Goal: Information Seeking & Learning: Learn about a topic

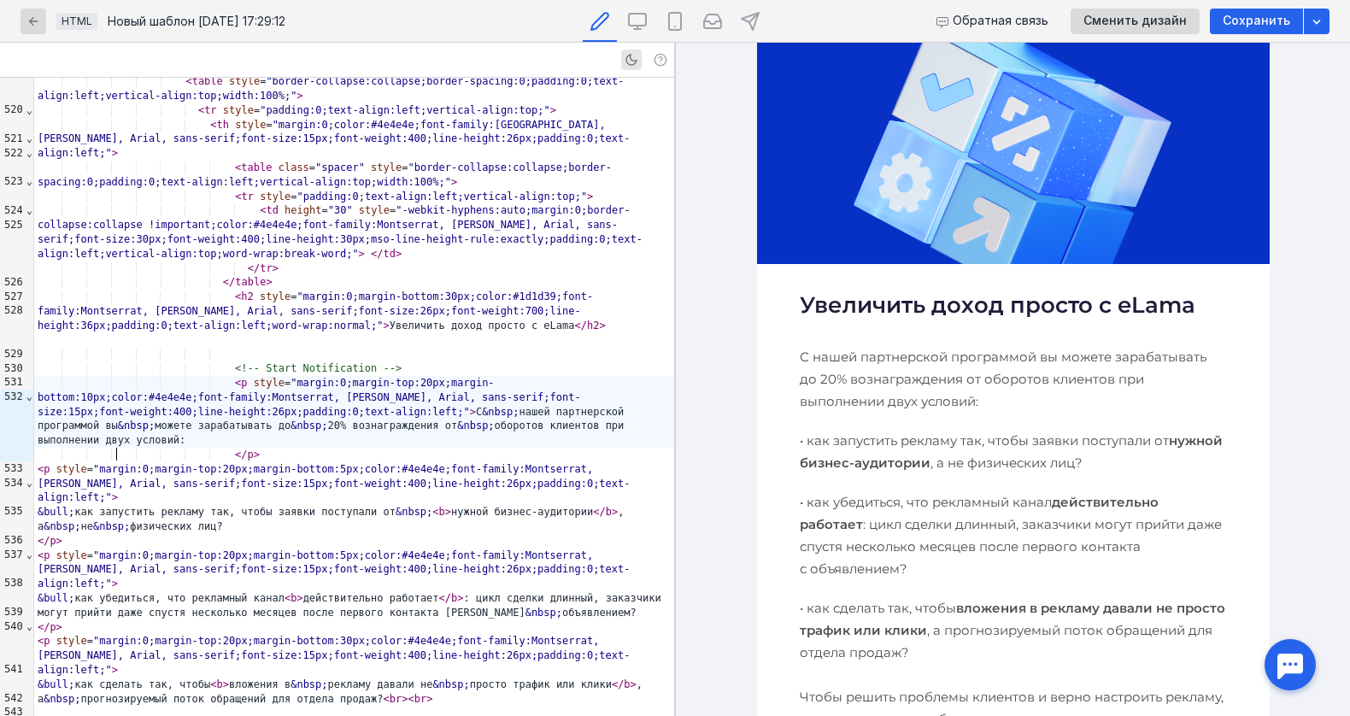
scroll to position [659, 0]
click at [894, 460] on b "нужной бизнес-аудитории" at bounding box center [1010, 452] width 423 height 38
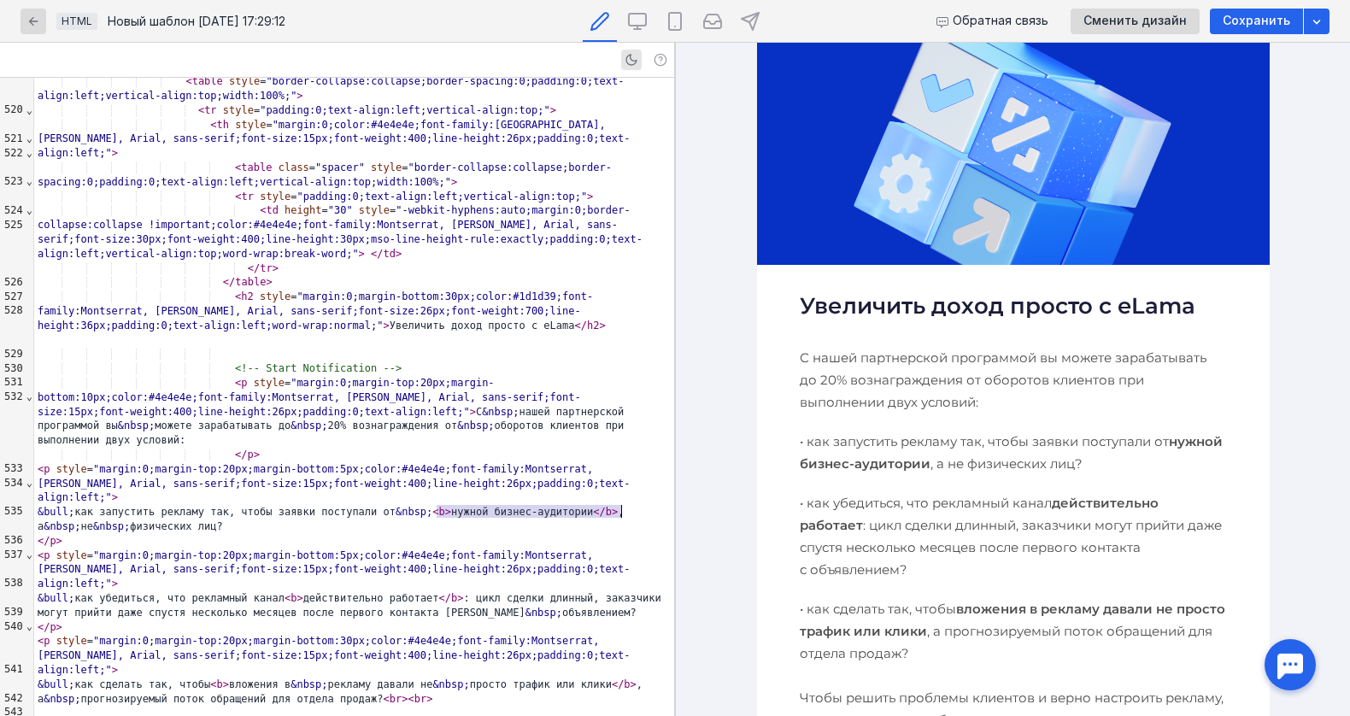
scroll to position [7635, 0]
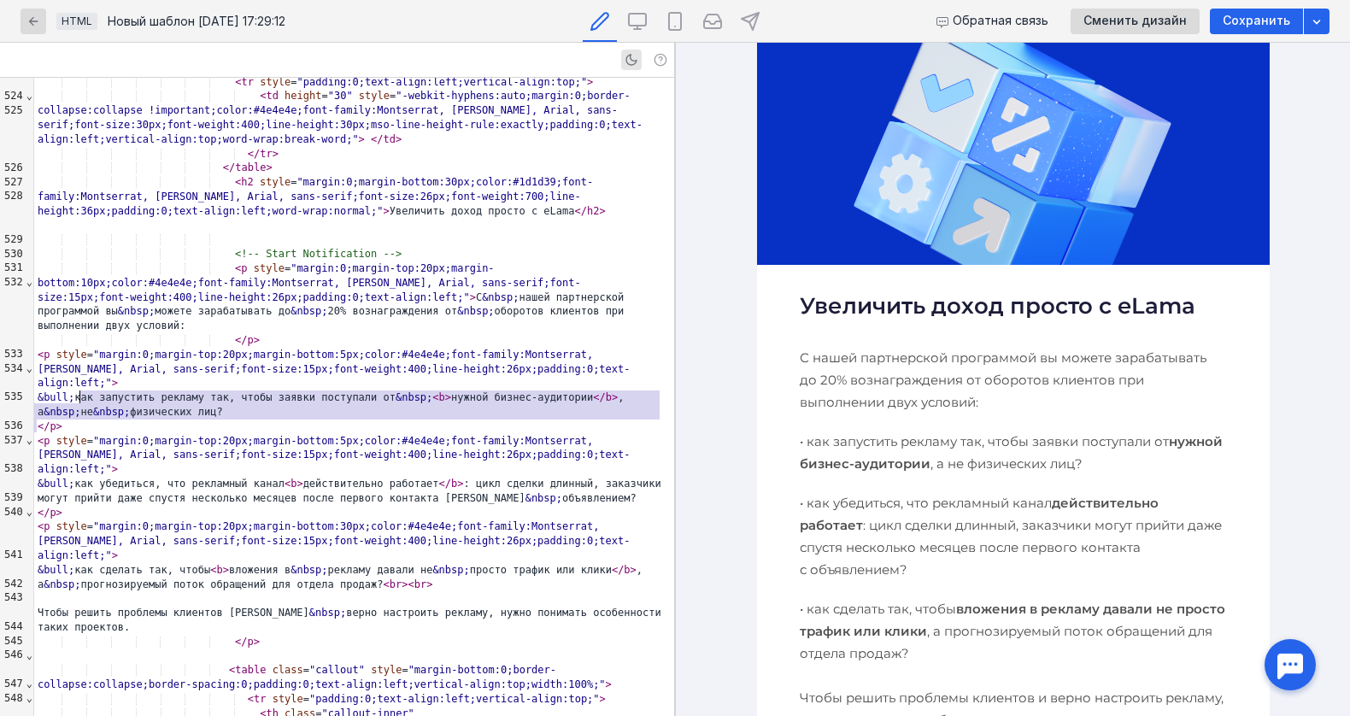
drag, startPoint x: 233, startPoint y: 418, endPoint x: 81, endPoint y: 391, distance: 154.3
click at [81, 391] on div "< table class = "spacer" style = "border-collapse:collapse;border-spacing:0;pad…" at bounding box center [354, 46] width 640 height 15207
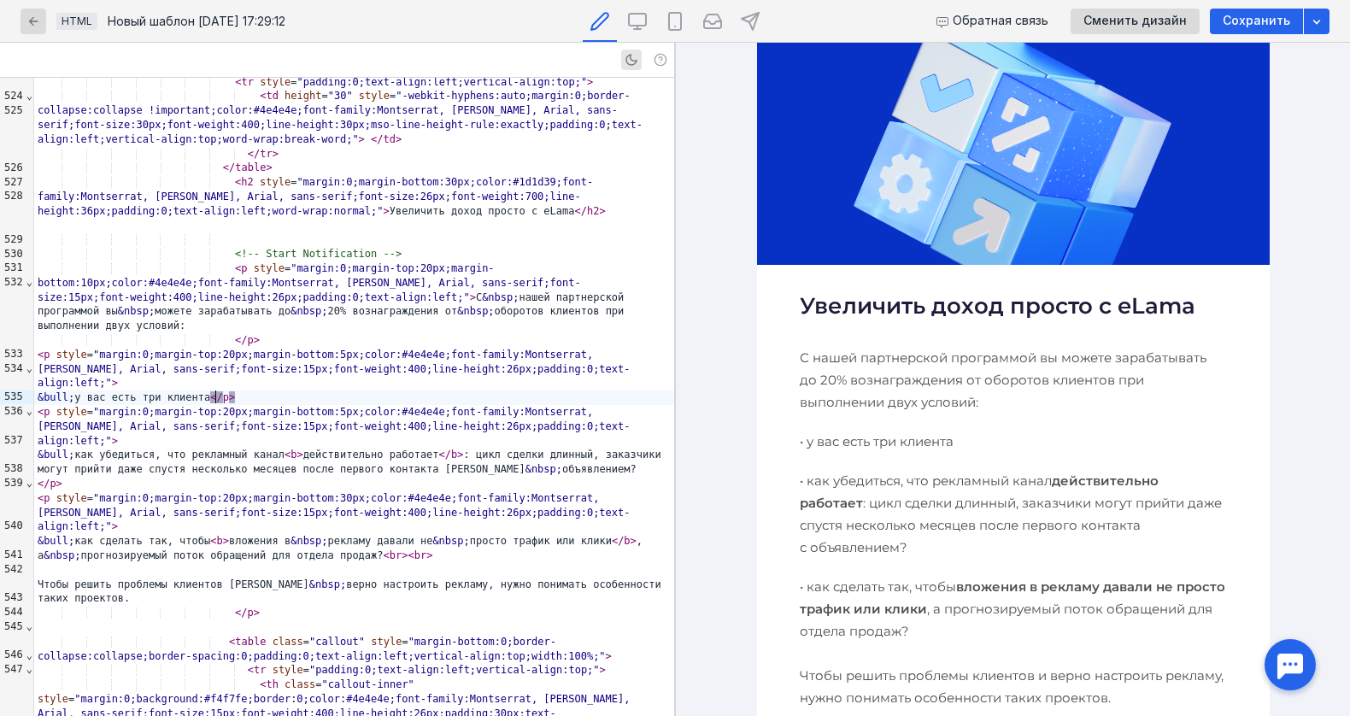
scroll to position [659, 0]
click at [850, 478] on p "• как убедиться, что рекламный канал действительно работает : цикл сделки длинн…" at bounding box center [1012, 514] width 427 height 89
click at [413, 477] on div "</ p >" at bounding box center [354, 484] width 640 height 15
click at [543, 448] on div "&bull; как убедиться, что рекламный канал < b > действительно работает </ b > :…" at bounding box center [354, 462] width 640 height 29
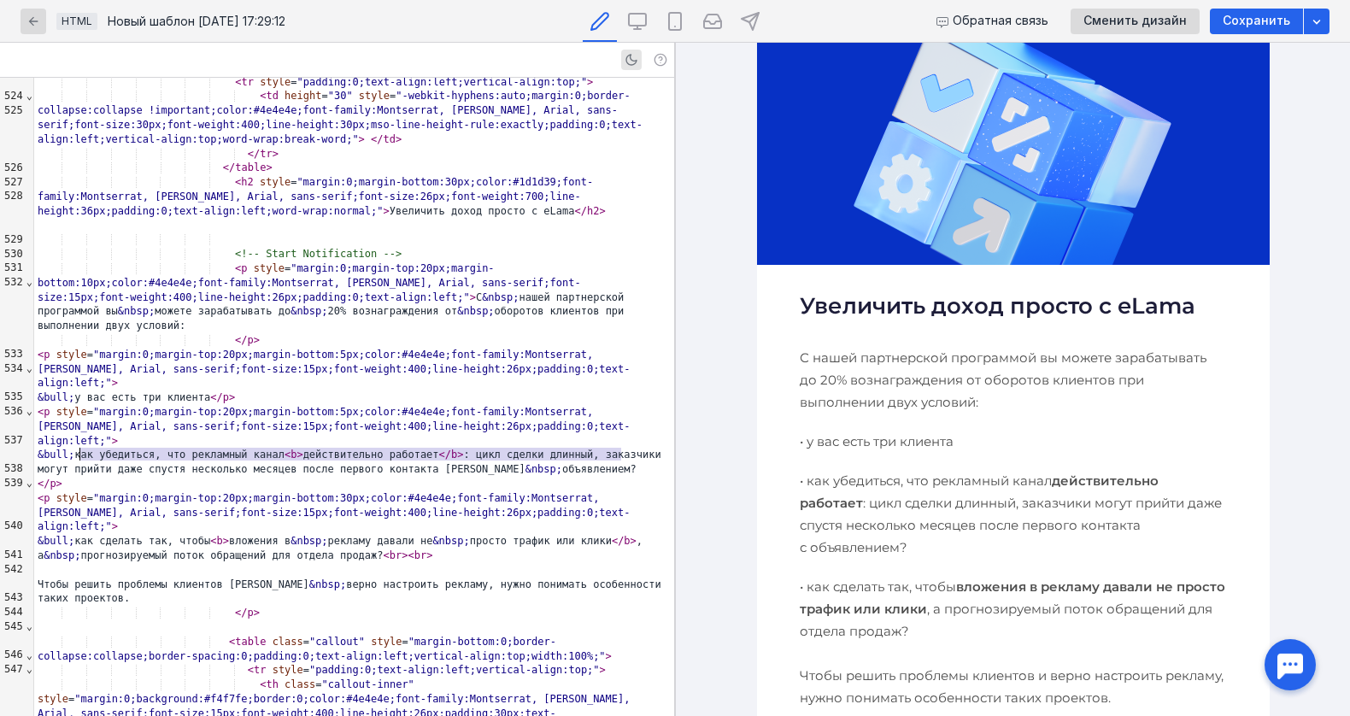
drag, startPoint x: 636, startPoint y: 453, endPoint x: 83, endPoint y: 447, distance: 553.5
click at [83, 448] on div "&bull; как убедиться, что рекламный канал < b > действительно работает </ b > :…" at bounding box center [354, 462] width 640 height 29
drag, startPoint x: 82, startPoint y: 442, endPoint x: 651, endPoint y: 451, distance: 568.9
click at [651, 451] on div "&bull; как убедиться, что рекламный канал < b > действительно работает </ b > :…" at bounding box center [354, 462] width 640 height 29
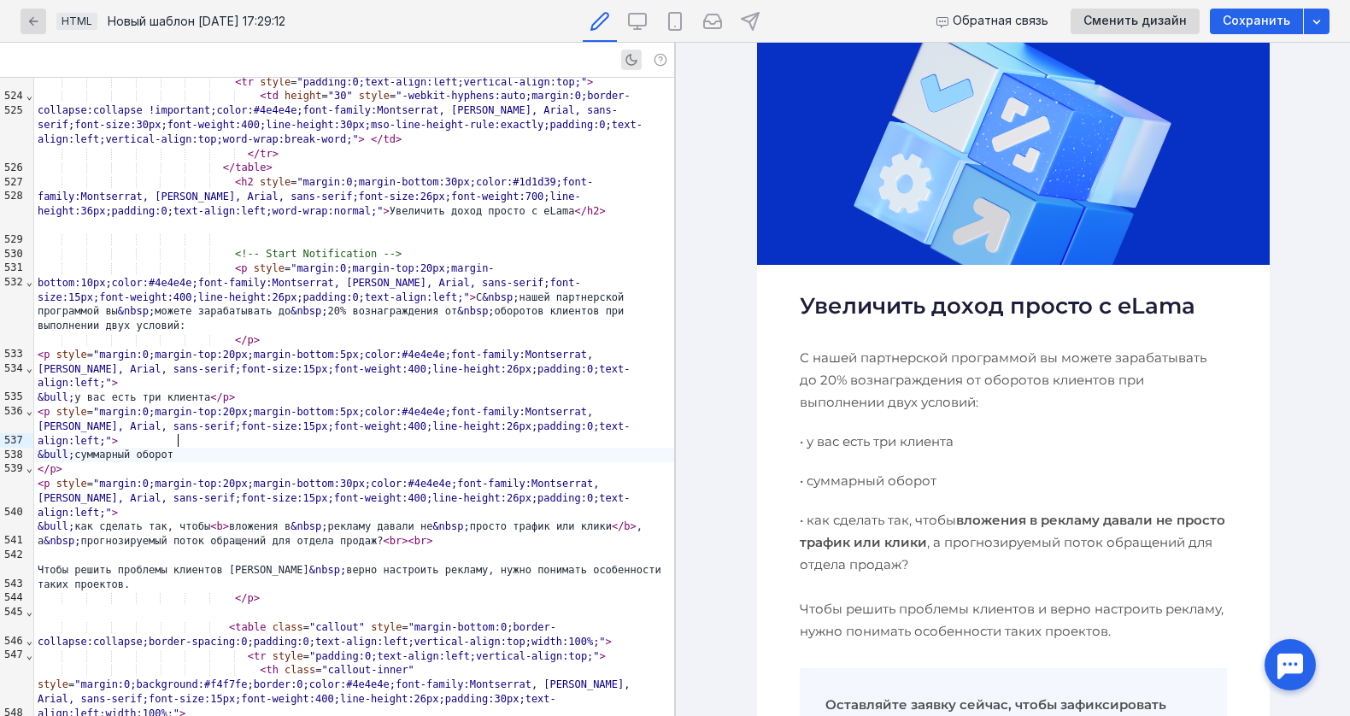
scroll to position [0, 0]
click at [56, 346] on span at bounding box center [50, 340] width 25 height 12
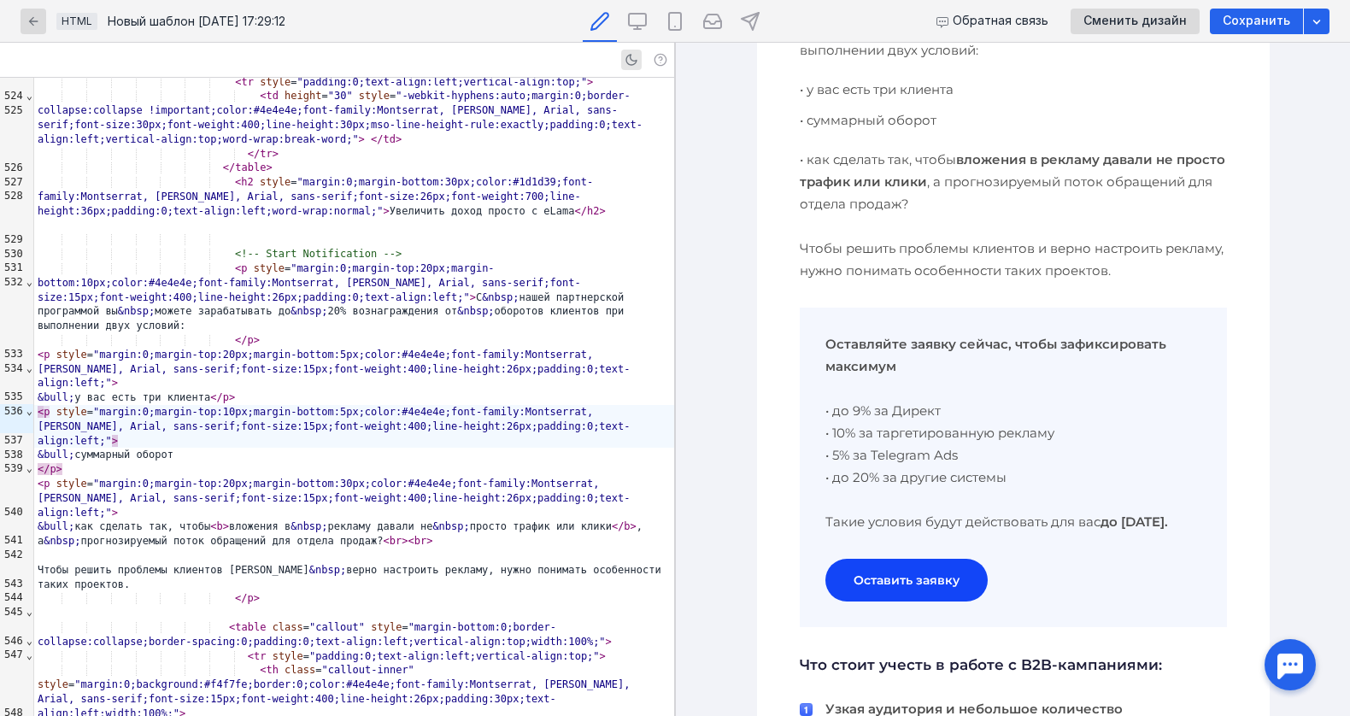
click at [848, 363] on b "Оставляйте заявку сейчас, чтобы зафиксировать максимум" at bounding box center [995, 355] width 341 height 38
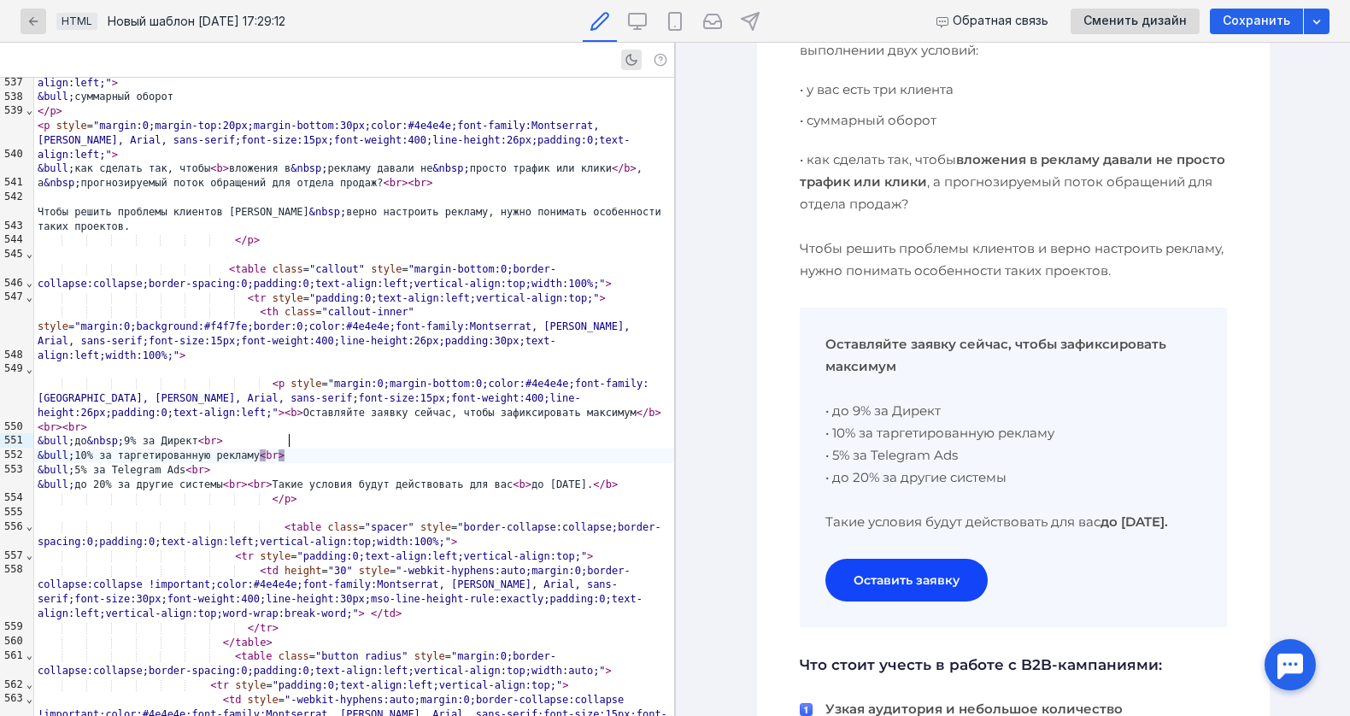
click at [441, 448] on div "&bull; 10% за таргетированную рекламу < br >" at bounding box center [354, 455] width 640 height 15
click at [85, 434] on div "&bull; до &nbsp; 9% за Директ < br >" at bounding box center [354, 441] width 640 height 15
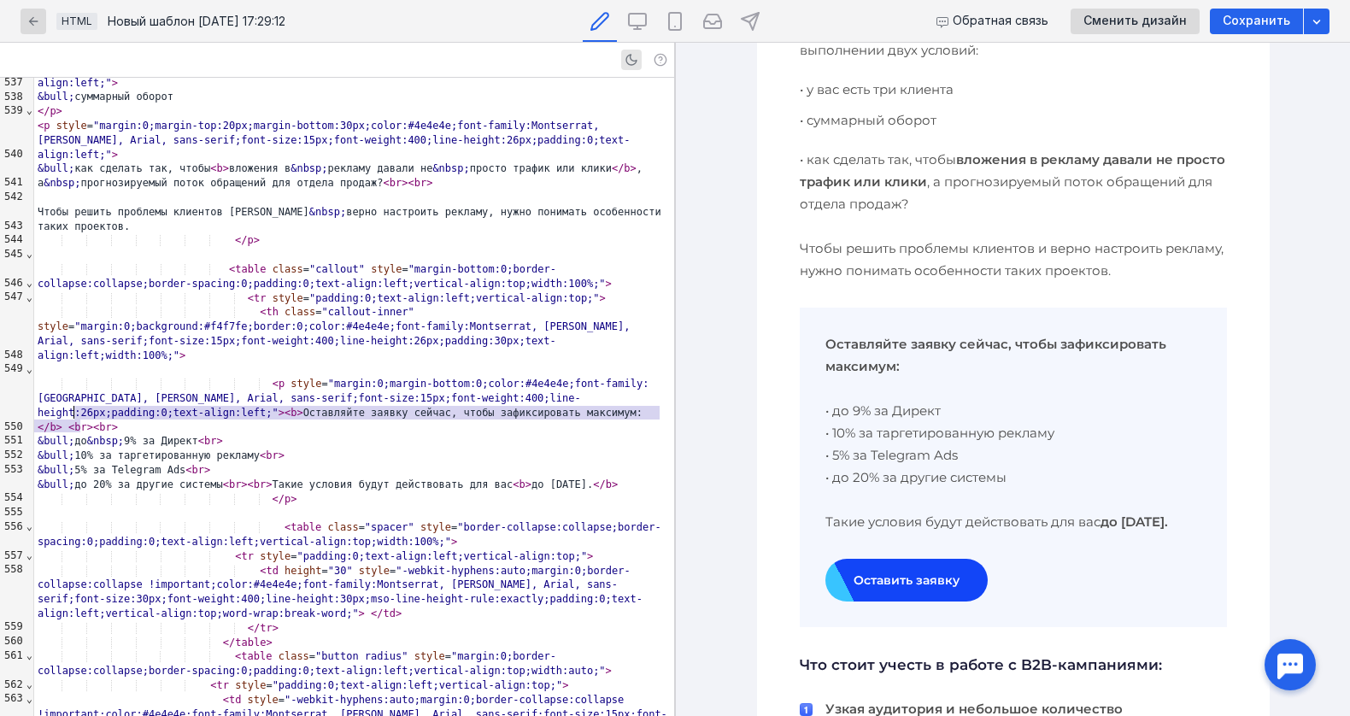
drag, startPoint x: 81, startPoint y: 426, endPoint x: 70, endPoint y: 411, distance: 19.0
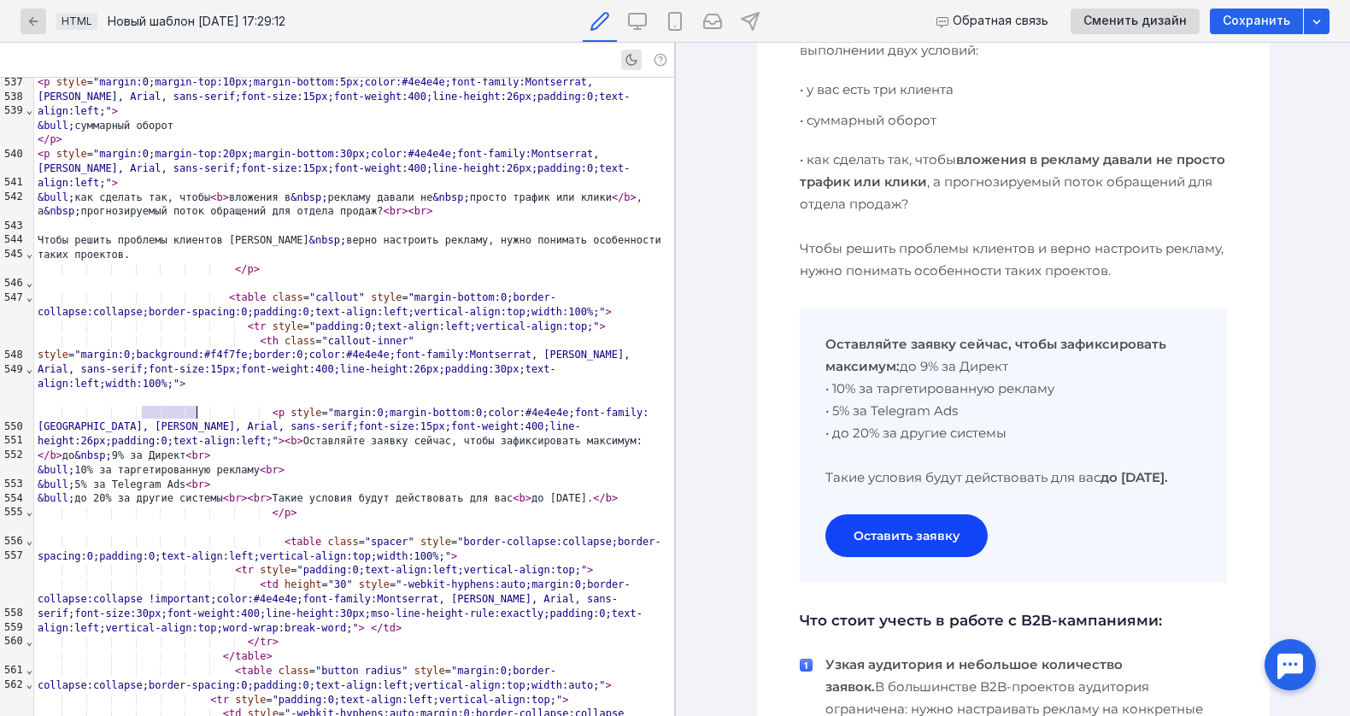
drag, startPoint x: 143, startPoint y: 412, endPoint x: 196, endPoint y: 413, distance: 53.8
click at [196, 413] on div "< p style = "margin:0;margin-bottom:0;color:#4e4e4e;font-family:Montserrat, Ver…" at bounding box center [354, 434] width 640 height 57
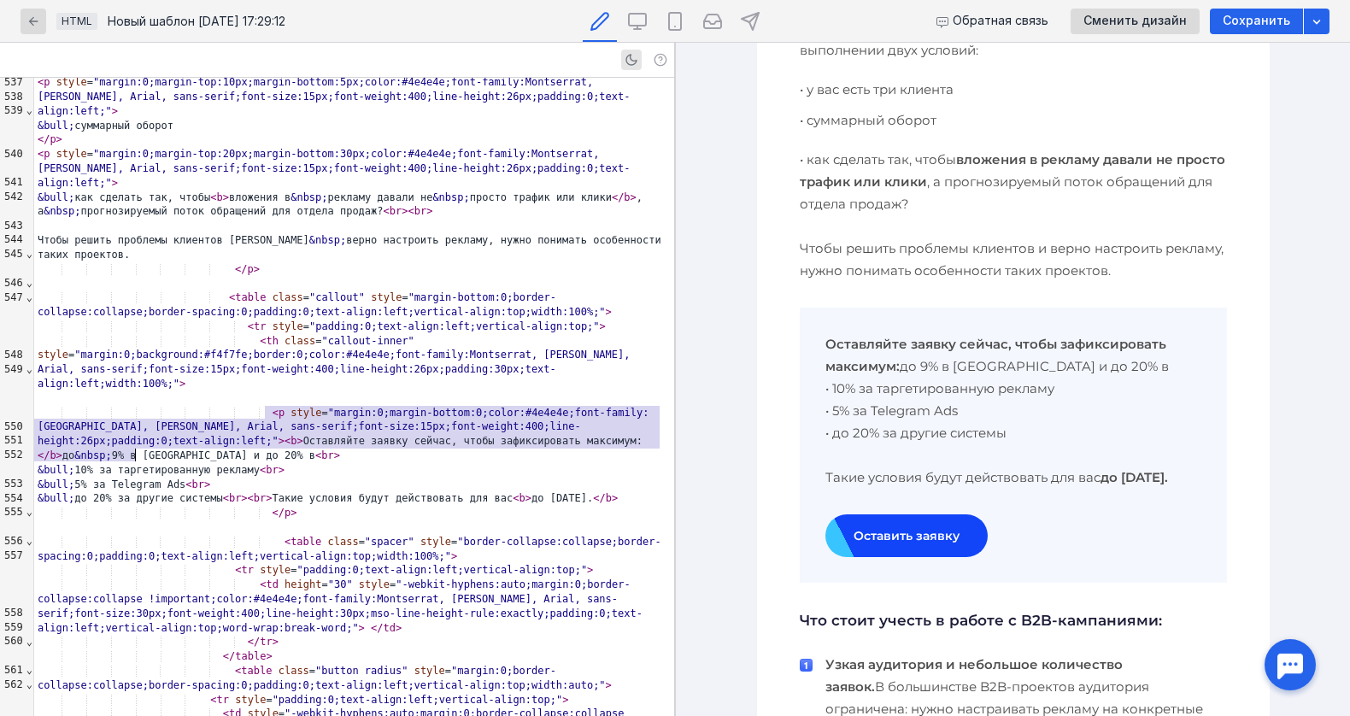
drag, startPoint x: 266, startPoint y: 411, endPoint x: 137, endPoint y: 452, distance: 136.1
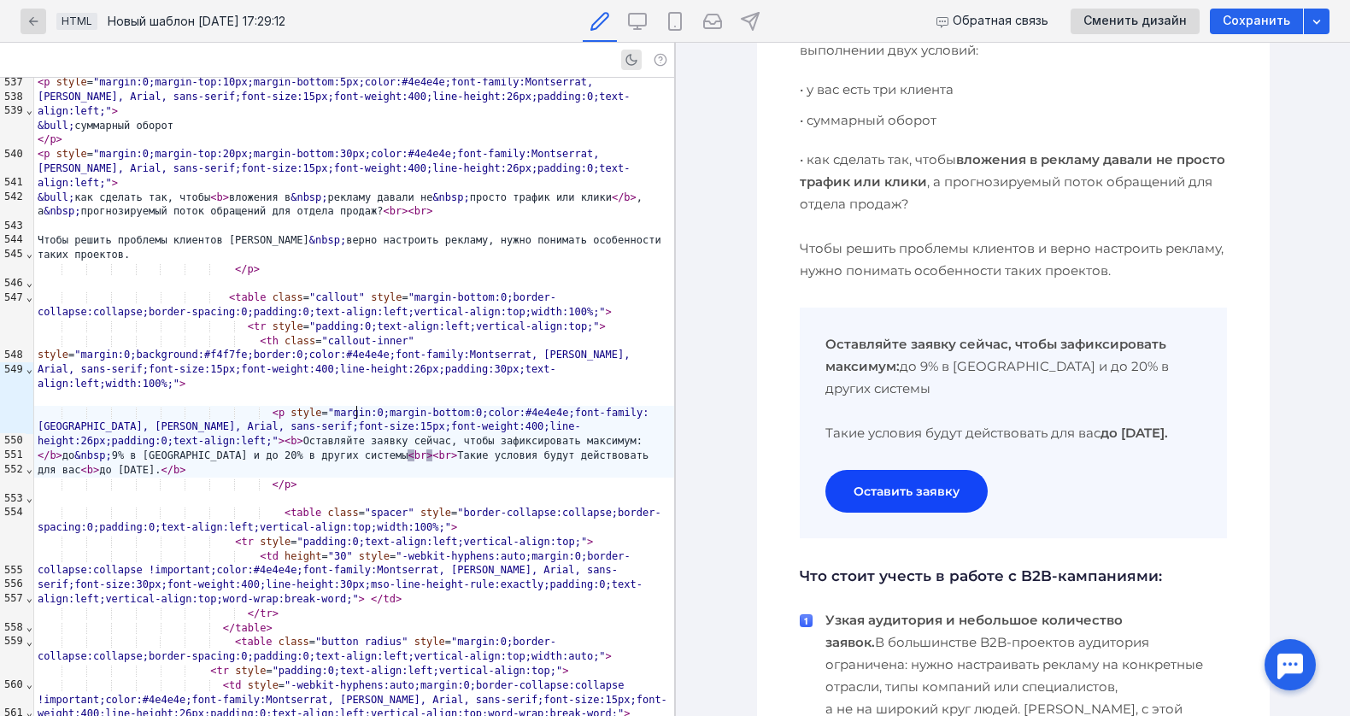
click at [355, 409] on div "< p style = "margin:0;margin-bottom:0;color:#4e4e4e;font-family:Montserrat, Ver…" at bounding box center [354, 442] width 640 height 72
click at [412, 413] on div "< p style = "margin:0;margin-bottom:0;color:#4e4e4e;font-family:Montserrat, Ver…" at bounding box center [354, 442] width 640 height 72
click at [67, 410] on div "< p style = "margin:0;margin-bottom:0;color:#4e4e4e;font-family:Montserrat, Ver…" at bounding box center [354, 442] width 640 height 72
click at [414, 449] on span "<" at bounding box center [417, 455] width 6 height 12
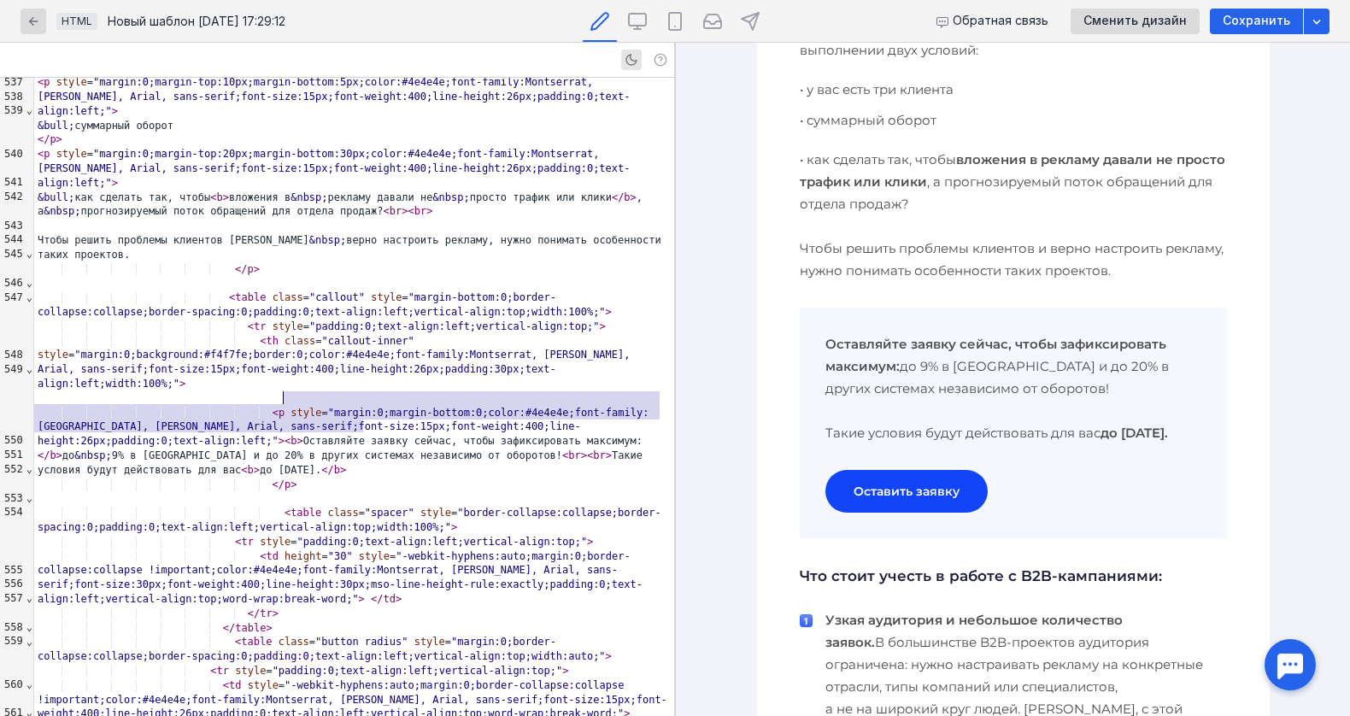
drag, startPoint x: 362, startPoint y: 425, endPoint x: 282, endPoint y: 395, distance: 85.7
click at [282, 406] on div "< p style = "margin:0;margin-bottom:0;color:#4e4e4e;font-family:Montserrat, Ver…" at bounding box center [354, 442] width 640 height 72
copy div "> < b > Оставляйте заявку сейчас, чтобы зафиксировать максимум: </ b > до &nbsp…"
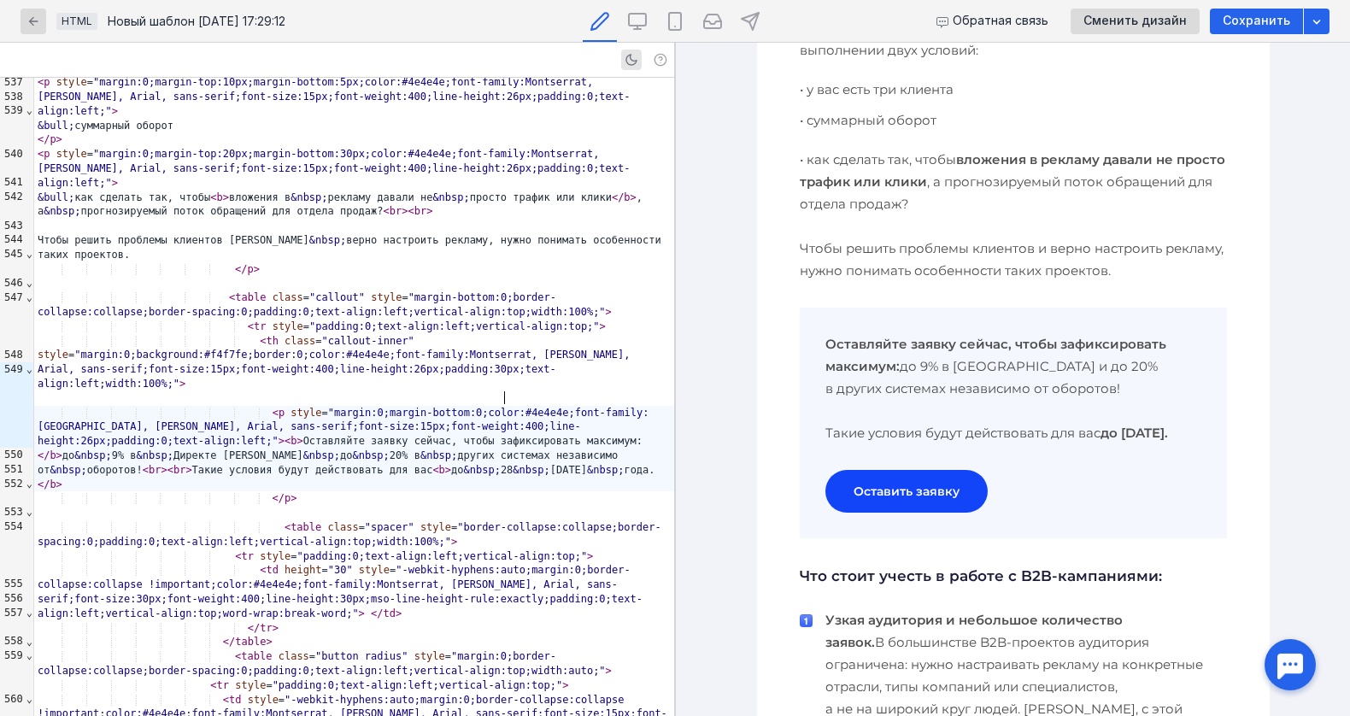
click at [503, 406] on div "< p style = "margin:0;margin-bottom:0;color:#4e4e4e;font-family:Montserrat, Ver…" at bounding box center [354, 449] width 640 height 86
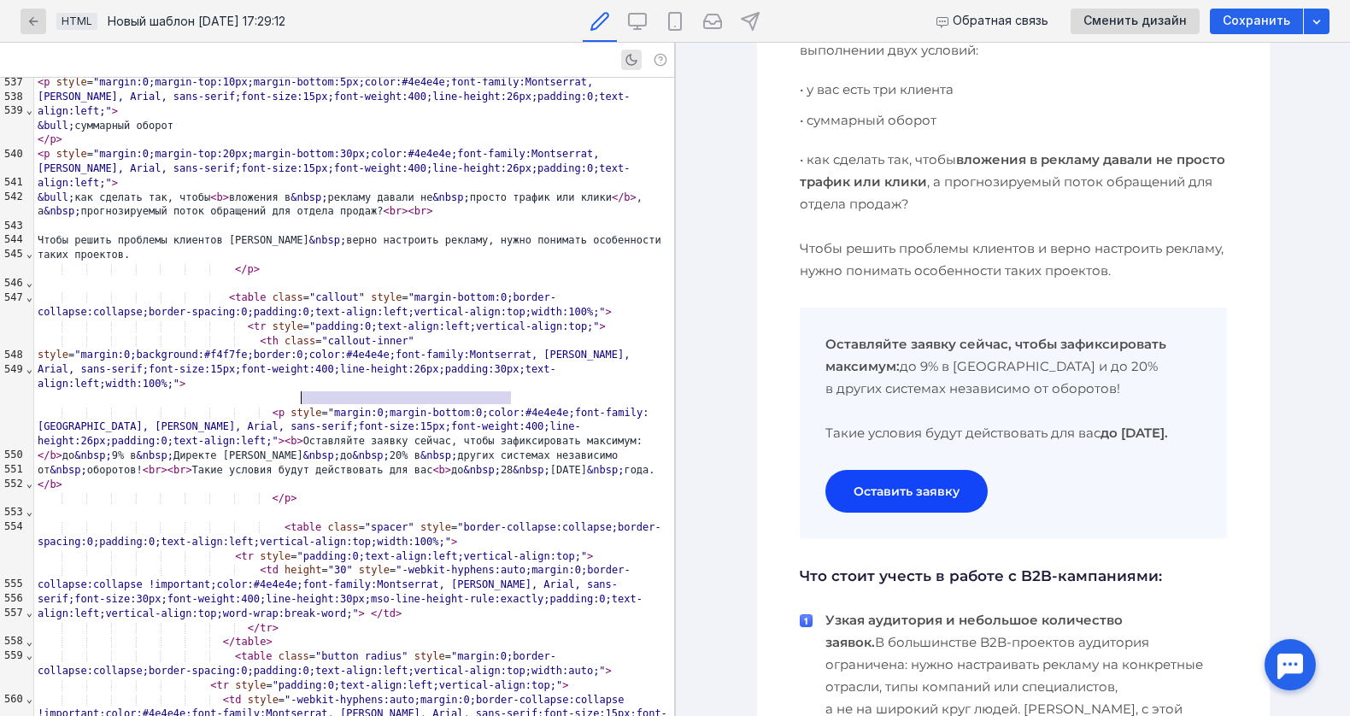
drag, startPoint x: 511, startPoint y: 399, endPoint x: 303, endPoint y: 398, distance: 207.6
click at [303, 406] on div "< p style = "margin:0;margin-bottom:0;color:#4e4e4e;font-family:Montserrat, Ver…" at bounding box center [354, 449] width 640 height 86
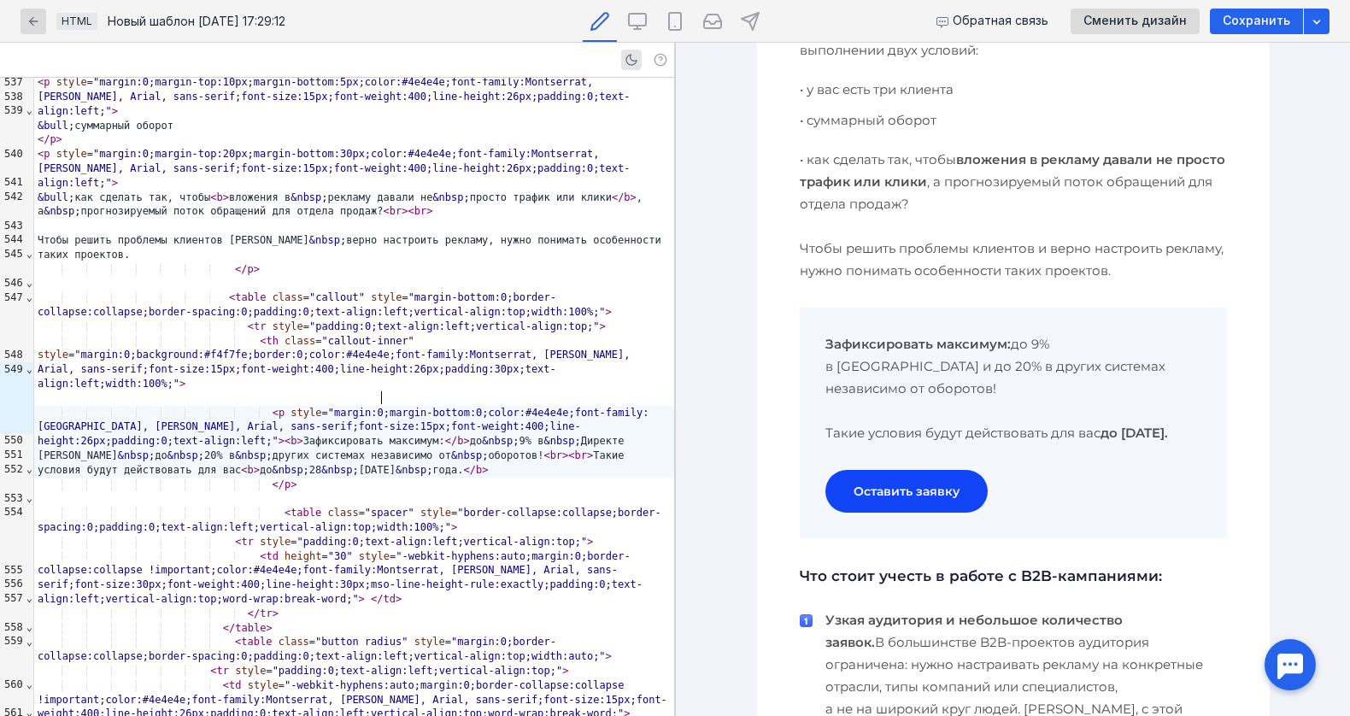
click at [380, 406] on div "< p style = "margin:0;margin-bottom:0;color:#4e4e4e;font-family:Montserrat, Ver…" at bounding box center [354, 442] width 640 height 72
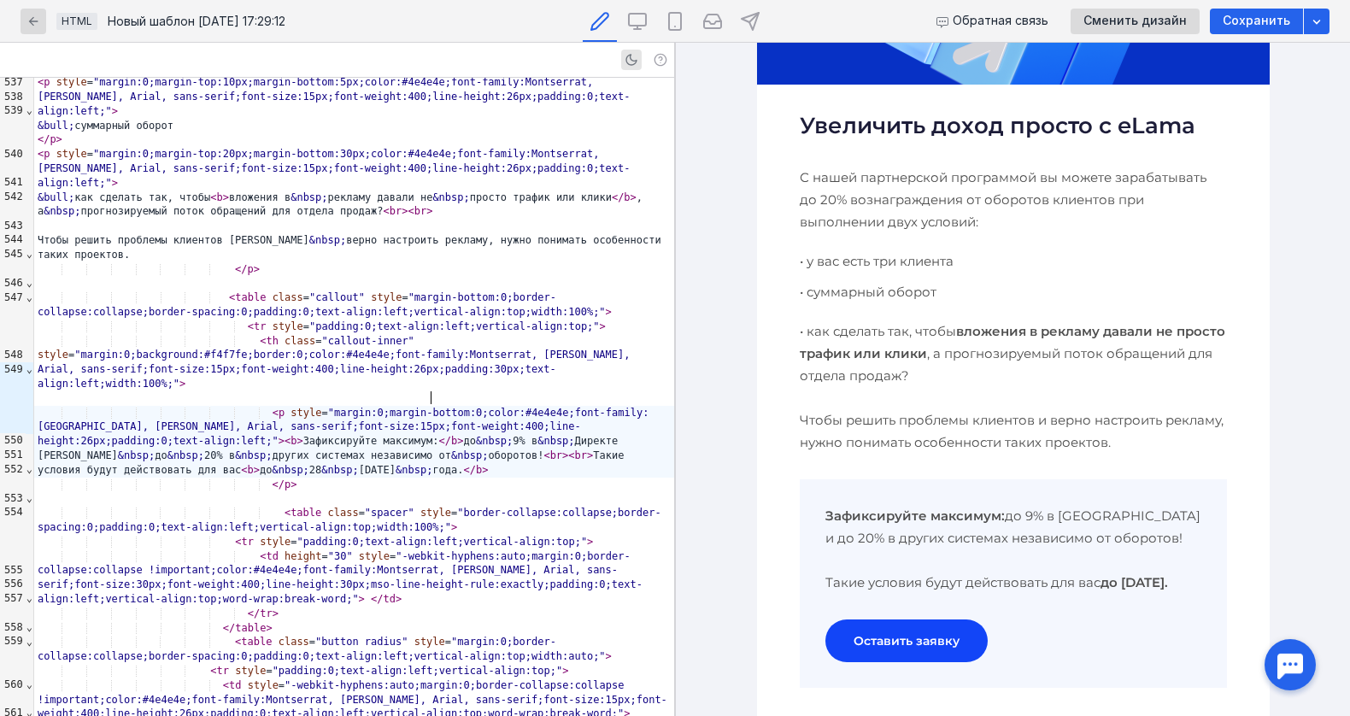
click at [430, 406] on div "< p style = "margin:0;margin-bottom:0;color:#4e4e4e;font-family:Montserrat, [PE…" at bounding box center [354, 442] width 640 height 72
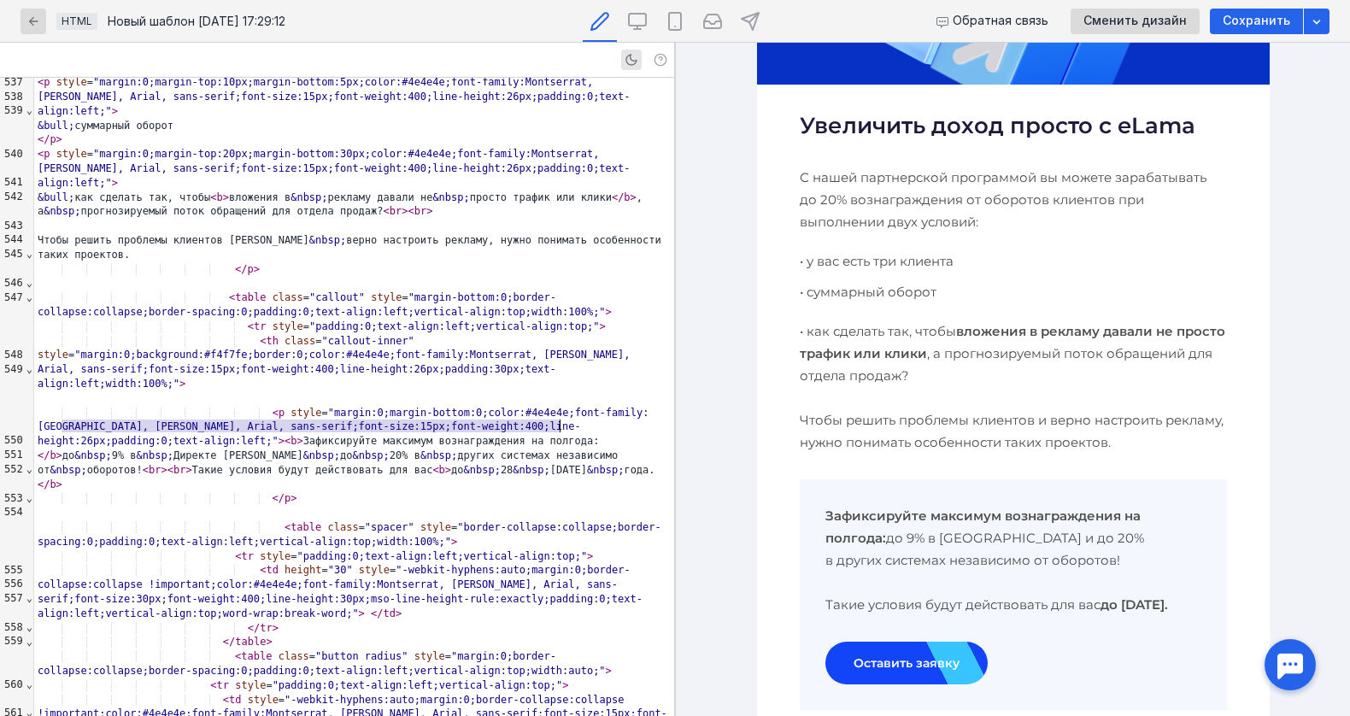
drag, startPoint x: 64, startPoint y: 425, endPoint x: 557, endPoint y: 428, distance: 492.8
click at [557, 428] on div "< p style = "margin:0;margin-bottom:0;color:#4e4e4e;font-family:[GEOGRAPHIC_DAT…" at bounding box center [354, 449] width 640 height 86
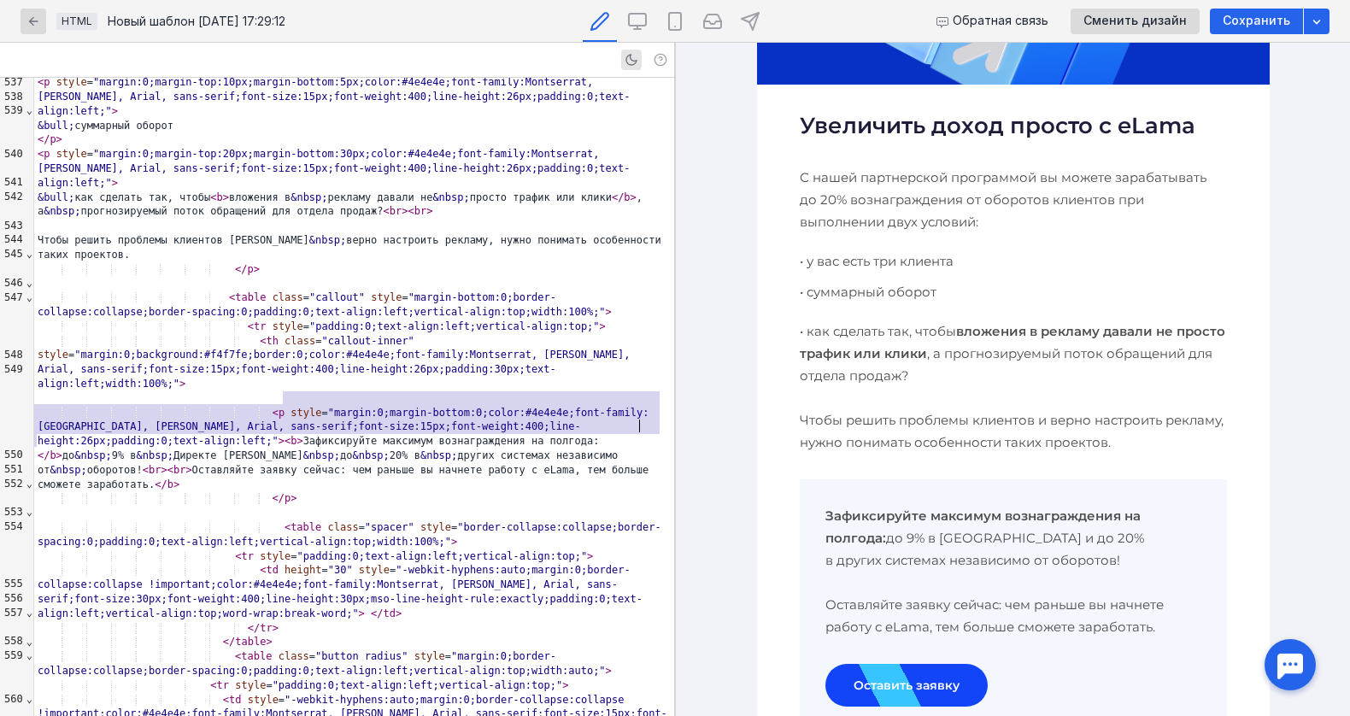
drag, startPoint x: 283, startPoint y: 394, endPoint x: 638, endPoint y: 426, distance: 356.8
click at [638, 426] on div "< p style = "margin:0;margin-bottom:0;color:#4e4e4e;font-family:[GEOGRAPHIC_DAT…" at bounding box center [354, 449] width 640 height 86
copy div "> < b > Зафиксируйте максимум вознаграждения на полгода: </ b > до &nbsp; 9% в …"
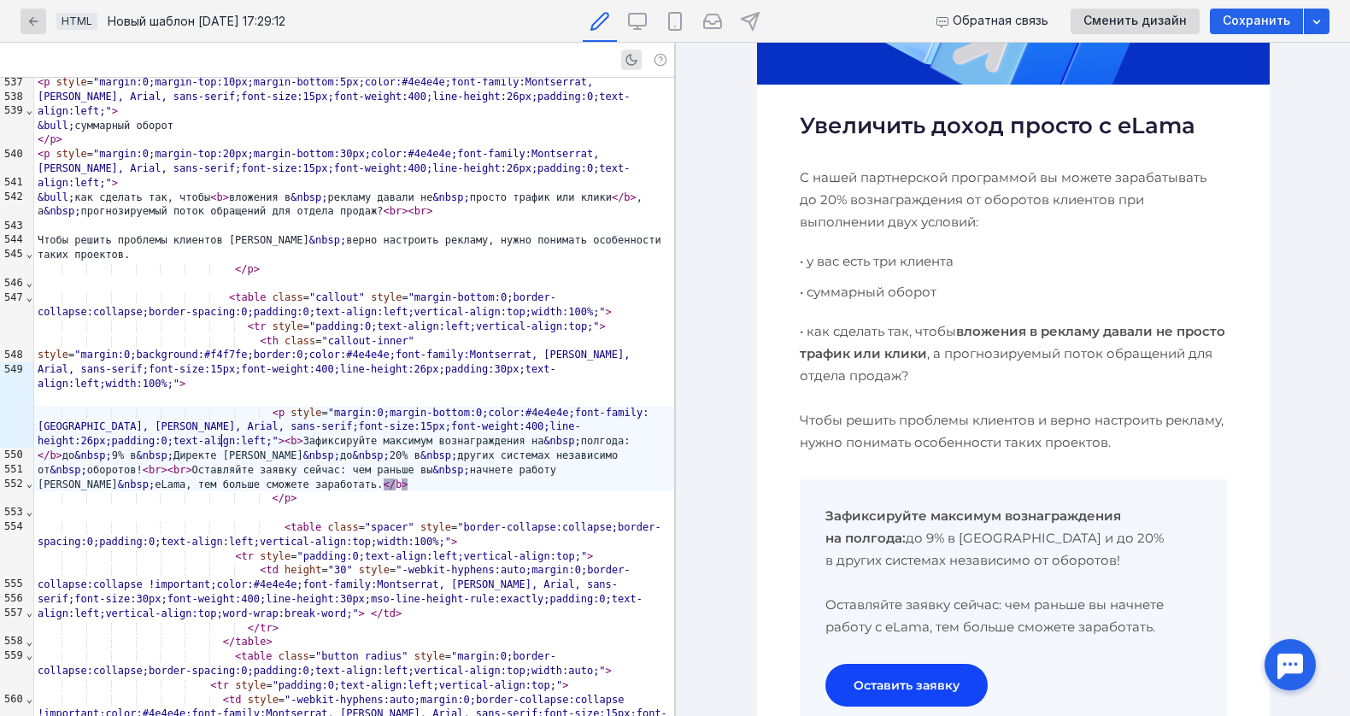
click at [859, 294] on p "• суммарный оборот" at bounding box center [1012, 292] width 427 height 22
click at [859, 264] on p "• у вас есть три клиента" at bounding box center [1012, 261] width 427 height 22
click at [822, 214] on p "С нашей партнерской программой вы можете зарабатывать до 20% вознаграждения от …" at bounding box center [1012, 200] width 427 height 67
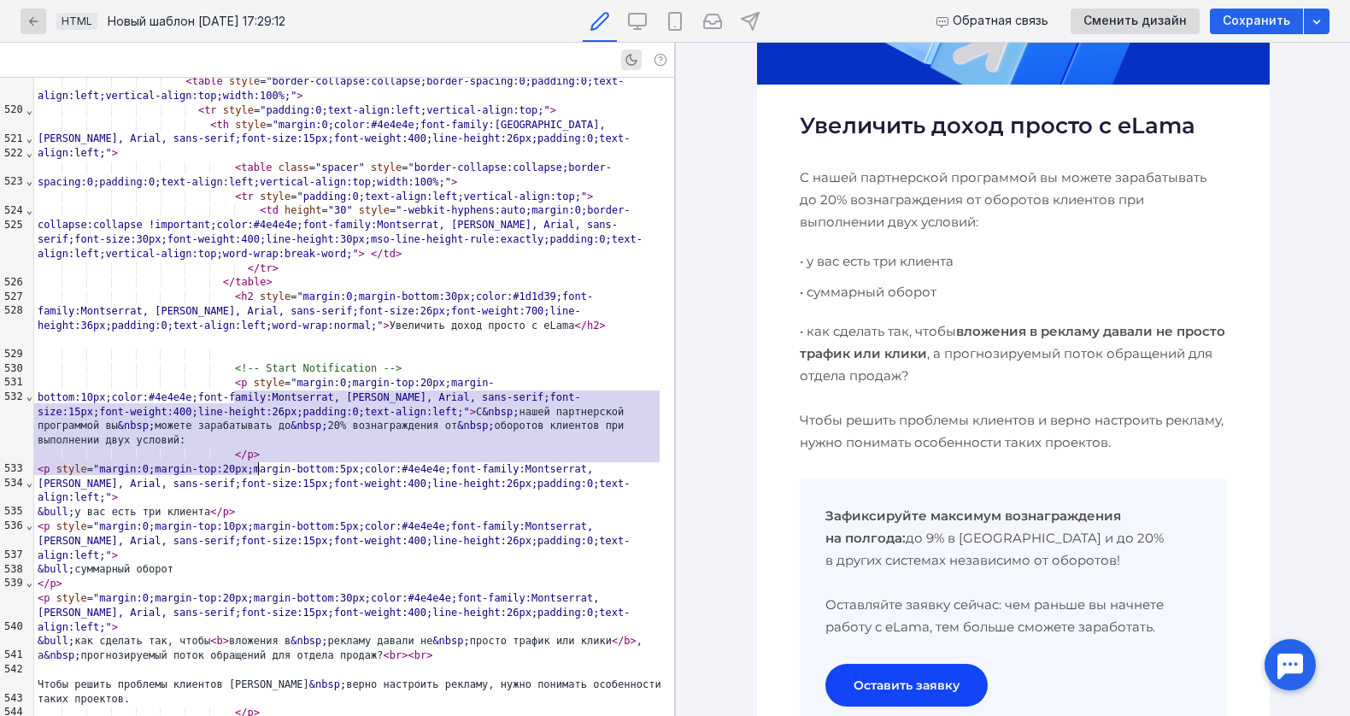
click at [193, 562] on div "&bull; суммарный оборот" at bounding box center [354, 569] width 640 height 15
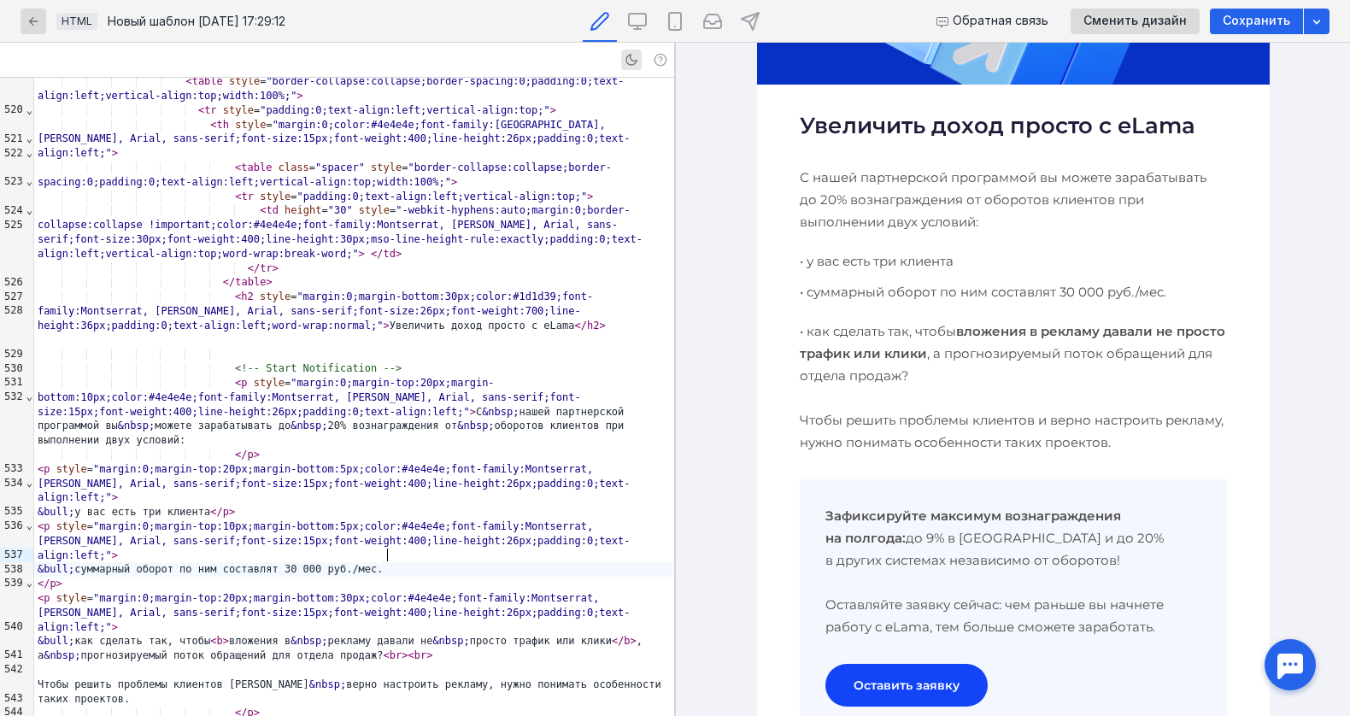
click at [827, 354] on b "вложения в рекламу давали не просто трафик или клики" at bounding box center [1011, 342] width 425 height 38
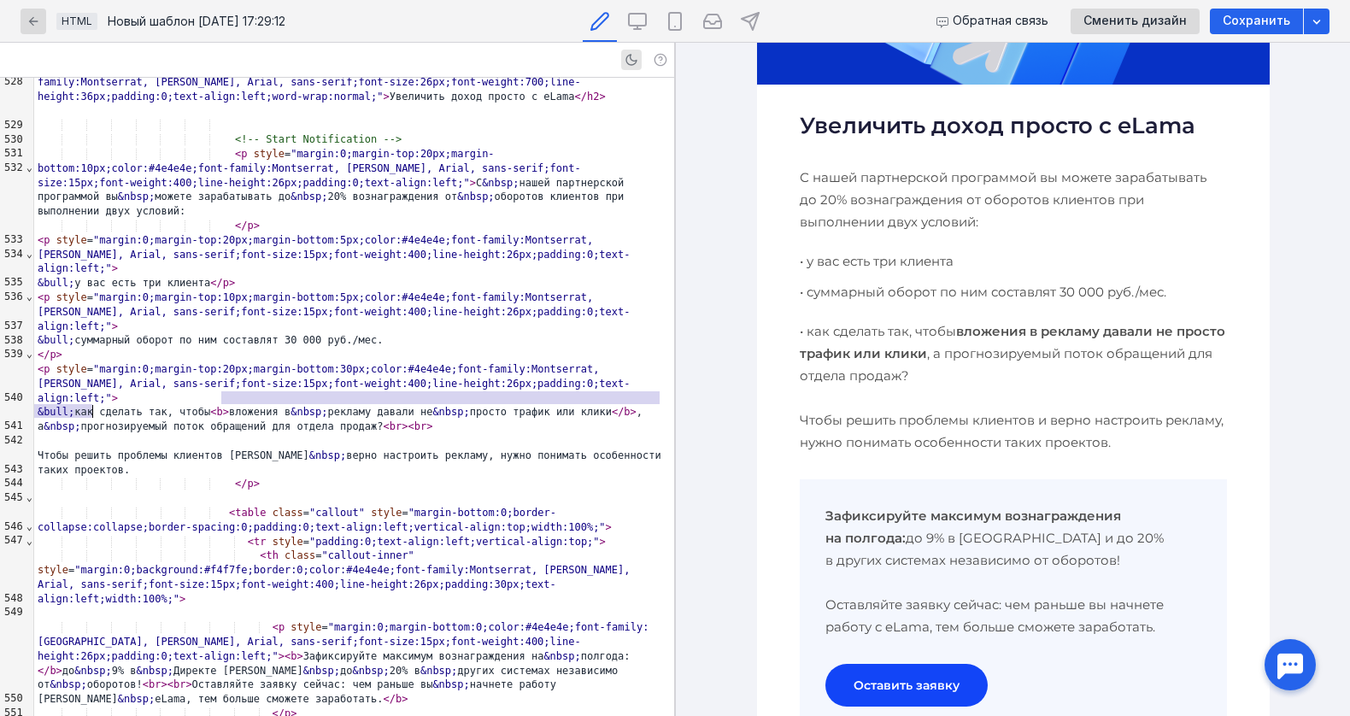
click at [304, 406] on span "&nbsp;" at bounding box center [308, 412] width 37 height 12
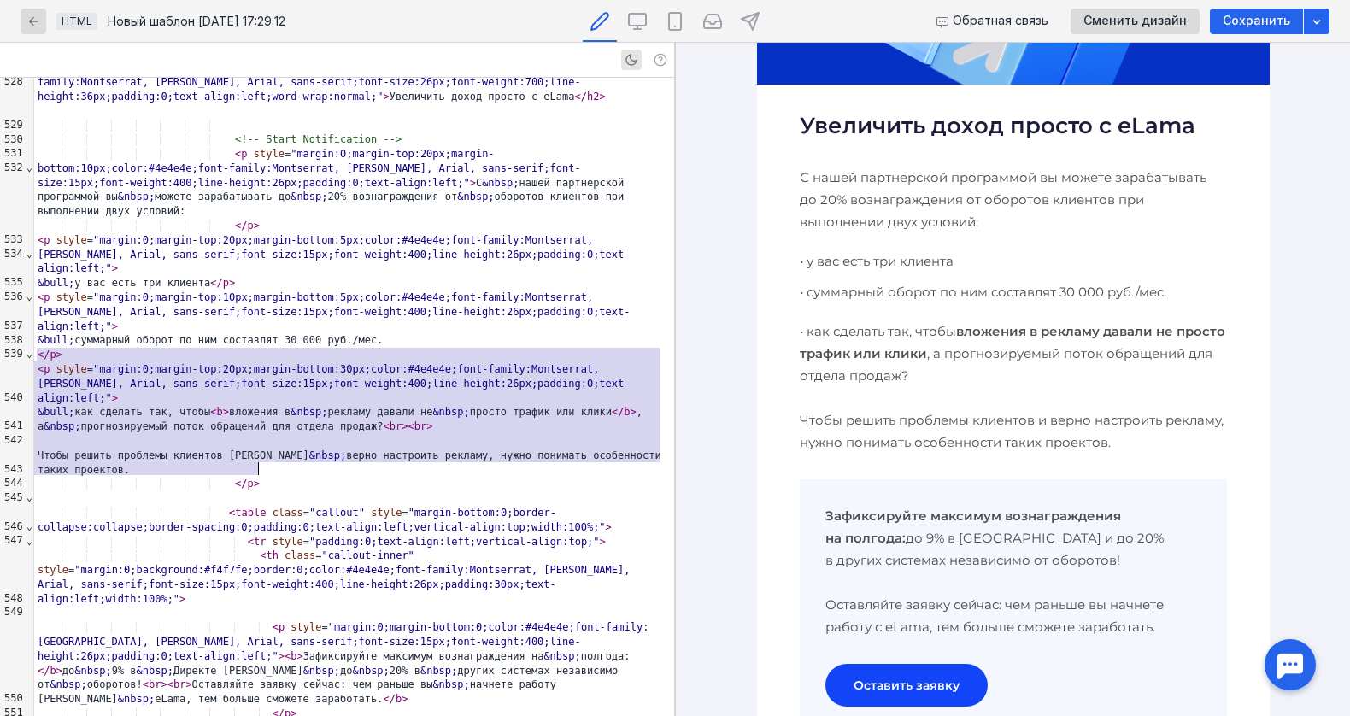
drag, startPoint x: 34, startPoint y: 354, endPoint x: 307, endPoint y: 465, distance: 294.7
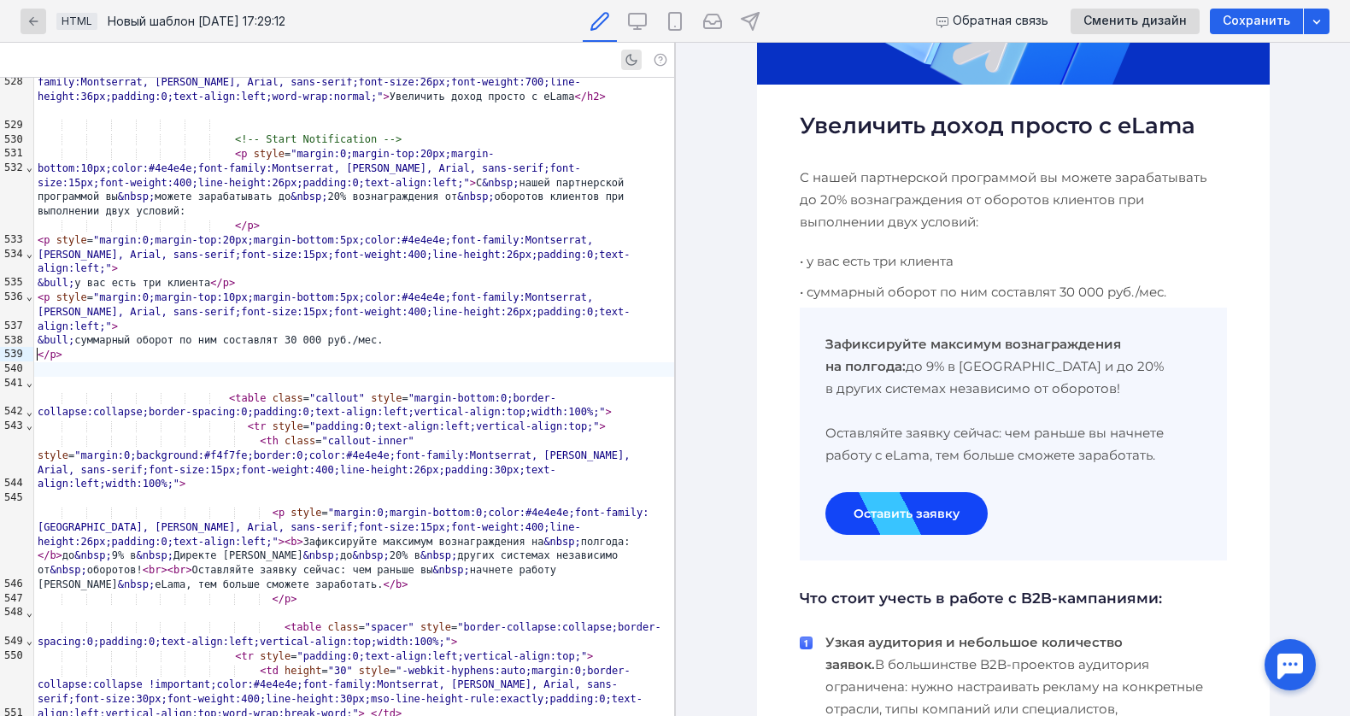
click at [922, 204] on p "С нашей партнерской программой вы можете зарабатывать до 20% вознаграждения от …" at bounding box center [1012, 200] width 427 height 67
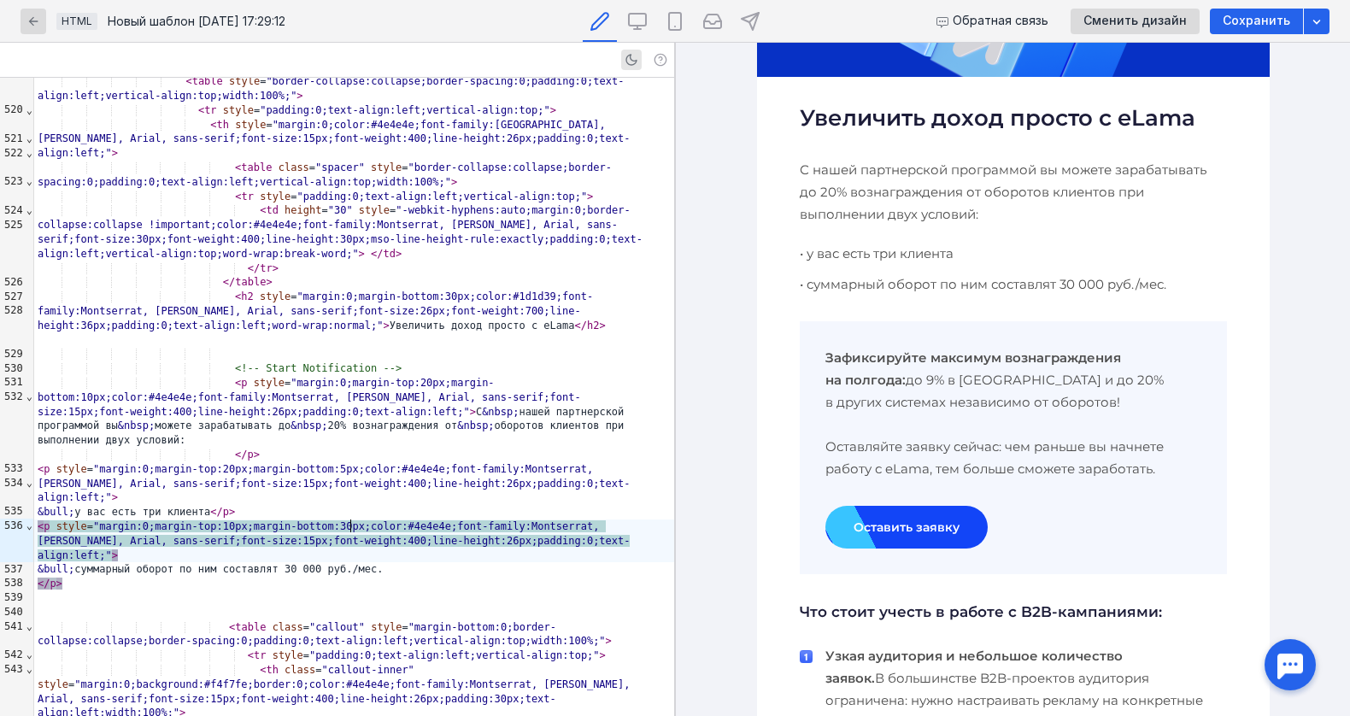
click at [896, 613] on h3 "Что стоит учесть в работе с B2B-кампаниями:" at bounding box center [1012, 612] width 427 height 24
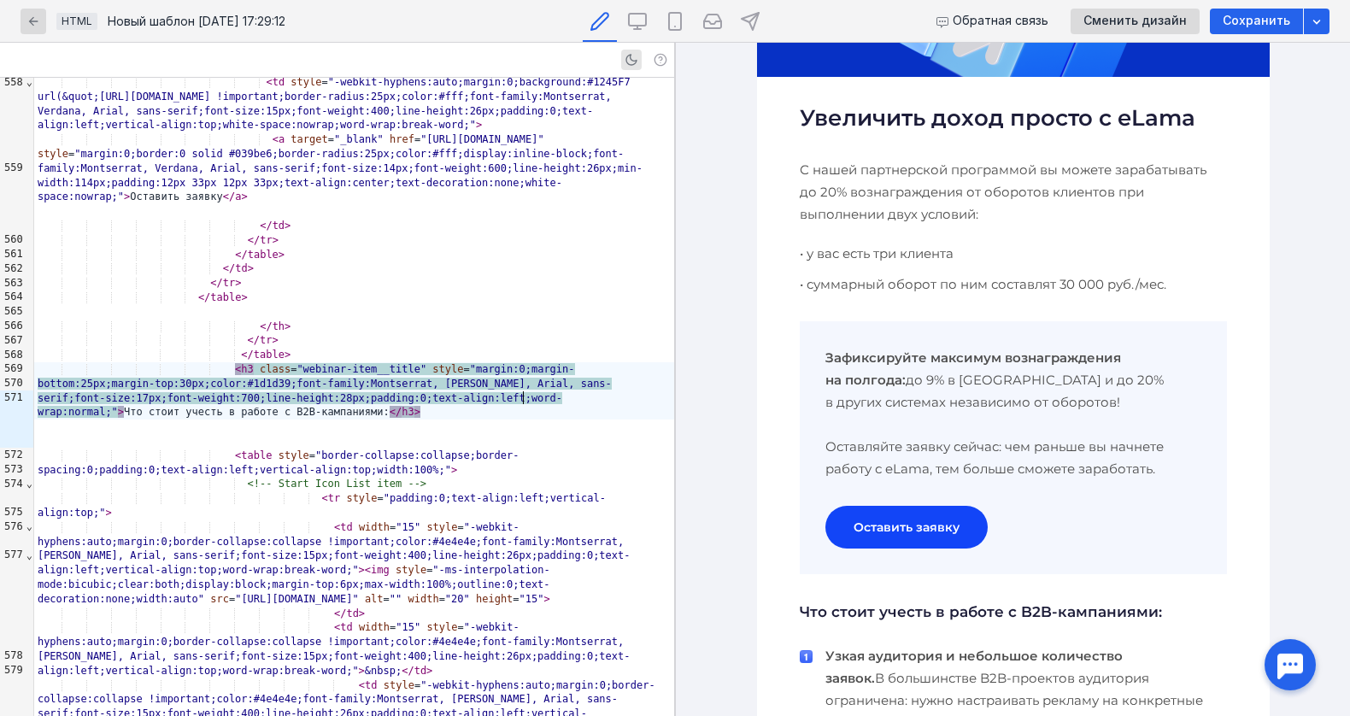
click at [577, 362] on div "</ table >" at bounding box center [354, 355] width 640 height 15
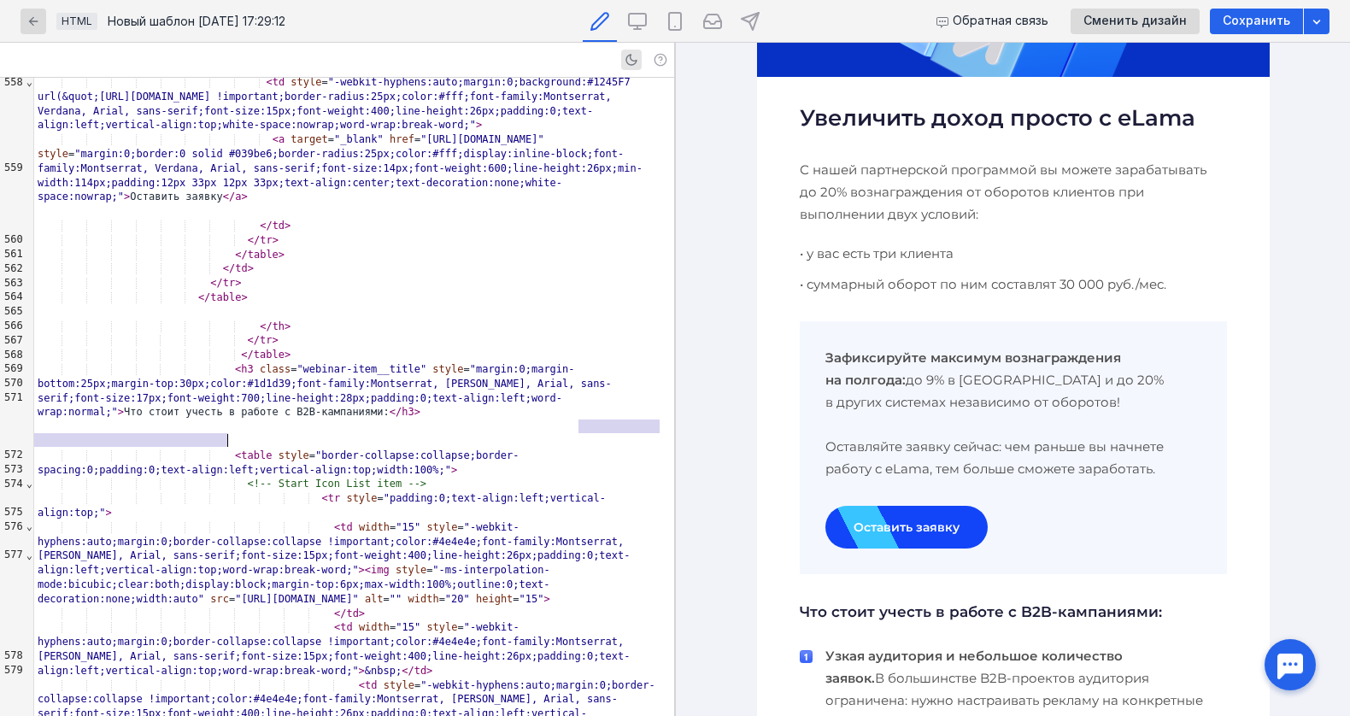
drag, startPoint x: 578, startPoint y: 420, endPoint x: 233, endPoint y: 437, distance: 345.5
click at [233, 419] on div "< h3 class = "webinar-item__title" style = "margin:0;margin-bottom:25px;margin-…" at bounding box center [354, 390] width 640 height 57
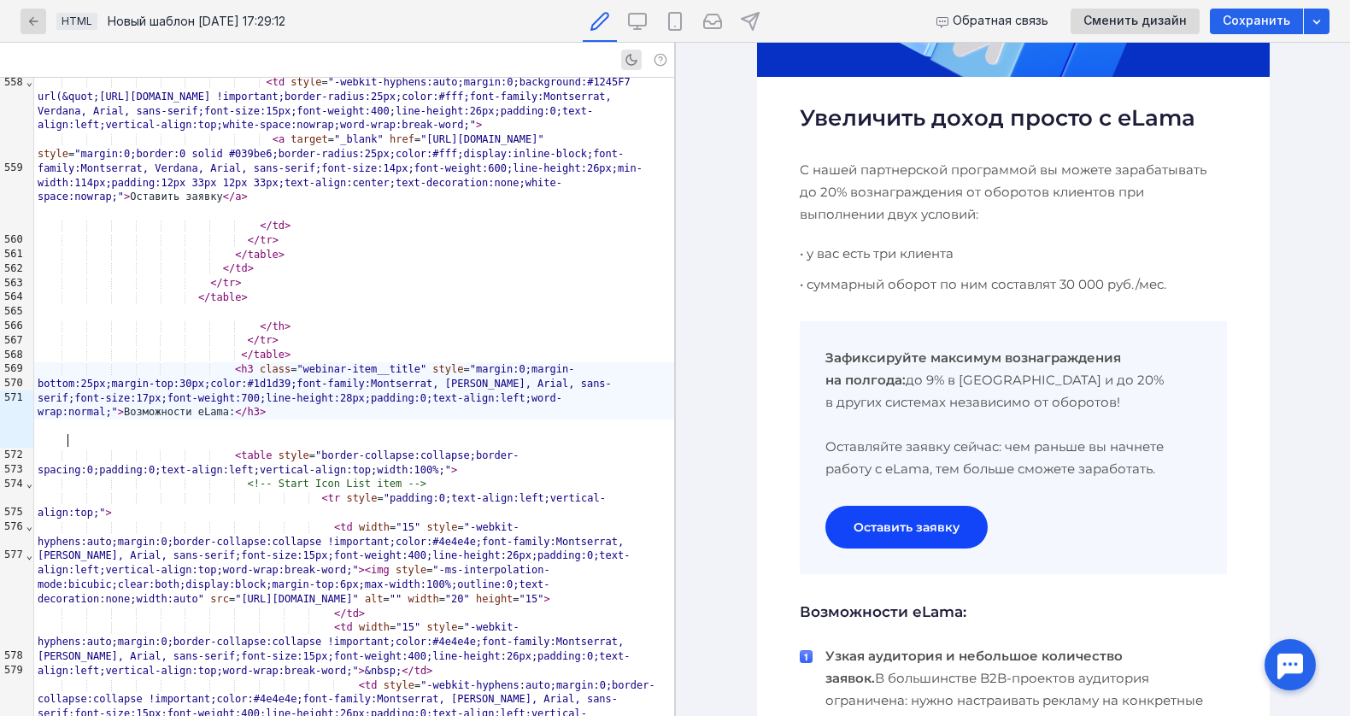
click at [579, 419] on div "< h3 class = "webinar-item__title" style = "margin:0;margin-bottom:25px;margin-…" at bounding box center [354, 390] width 640 height 57
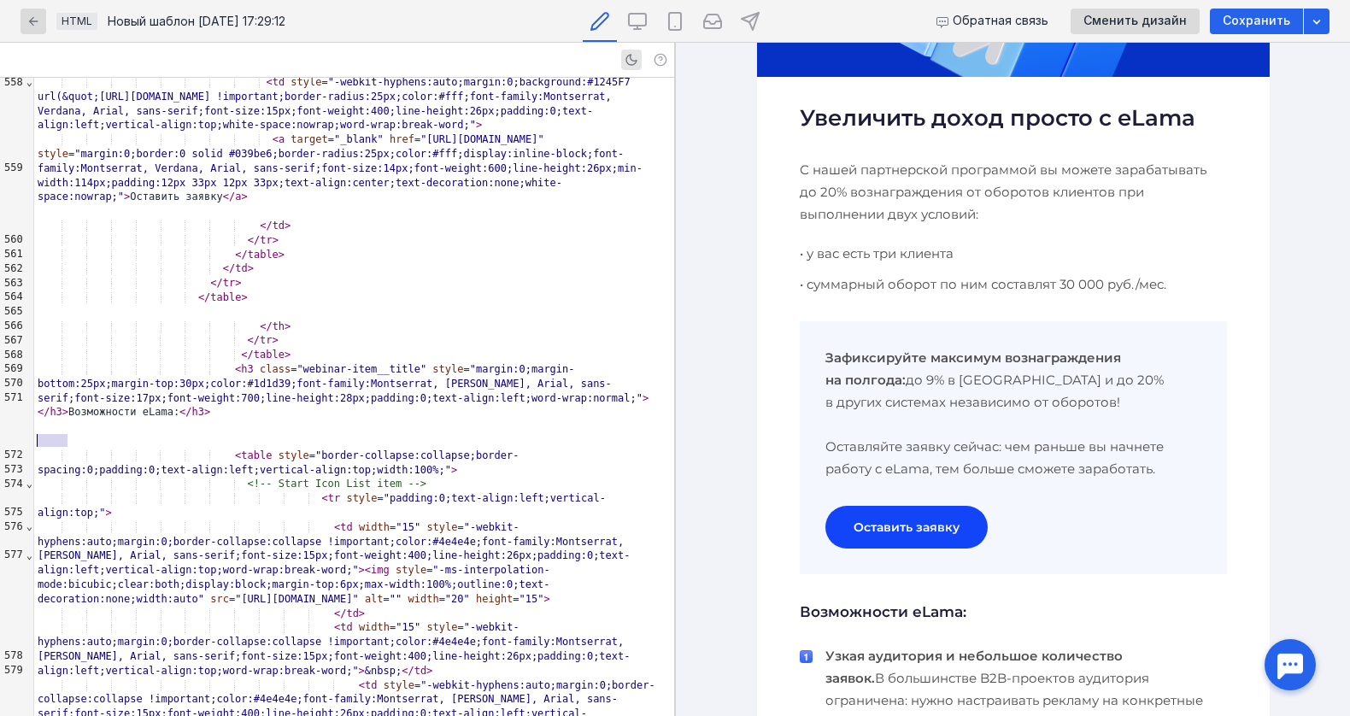
drag, startPoint x: 67, startPoint y: 437, endPoint x: 25, endPoint y: 431, distance: 43.1
click at [25, 431] on div "999 543 544 545 546 547 548 549 550 551 552 553 554 555 556 557 558 559 560 561…" at bounding box center [337, 397] width 674 height 638
drag, startPoint x: 71, startPoint y: 433, endPoint x: 34, endPoint y: 436, distance: 36.9
click at [34, 419] on div "< h3 class = "webinar-item__title" style = "margin:0;margin-bottom:25px;margin-…" at bounding box center [354, 390] width 640 height 57
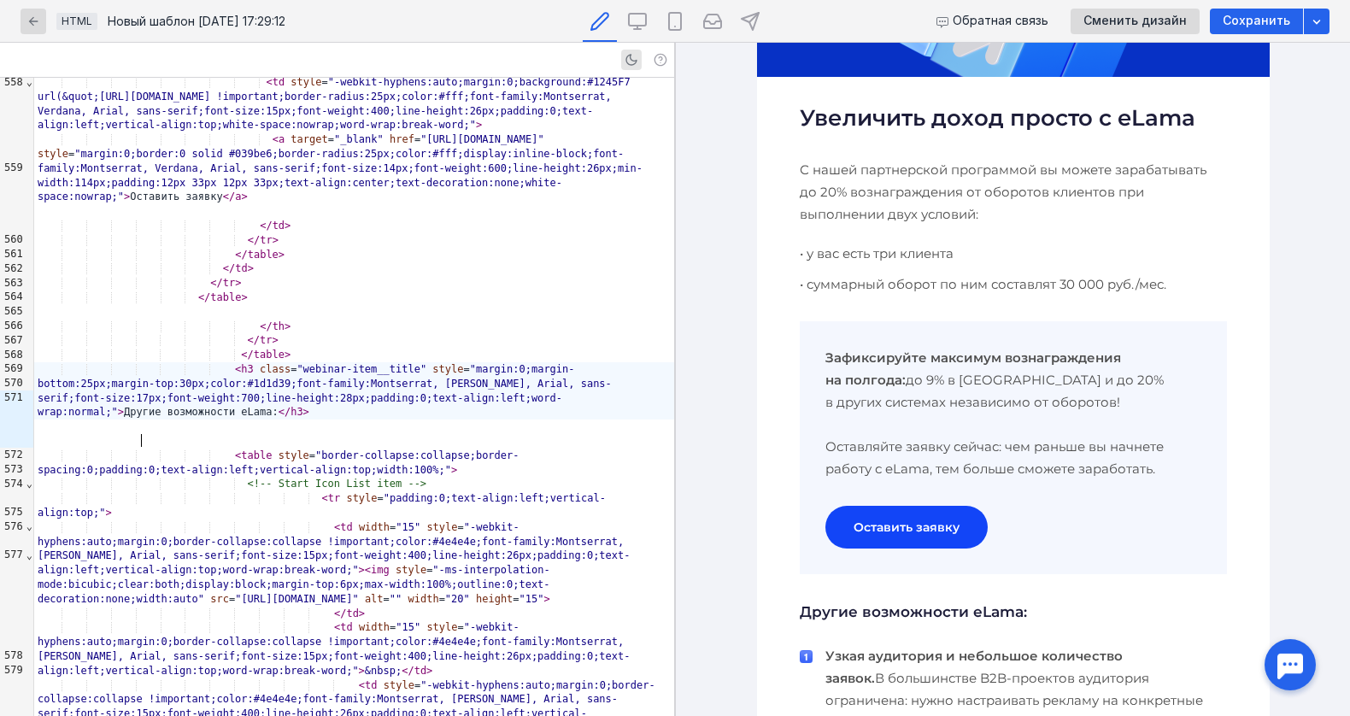
click at [139, 419] on div "< h3 class = "webinar-item__title" style = "margin:0;margin-bottom:25px;margin-…" at bounding box center [354, 390] width 640 height 57
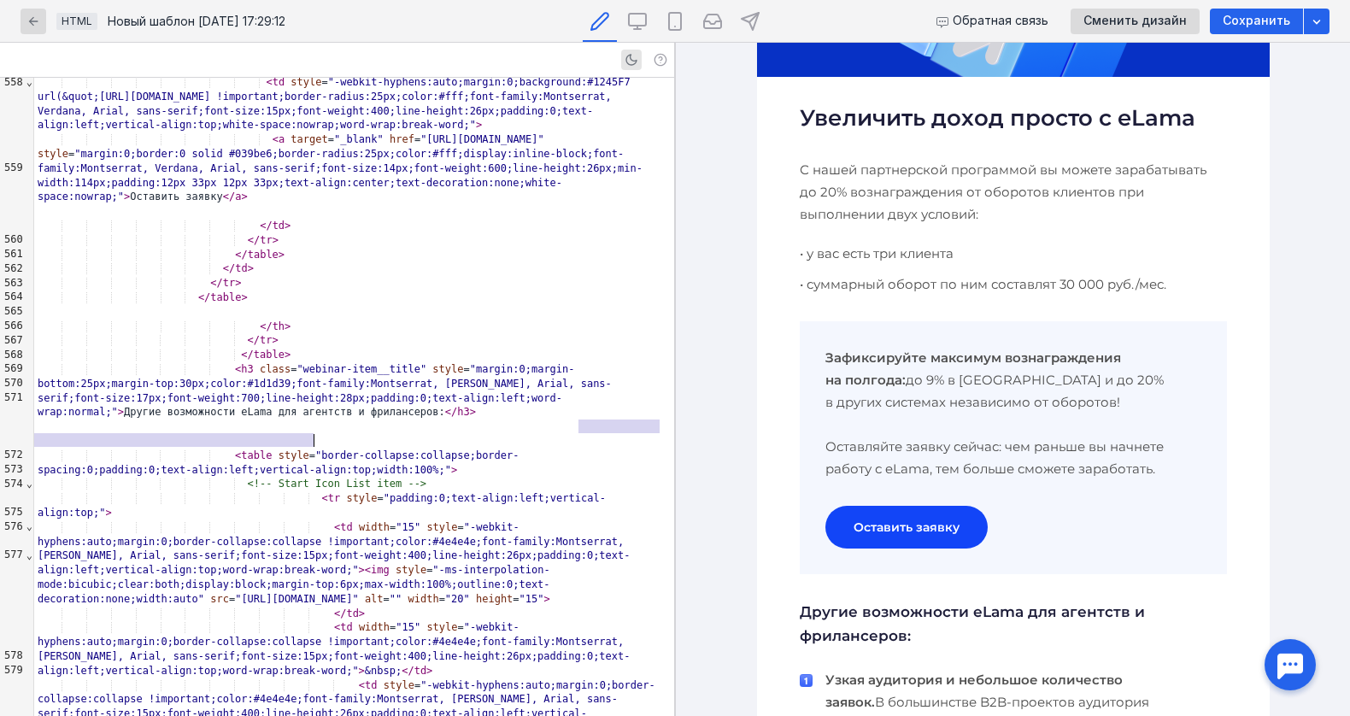
drag, startPoint x: 578, startPoint y: 427, endPoint x: 313, endPoint y: 442, distance: 266.1
click at [313, 419] on div "< h3 class = "webinar-item__title" style = "margin:0;margin-bottom:25px;margin-…" at bounding box center [354, 390] width 640 height 57
copy span ">"
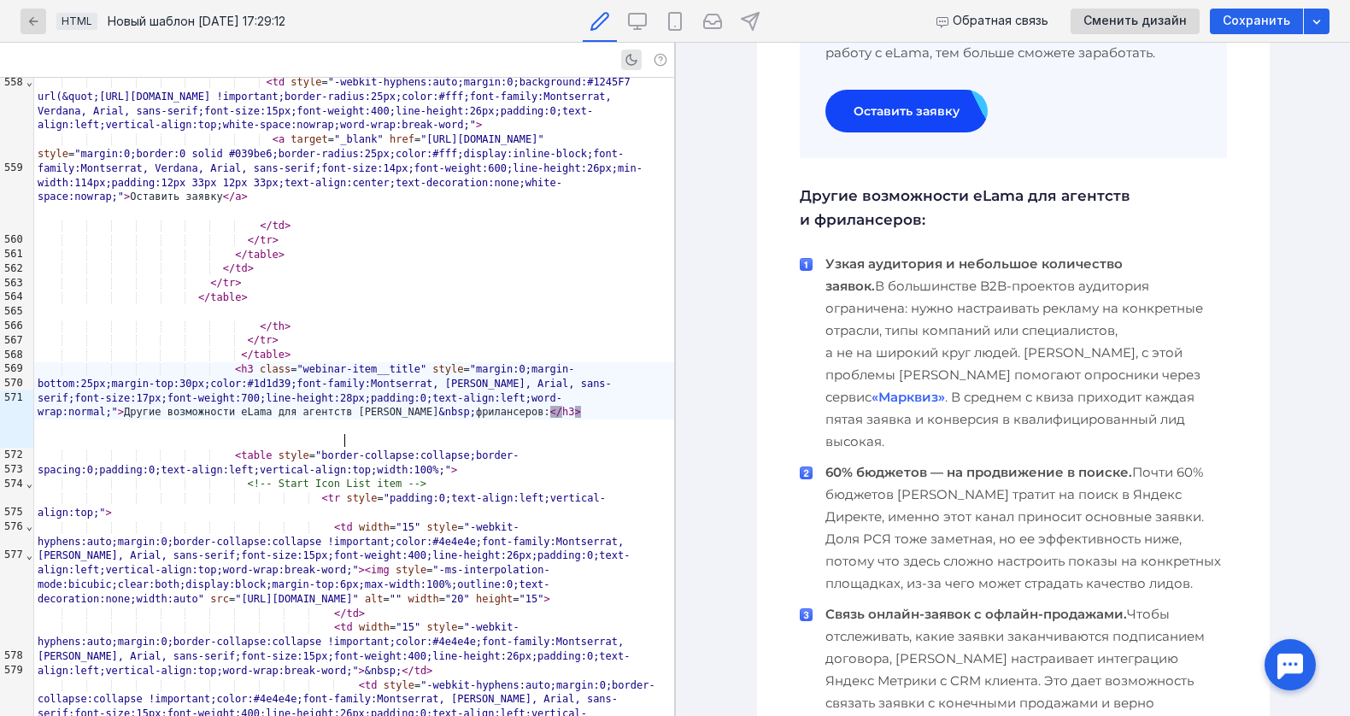
scroll to position [1252, 0]
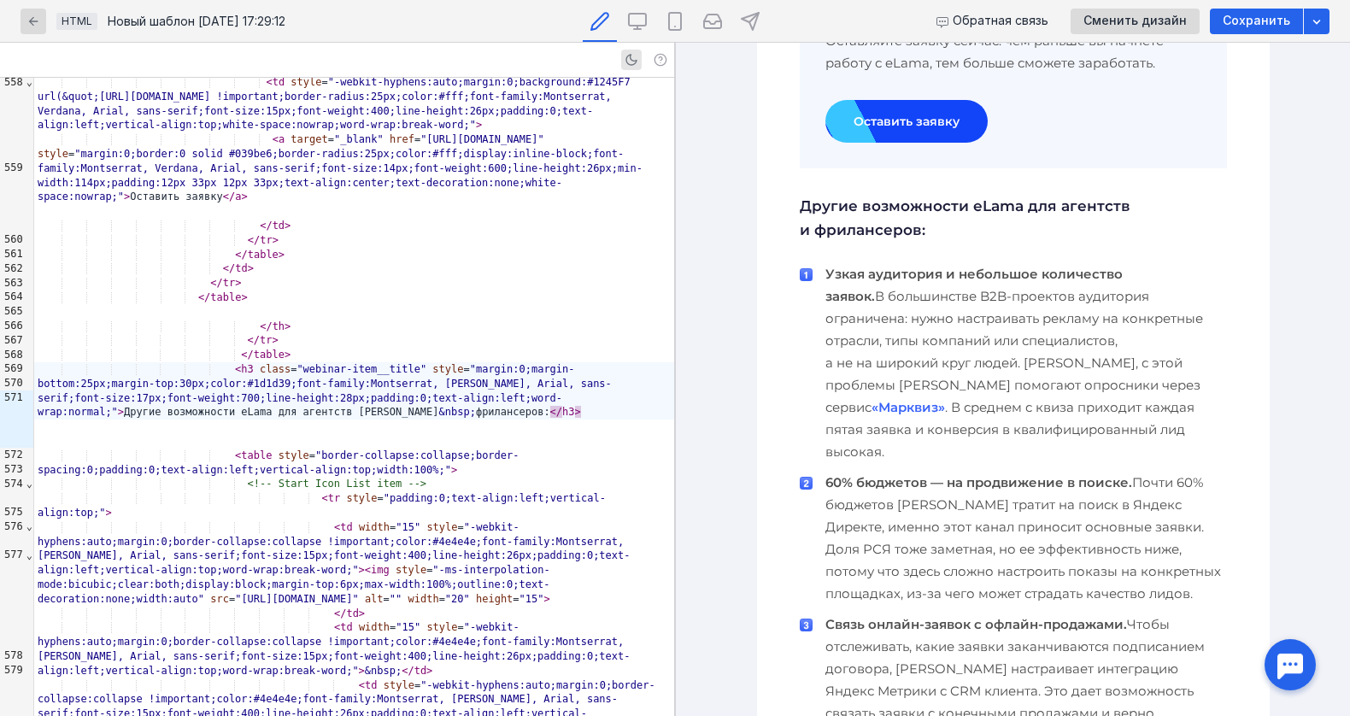
click at [834, 278] on b "Узкая аудитория и небольшое количество заявок." at bounding box center [973, 285] width 297 height 38
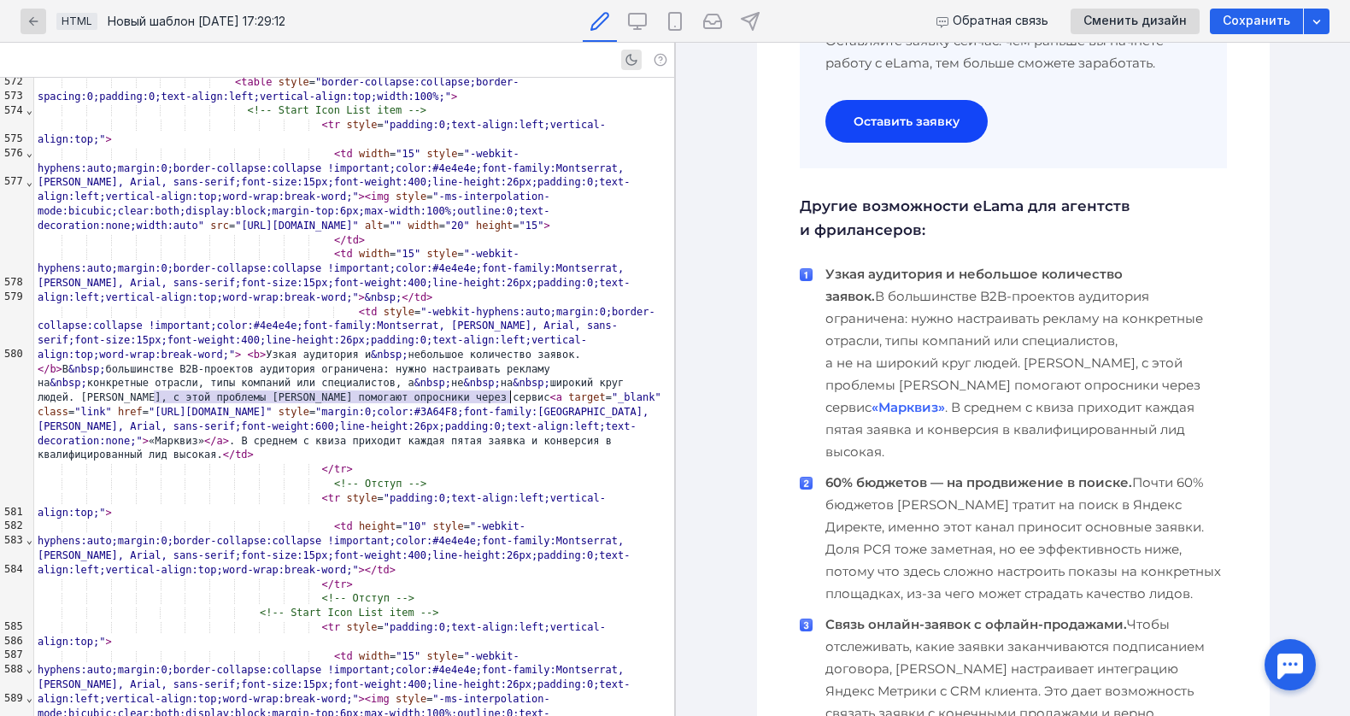
click at [184, 398] on div "< td style = "-webkit-hyphens:auto;margin:0;border-collapse:collapse !important…" at bounding box center [354, 384] width 640 height 158
drag, startPoint x: 175, startPoint y: 400, endPoint x: 486, endPoint y: 400, distance: 310.9
click at [486, 400] on div "< td style = "-webkit-hyphens:auto;margin:0;border-collapse:collapse !important…" at bounding box center [354, 384] width 640 height 158
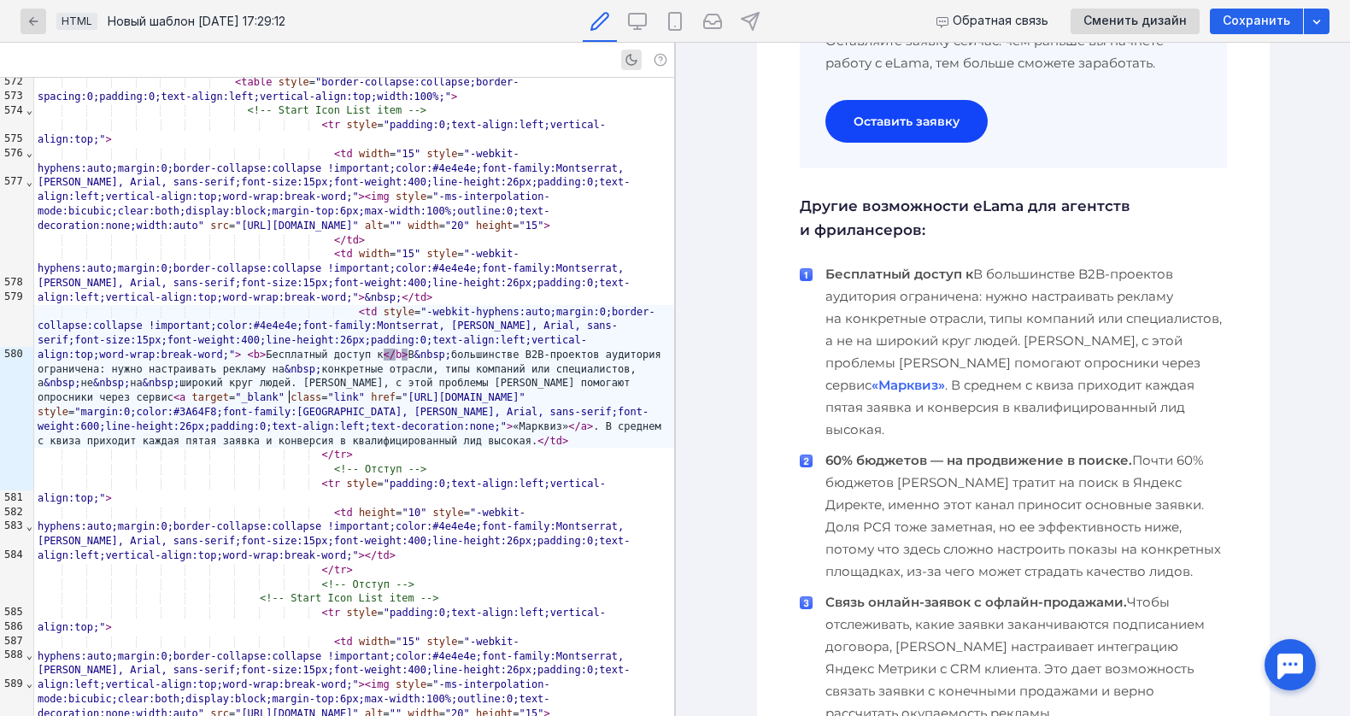
scroll to position [0, 0]
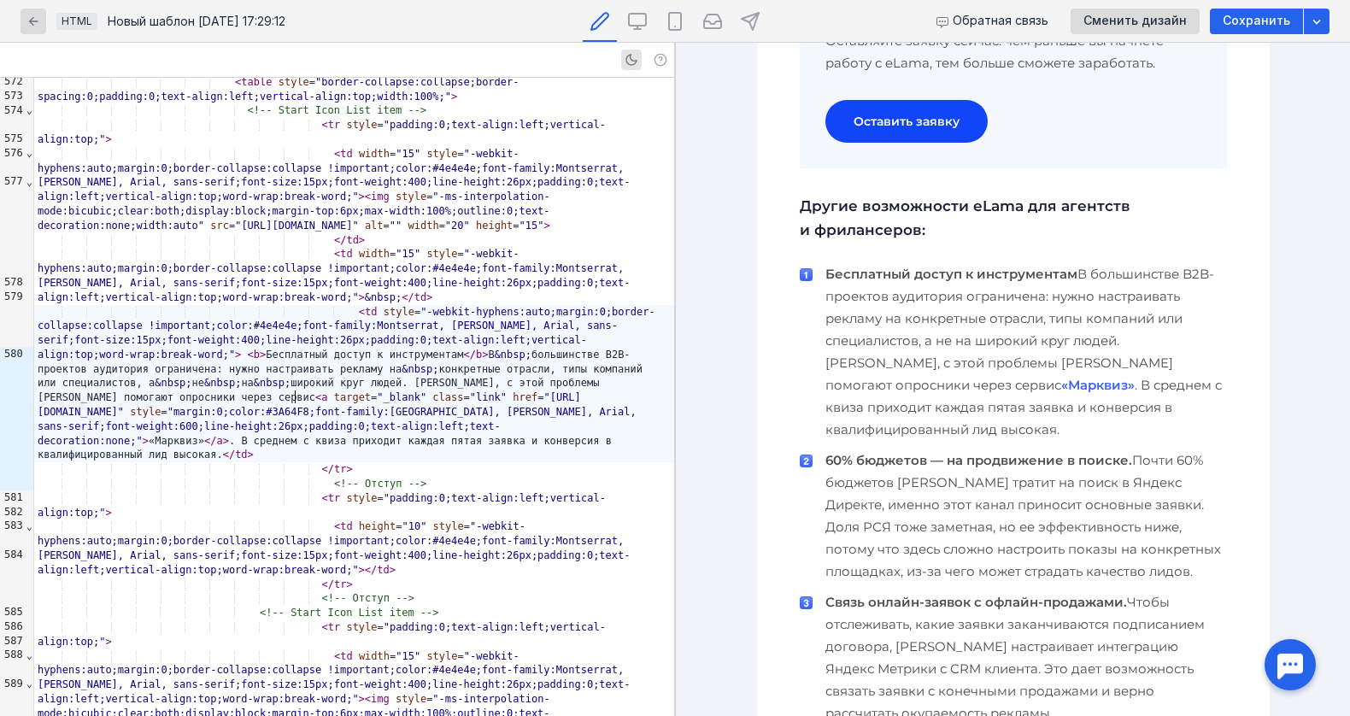
click at [293, 395] on div "< td style = "-webkit-hyphens:auto;margin:0;border-collapse:collapse !important…" at bounding box center [354, 384] width 640 height 158
click at [488, 360] on span "</" at bounding box center [494, 354] width 12 height 12
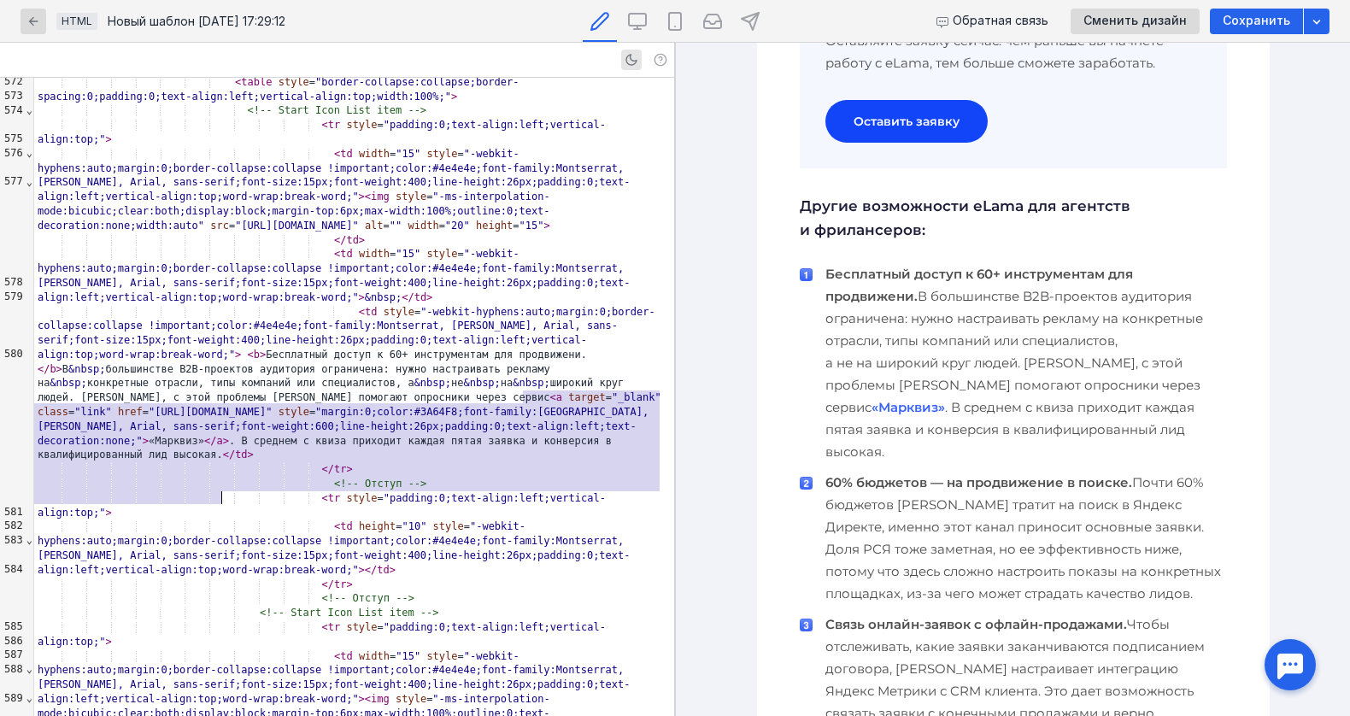
drag, startPoint x: 524, startPoint y: 394, endPoint x: 220, endPoint y: 493, distance: 319.0
click at [220, 463] on div "< td style = "-webkit-hyphens:auto;margin:0;border-collapse:collapse !important…" at bounding box center [354, 384] width 640 height 158
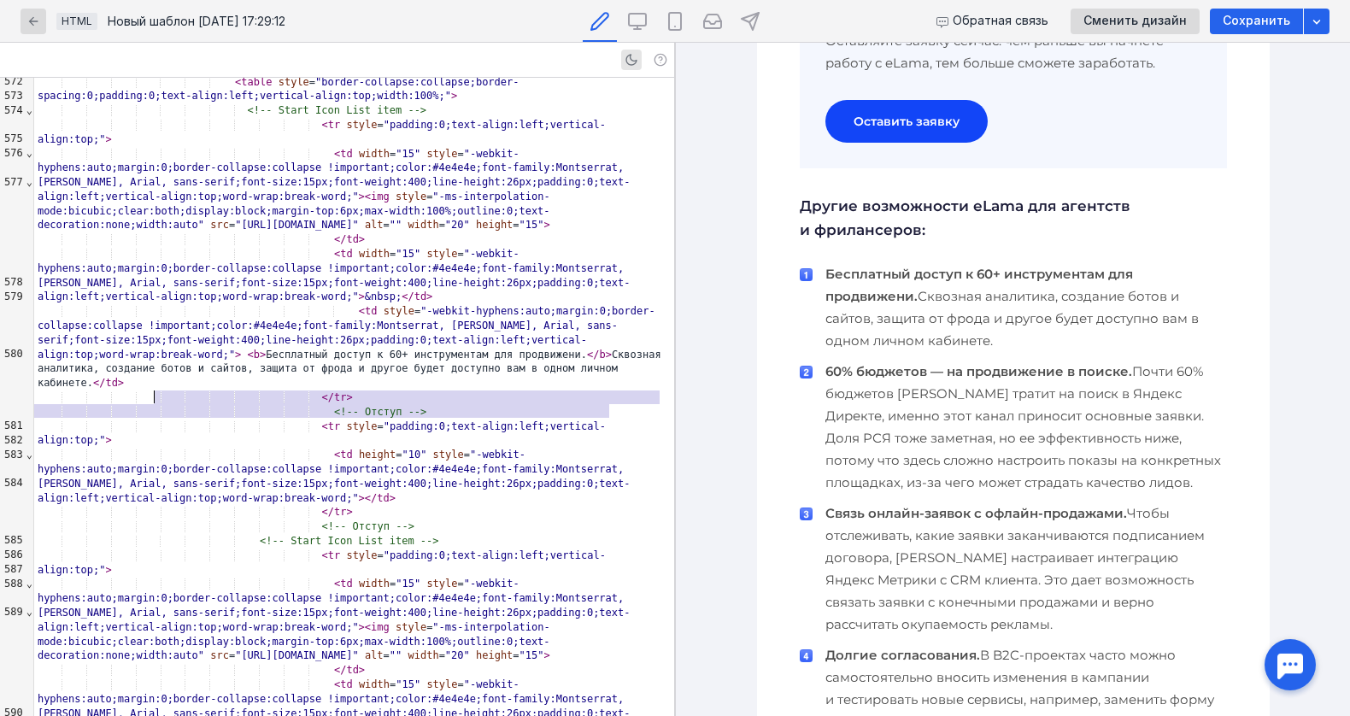
drag, startPoint x: 610, startPoint y: 413, endPoint x: 154, endPoint y: 396, distance: 456.4
click at [154, 390] on div "< td style = "-webkit-hyphens:auto;margin:0;border-collapse:collapse !important…" at bounding box center [354, 347] width 640 height 86
copy div "< b > Бесплатный доступ к 60+ инструментам для продвижени. </ b > Сквозная анал…"
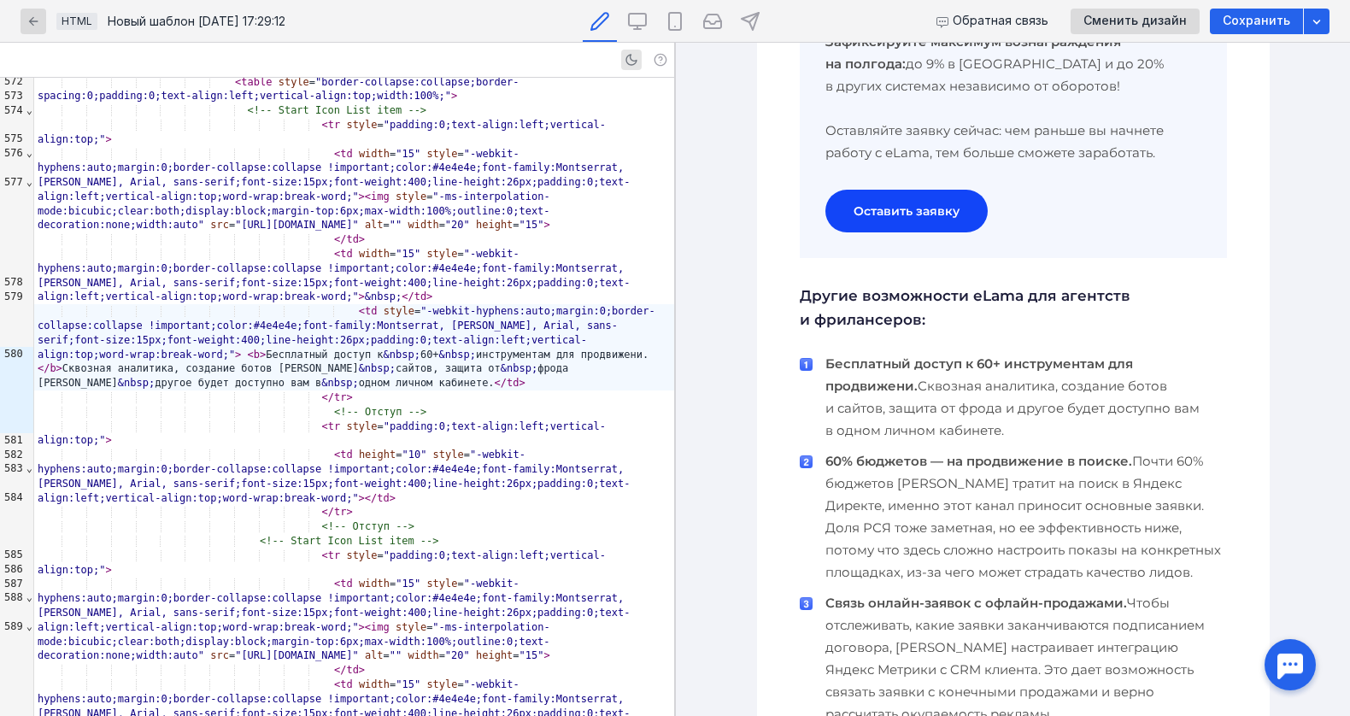
drag, startPoint x: 867, startPoint y: 465, endPoint x: 1339, endPoint y: 463, distance: 472.3
click at [867, 465] on b "60% бюджетов — на продвижение в поиске." at bounding box center [978, 461] width 307 height 16
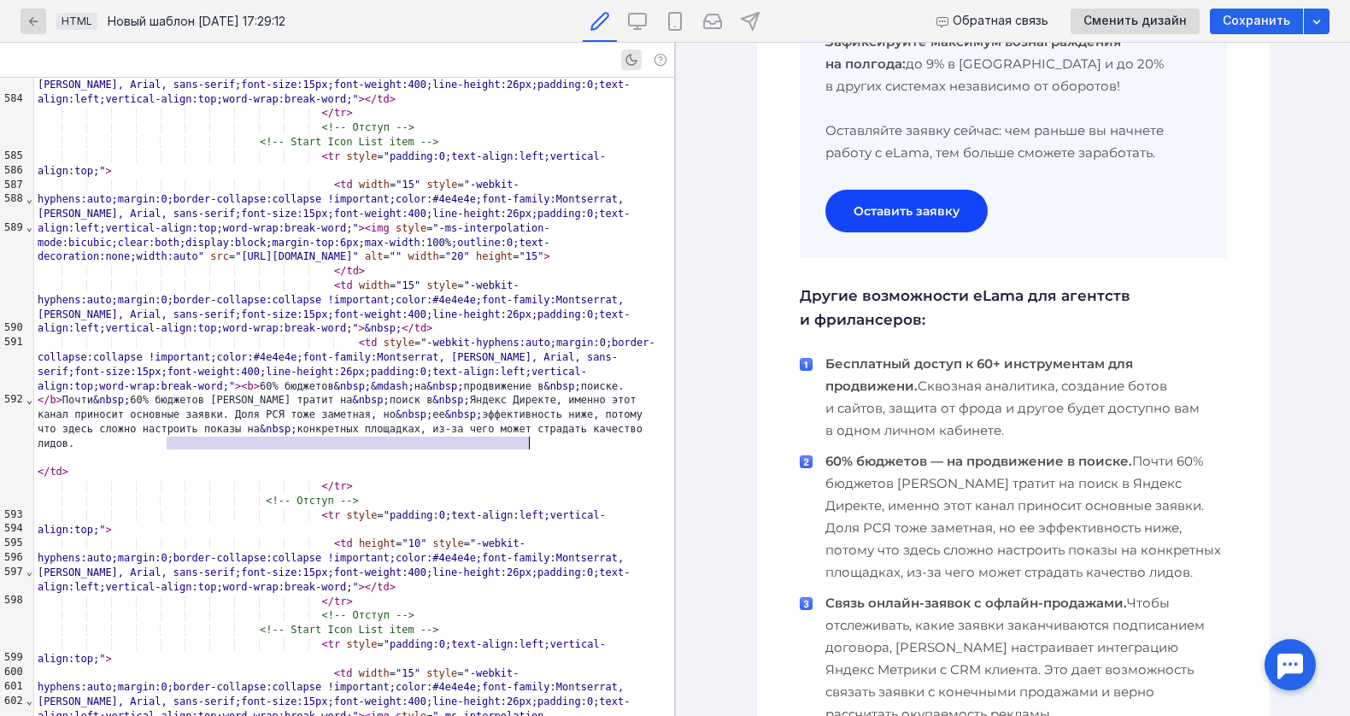
drag, startPoint x: 167, startPoint y: 442, endPoint x: 527, endPoint y: 444, distance: 359.6
click at [527, 444] on div "< td style = "-webkit-hyphens:auto;margin:0;border-collapse:collapse !important…" at bounding box center [354, 393] width 640 height 114
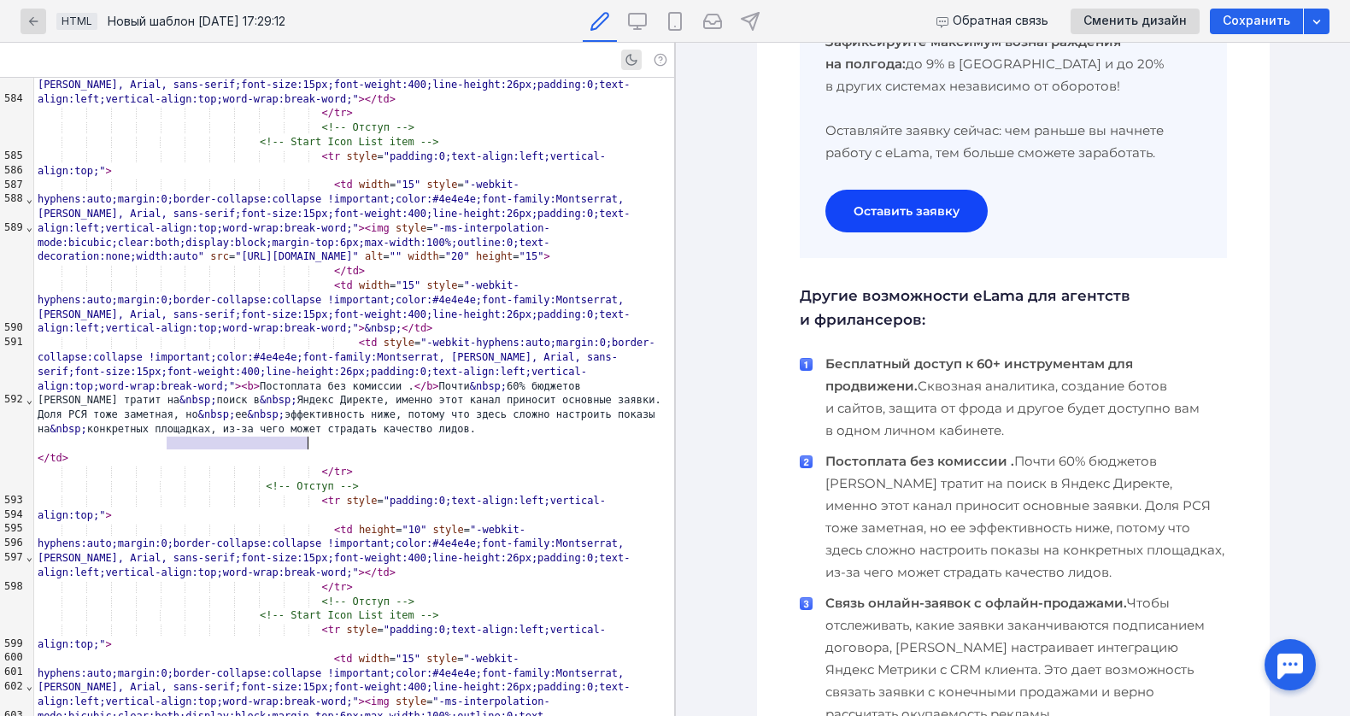
drag, startPoint x: 169, startPoint y: 443, endPoint x: 310, endPoint y: 442, distance: 140.9
click at [310, 436] on div "< td style = "-webkit-hyphens:auto;margin:0;border-collapse:collapse !important…" at bounding box center [354, 386] width 640 height 101
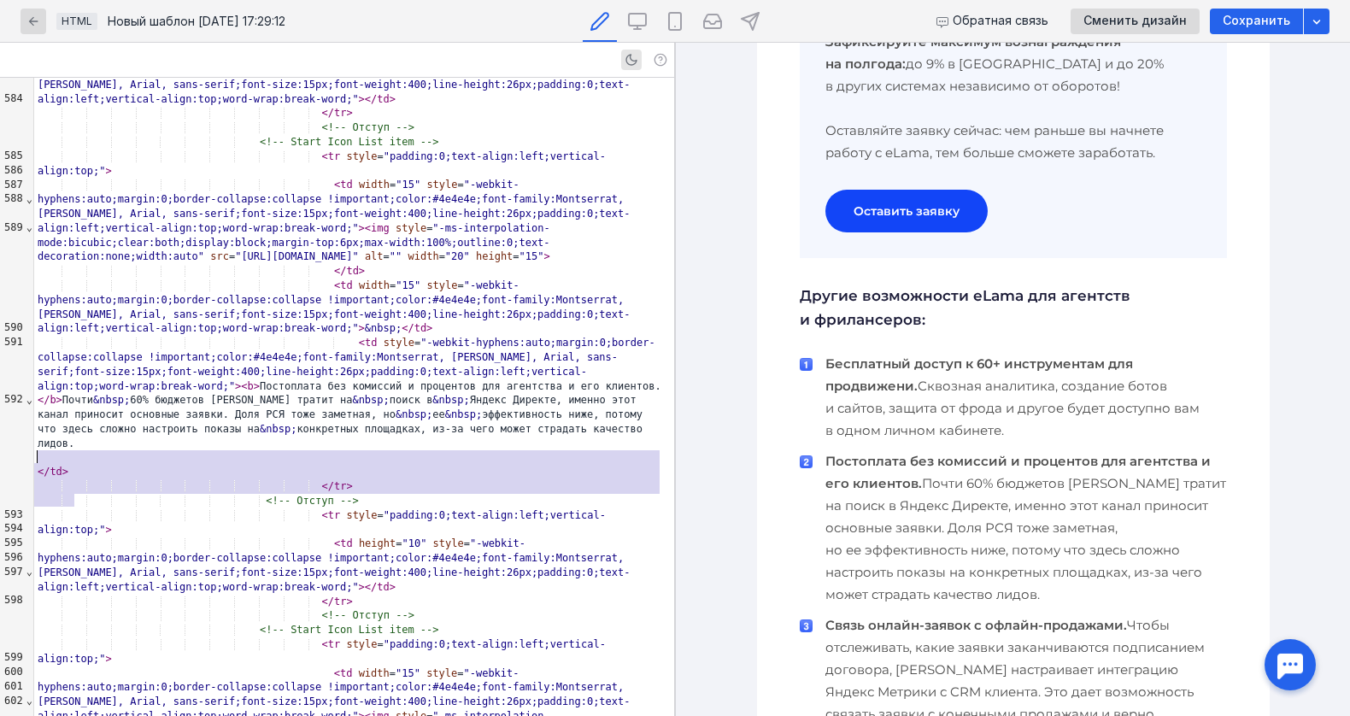
drag, startPoint x: 117, startPoint y: 495, endPoint x: 16, endPoint y: 455, distance: 108.5
click at [16, 455] on div "999 555 556 557 558 559 560 561 562 563 564 565 566 567 568 569 570 571 572 573…" at bounding box center [337, 397] width 674 height 638
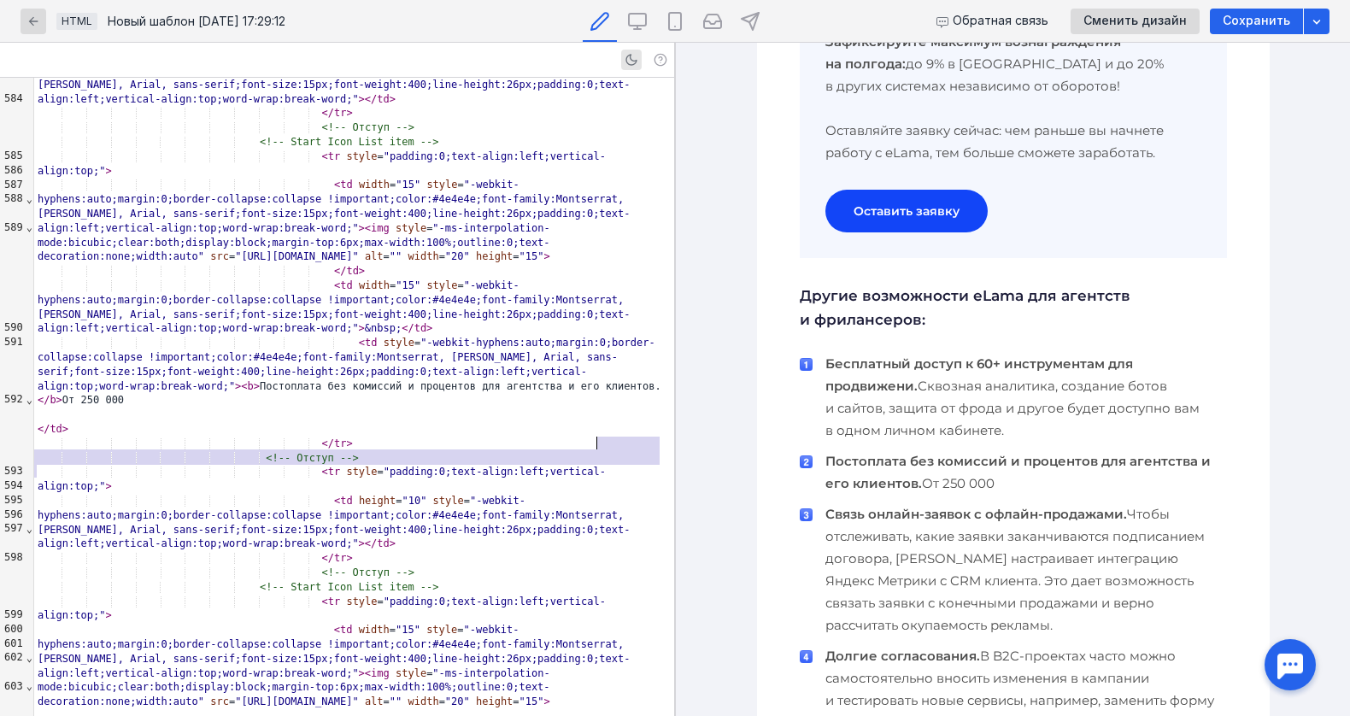
drag, startPoint x: 318, startPoint y: 464, endPoint x: 594, endPoint y: 440, distance: 277.8
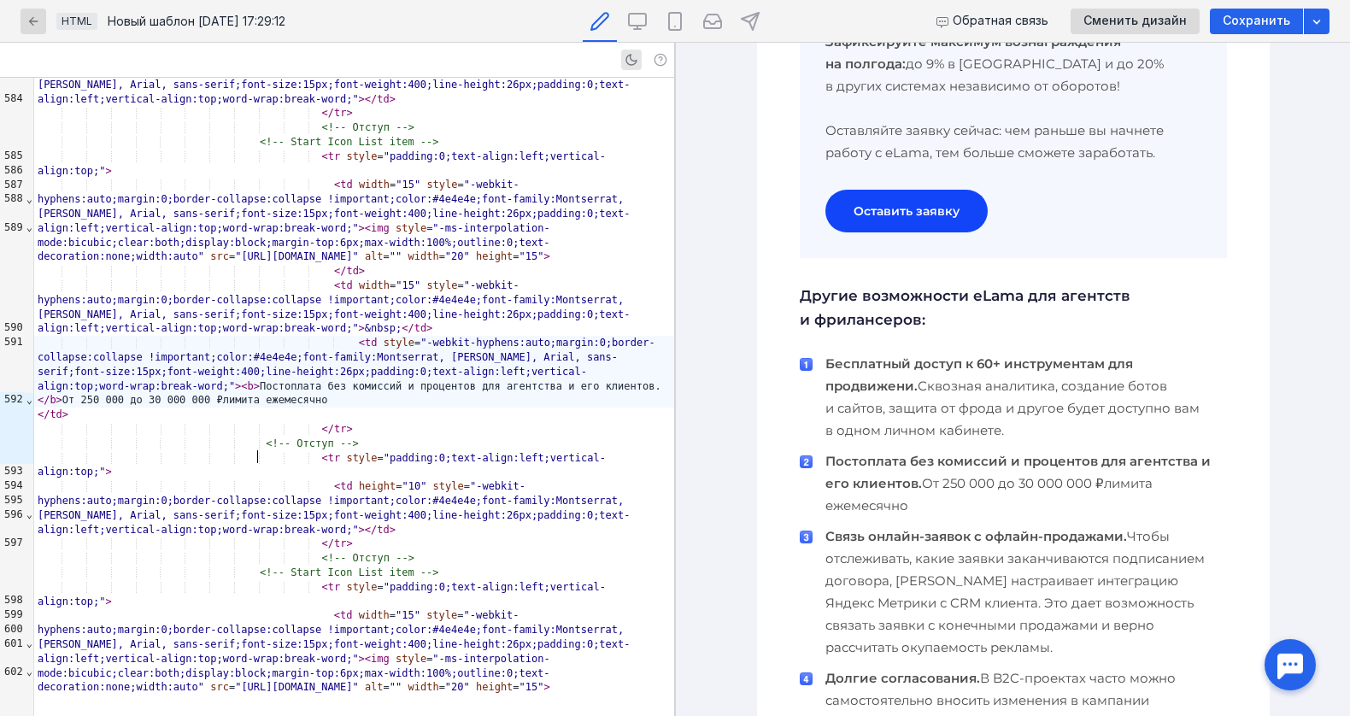
scroll to position [1162, 0]
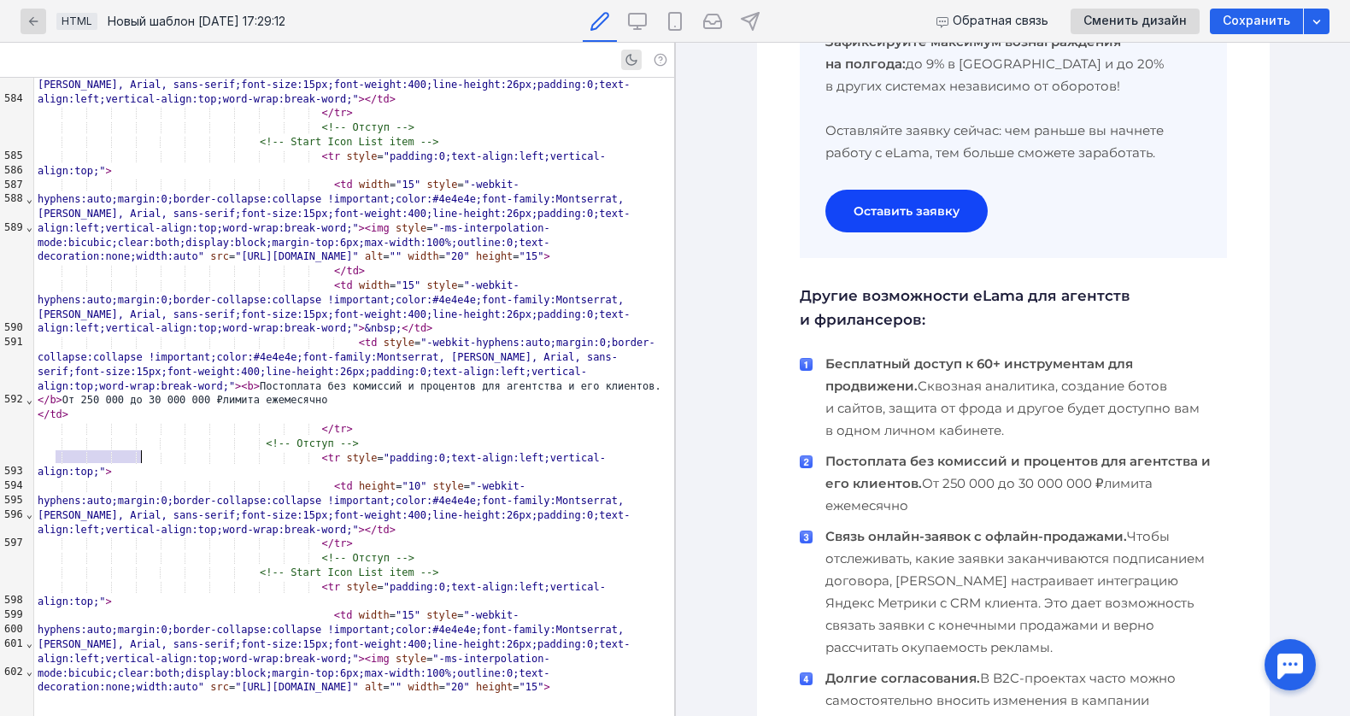
drag, startPoint x: 58, startPoint y: 457, endPoint x: 143, endPoint y: 460, distance: 85.5
click at [143, 407] on div "< td style = "-webkit-hyphens:auto;margin:0;border-collapse:collapse !important…" at bounding box center [354, 372] width 640 height 72
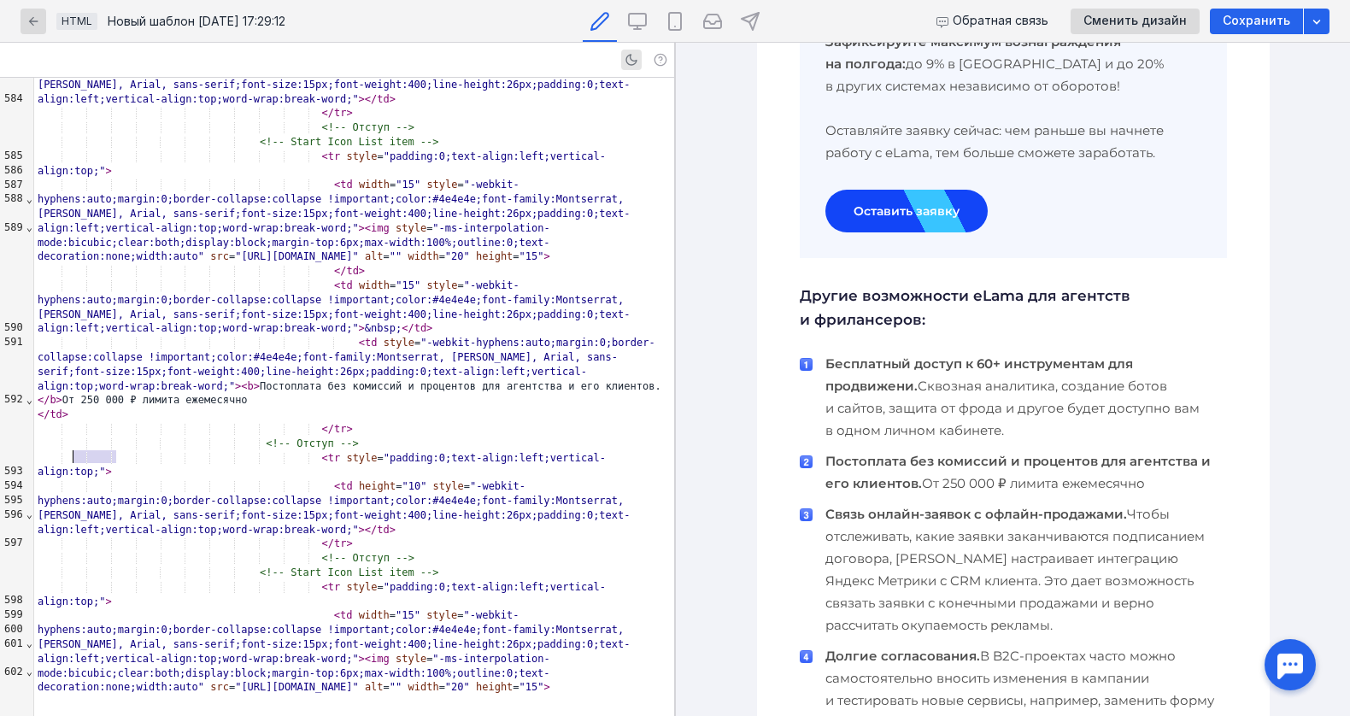
drag, startPoint x: 114, startPoint y: 454, endPoint x: 71, endPoint y: 454, distance: 42.7
click at [71, 407] on div "< td style = "-webkit-hyphens:auto;margin:0;border-collapse:collapse !important…" at bounding box center [354, 372] width 640 height 72
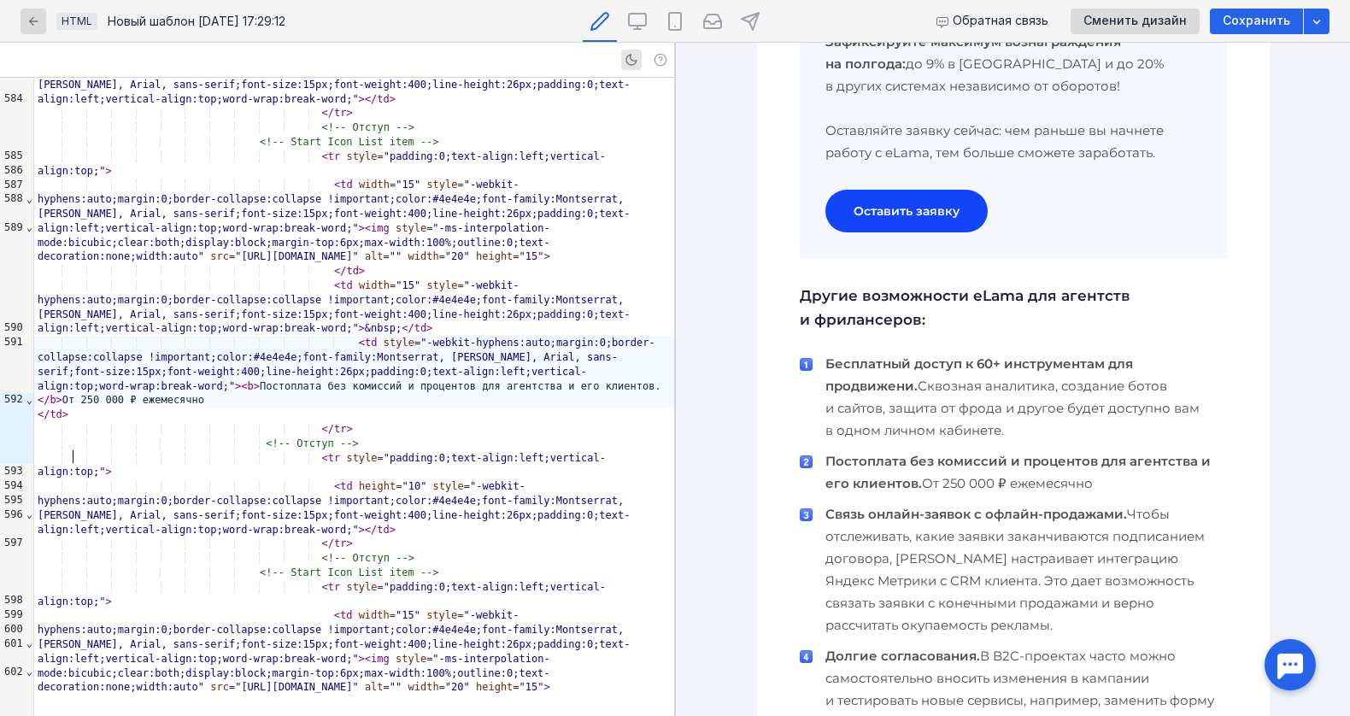
click at [143, 407] on div "< td style = "-webkit-hyphens:auto;margin:0;border-collapse:collapse !important…" at bounding box center [354, 372] width 640 height 72
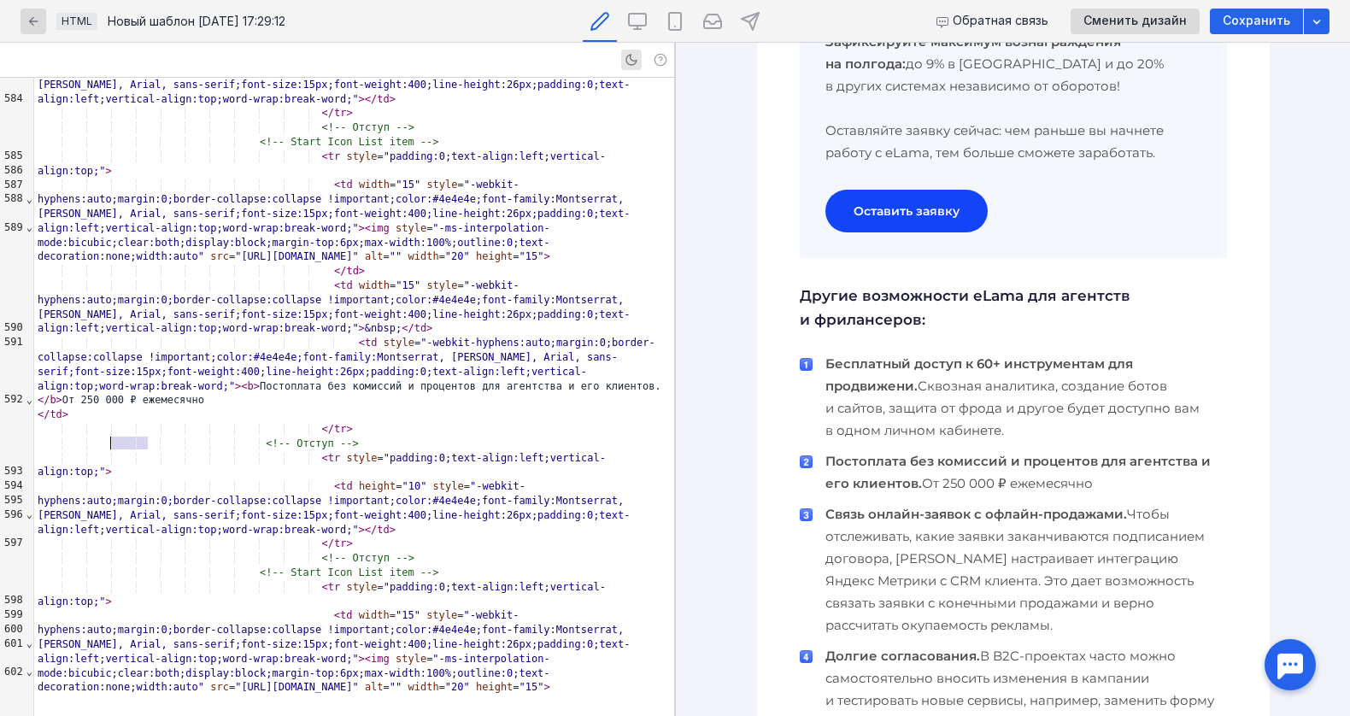
drag, startPoint x: 147, startPoint y: 448, endPoint x: 113, endPoint y: 448, distance: 34.2
click at [113, 407] on div "< td style = "-webkit-hyphens:auto;margin:0;border-collapse:collapse !important…" at bounding box center [354, 372] width 640 height 72
click at [123, 407] on div "< td style = "-webkit-hyphens:auto;margin:0;border-collapse:collapse !important…" at bounding box center [354, 372] width 640 height 72
drag, startPoint x: 148, startPoint y: 450, endPoint x: 75, endPoint y: 451, distance: 72.6
click at [75, 407] on div "< td style = "-webkit-hyphens:auto;margin:0;border-collapse:collapse !important…" at bounding box center [354, 372] width 640 height 72
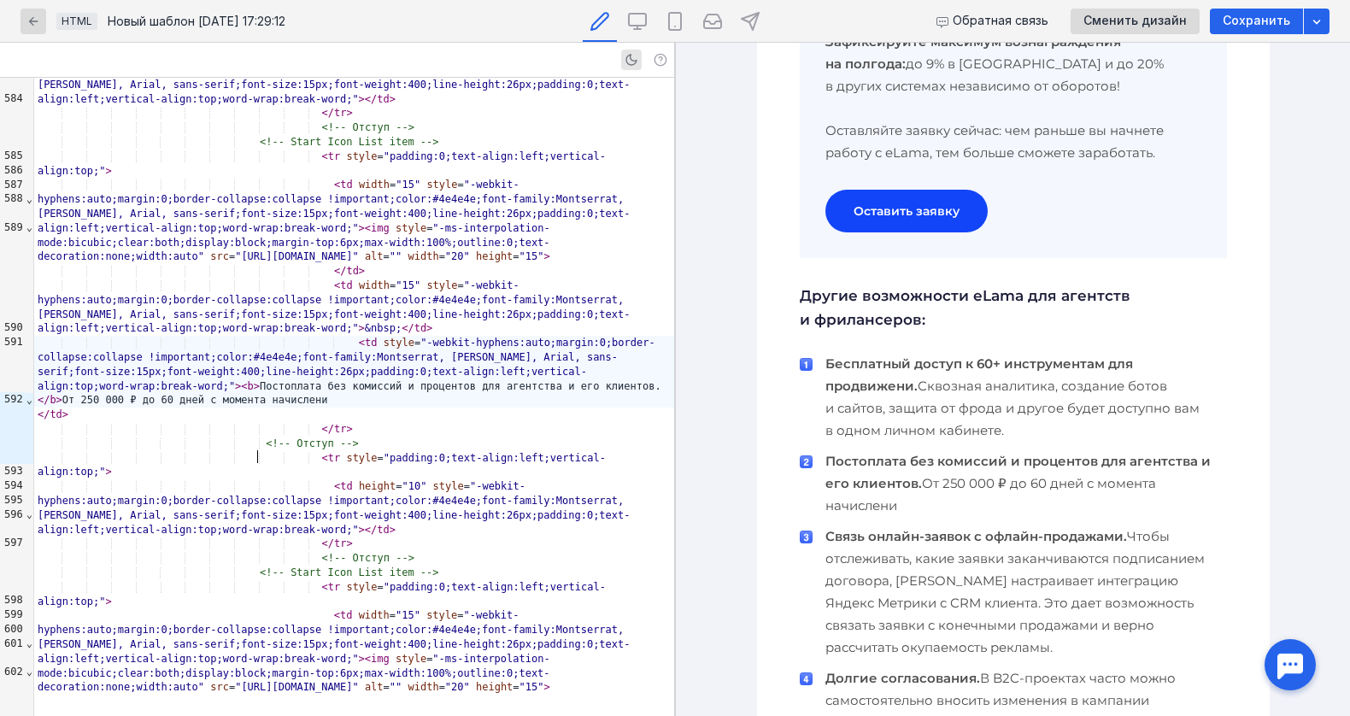
scroll to position [0, 0]
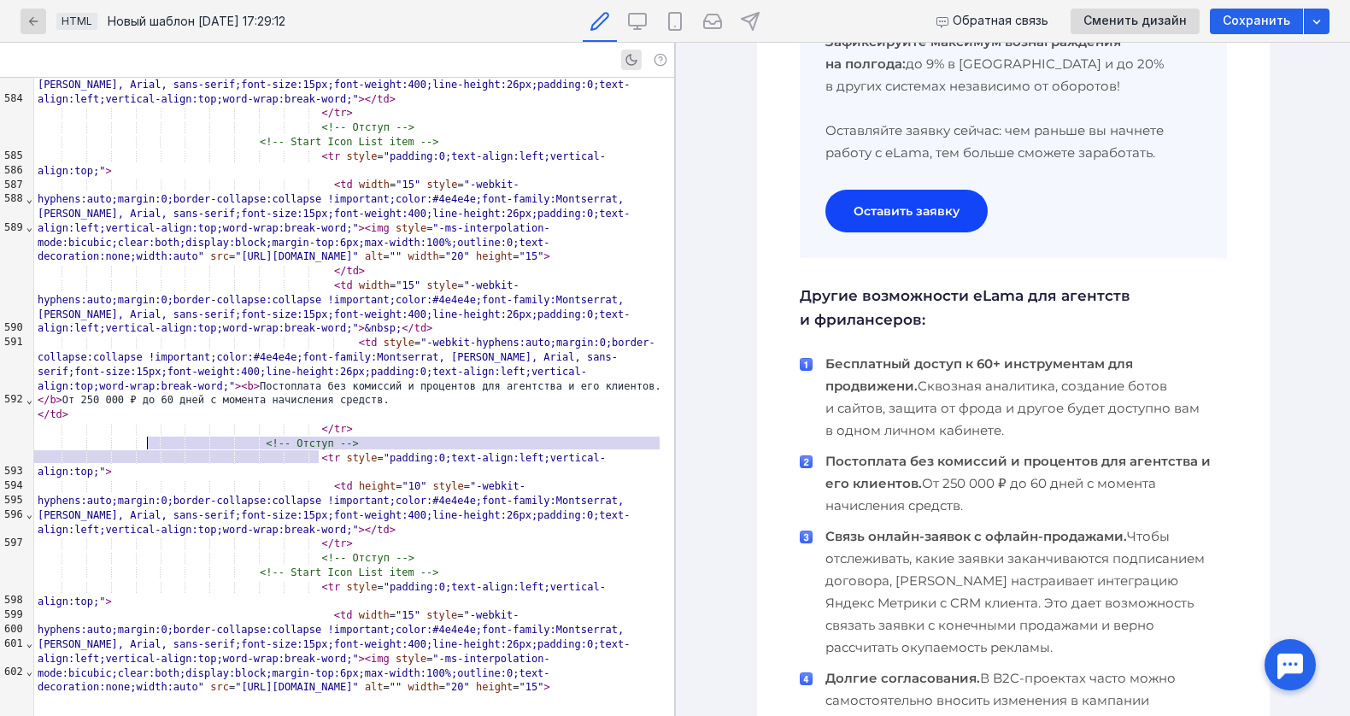
drag, startPoint x: 363, startPoint y: 453, endPoint x: 149, endPoint y: 447, distance: 214.5
click at [149, 407] on div "< td style = "-webkit-hyphens:auto;margin:0;border-collapse:collapse !important…" at bounding box center [354, 372] width 640 height 72
copy div "> < b > Постоплата без комиссий и процентов для агентства и его клиентов. </ b >"
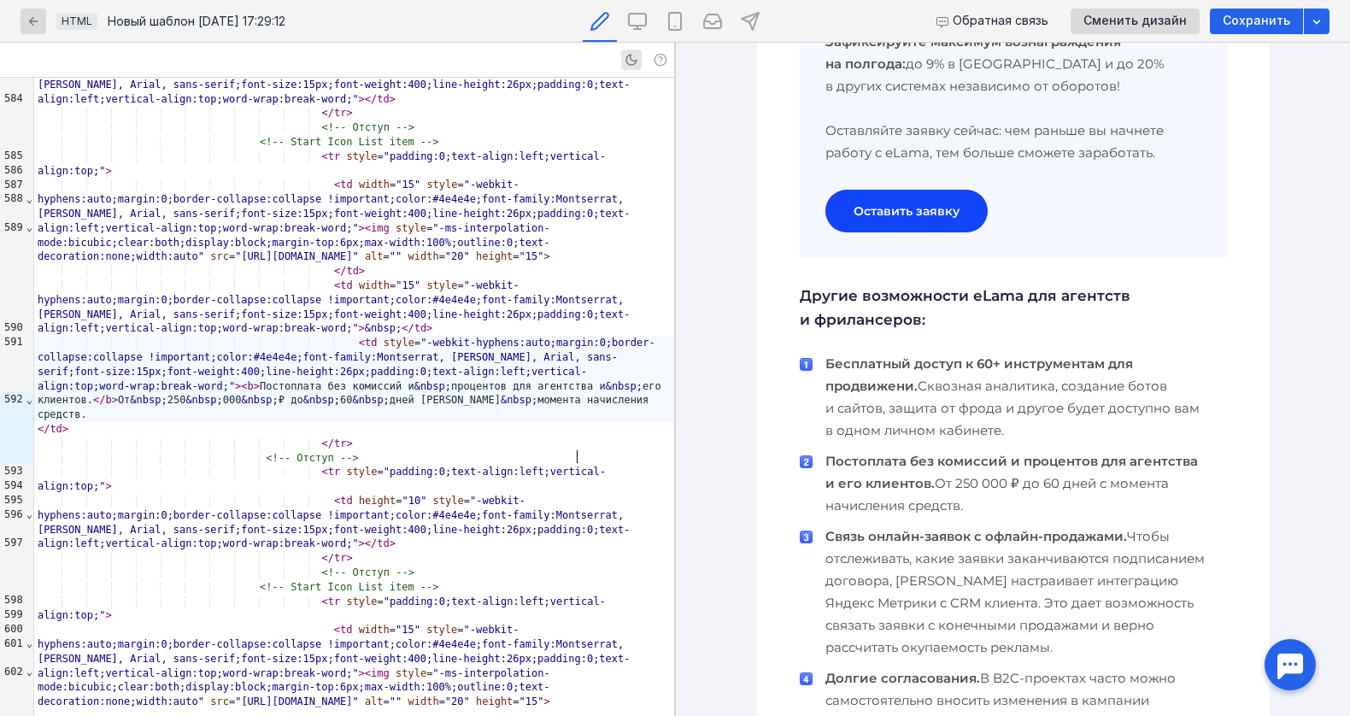
click at [900, 466] on b "Постоплата без комиссий и процентов для агентства и его клиентов." at bounding box center [1011, 472] width 372 height 38
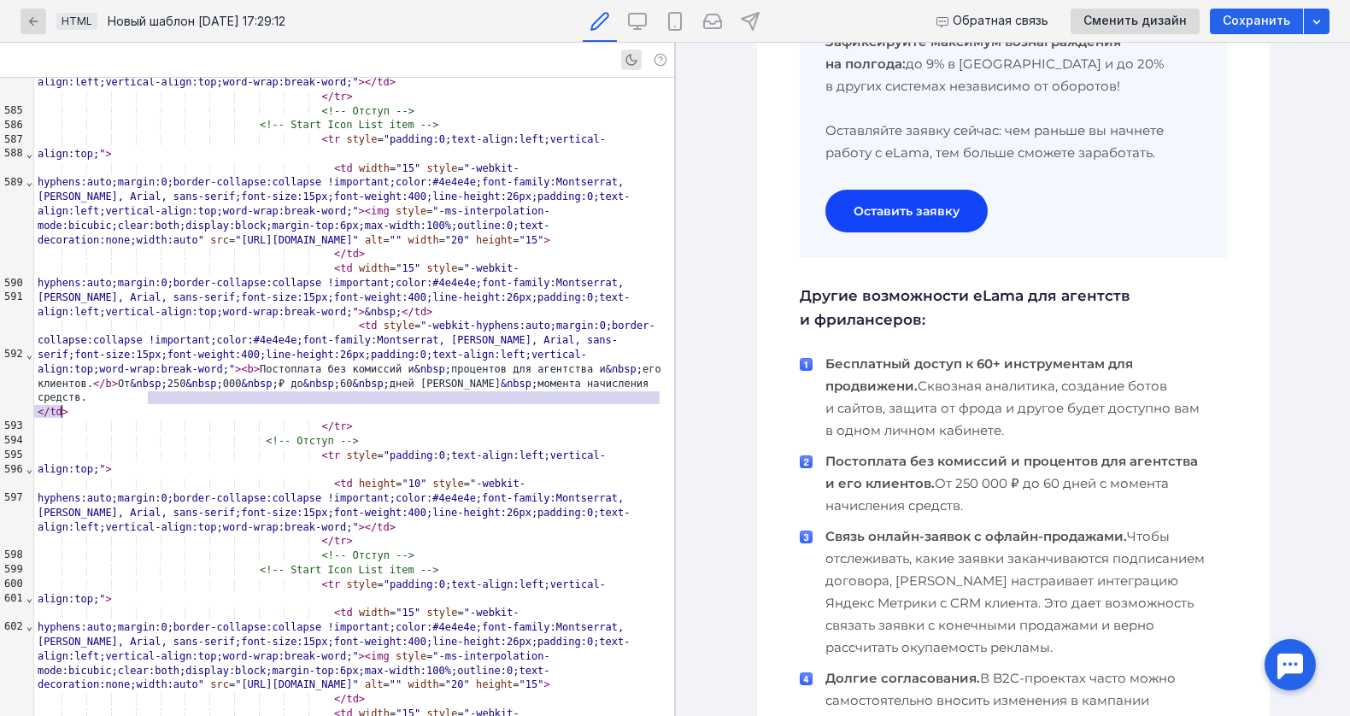
scroll to position [1197, 0]
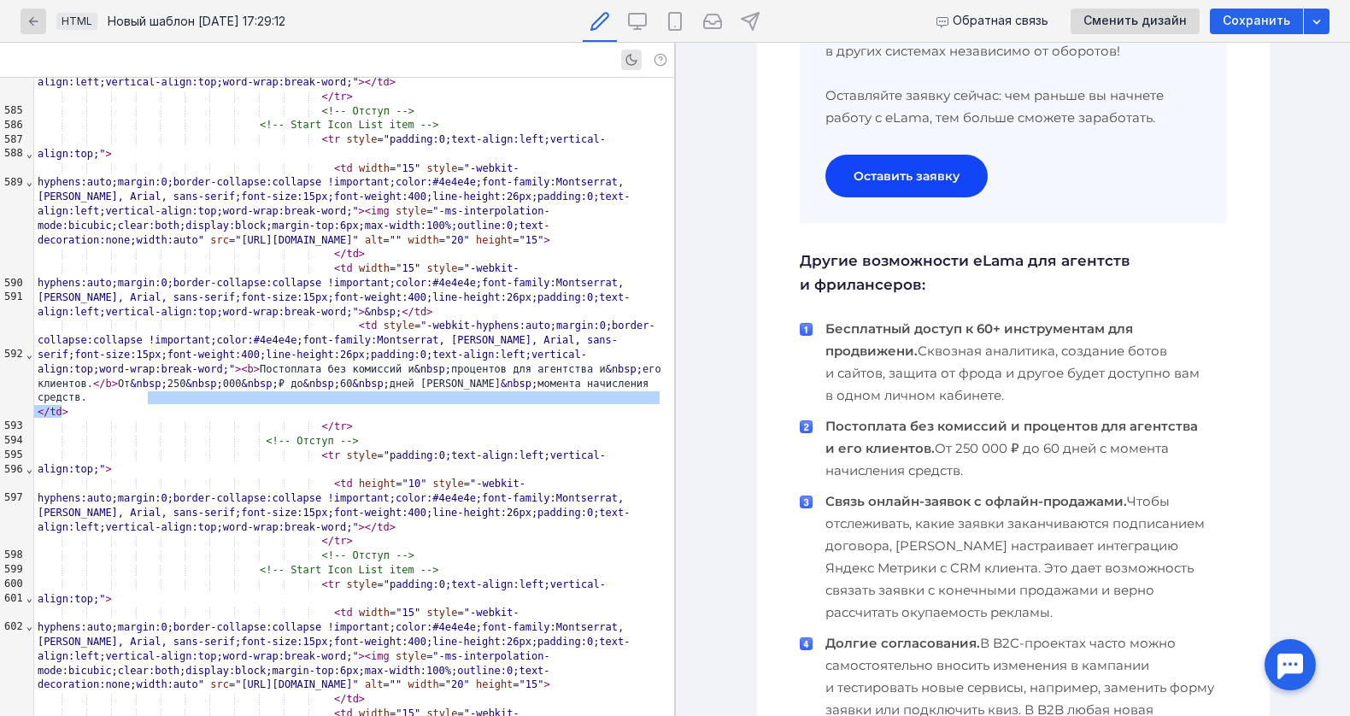
click at [878, 506] on b "Связь онлайн-заявок с офлайн-продажами." at bounding box center [976, 501] width 302 height 16
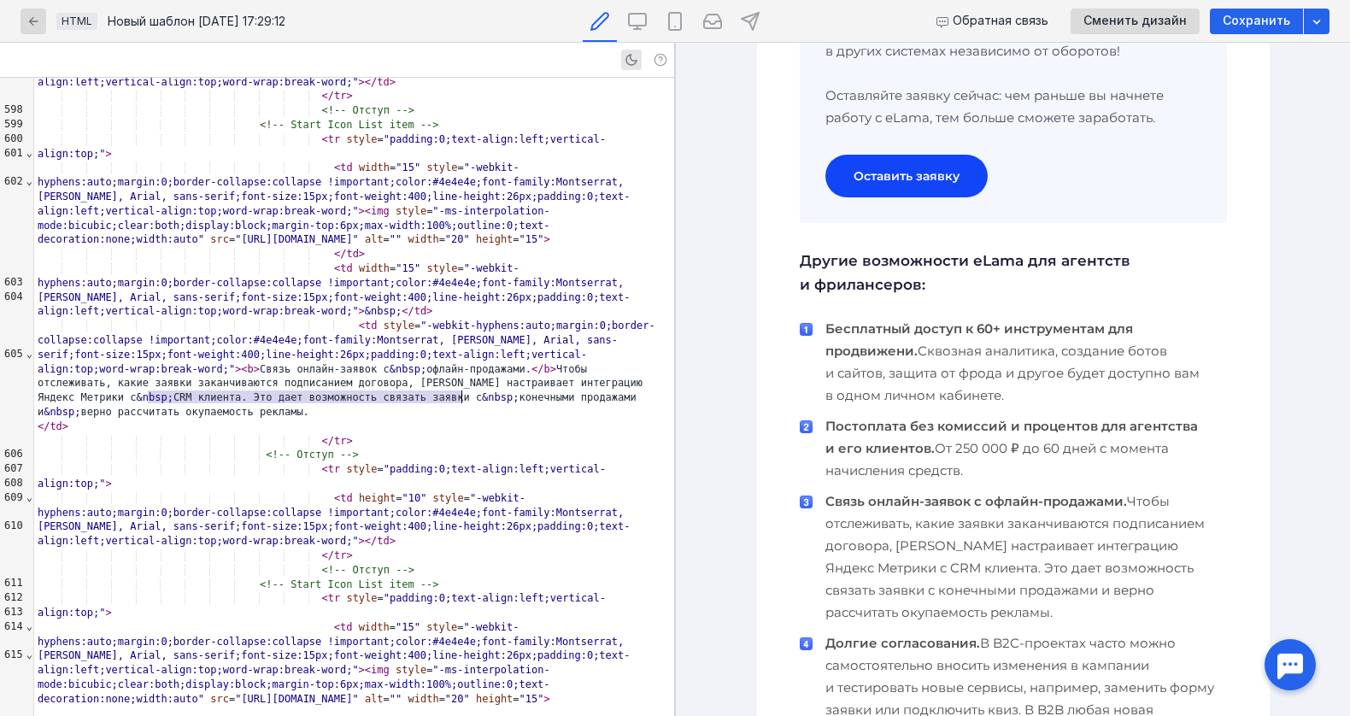
click at [404, 408] on div "< td style = "-webkit-hyphens:auto;margin:0;border-collapse:collapse !important…" at bounding box center [354, 369] width 640 height 101
drag, startPoint x: 168, startPoint y: 390, endPoint x: 430, endPoint y: 401, distance: 262.4
click at [430, 401] on div "< td style = "-webkit-hyphens:auto;margin:0;border-collapse:collapse !important…" at bounding box center [354, 369] width 640 height 101
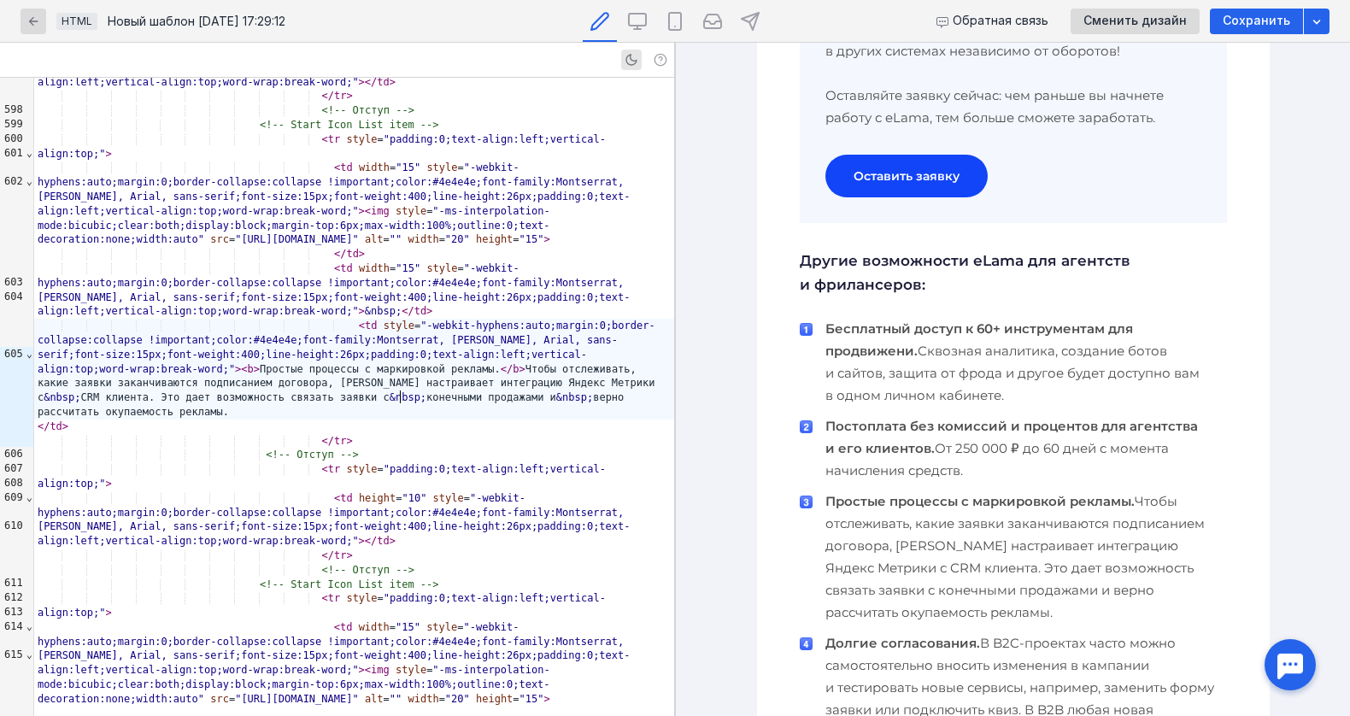
scroll to position [1197, 0]
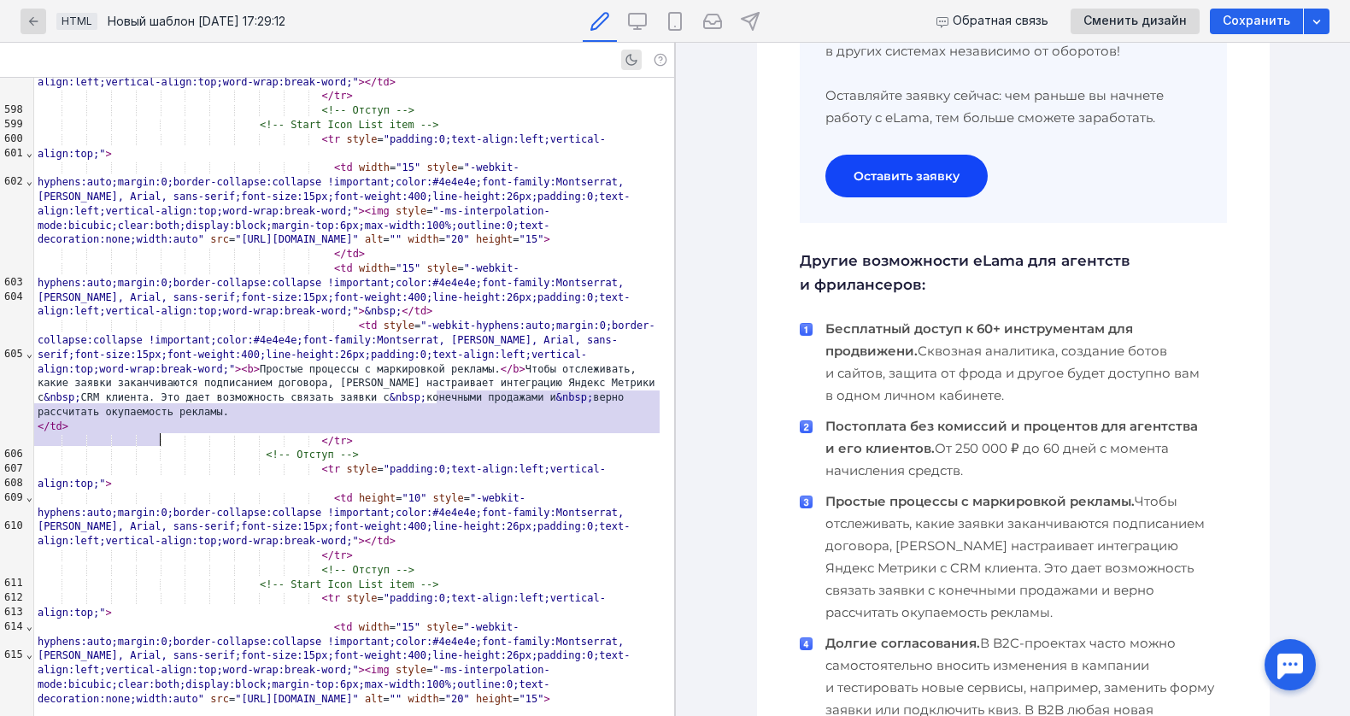
drag, startPoint x: 438, startPoint y: 390, endPoint x: 463, endPoint y: 446, distance: 60.8
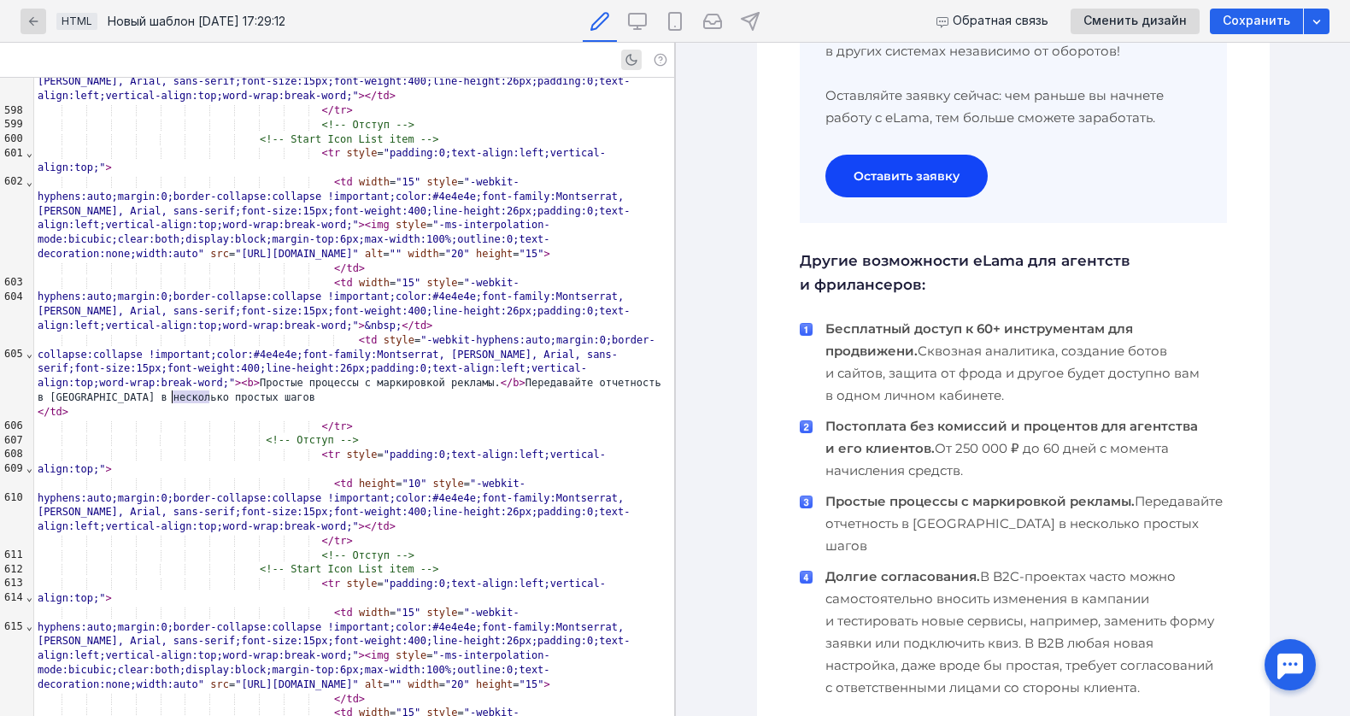
drag, startPoint x: 211, startPoint y: 396, endPoint x: 171, endPoint y: 394, distance: 40.2
click at [171, 394] on div "< td style = "-webkit-hyphens:auto;margin:0;border-collapse:collapse !important…" at bounding box center [354, 369] width 640 height 72
drag, startPoint x: 167, startPoint y: 395, endPoint x: 208, endPoint y: 400, distance: 41.2
click at [208, 400] on div "< td style = "-webkit-hyphens:auto;margin:0;border-collapse:collapse !important…" at bounding box center [354, 369] width 640 height 72
drag, startPoint x: 272, startPoint y: 397, endPoint x: 397, endPoint y: 393, distance: 125.6
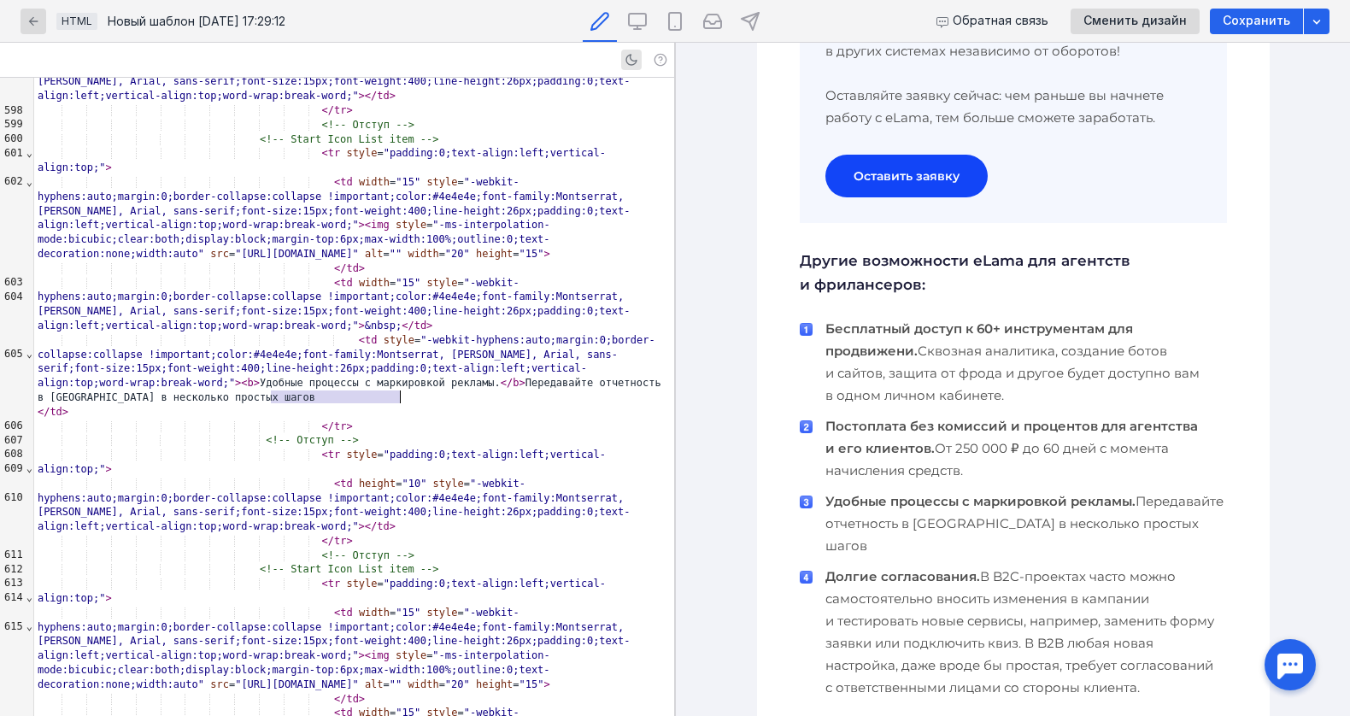
click at [397, 393] on div "< td style = "-webkit-hyphens:auto;margin:0;border-collapse:collapse !important…" at bounding box center [354, 369] width 640 height 72
drag, startPoint x: 200, startPoint y: 416, endPoint x: 154, endPoint y: 397, distance: 49.8
click at [154, 397] on div "< td style = "-webkit-hyphens:auto;margin:0;border-collapse:collapse !important…" at bounding box center [354, 369] width 640 height 72
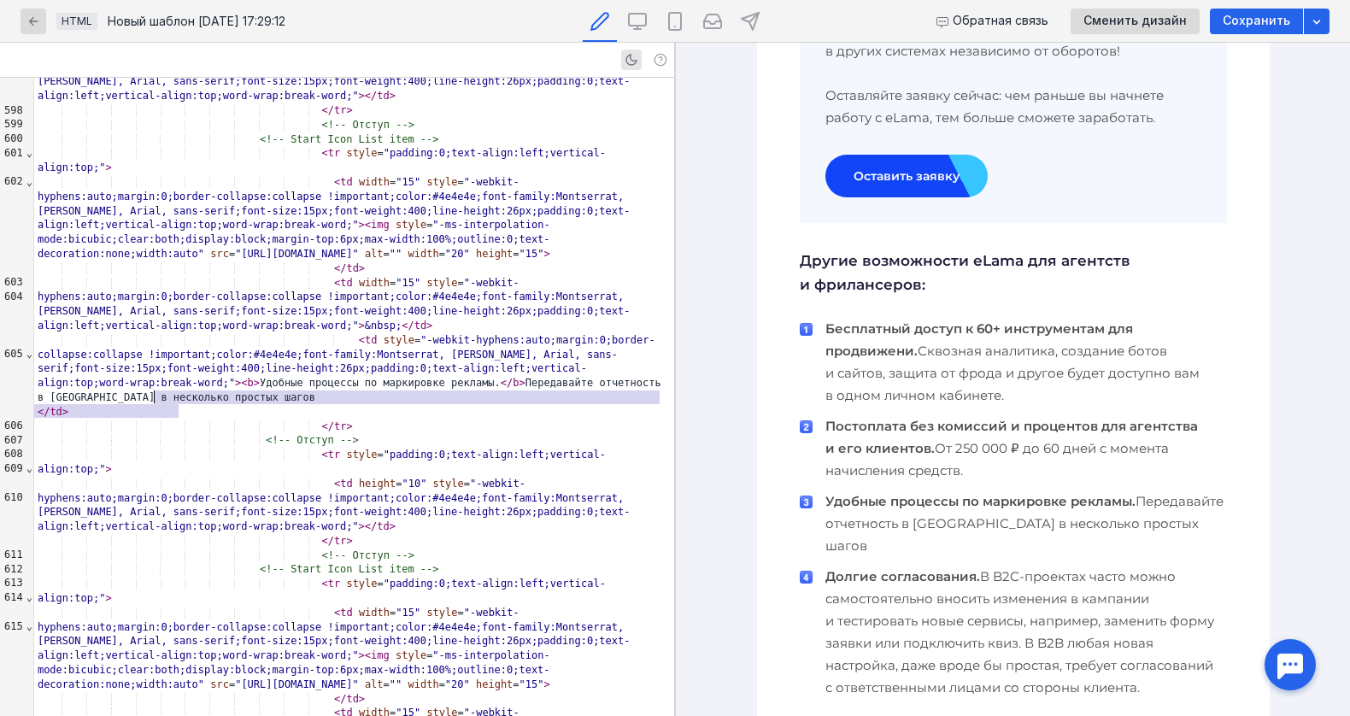
click at [190, 405] on div "< td style = "-webkit-hyphens:auto;margin:0;border-collapse:collapse !important…" at bounding box center [354, 369] width 640 height 72
drag, startPoint x: 188, startPoint y: 411, endPoint x: 149, endPoint y: 403, distance: 40.0
click at [149, 403] on div "< td style = "-webkit-hyphens:auto;margin:0;border-collapse:collapse !important…" at bounding box center [354, 369] width 640 height 72
copy div "> < b > Удобные процессы по маркировке рекламы. </ b >"
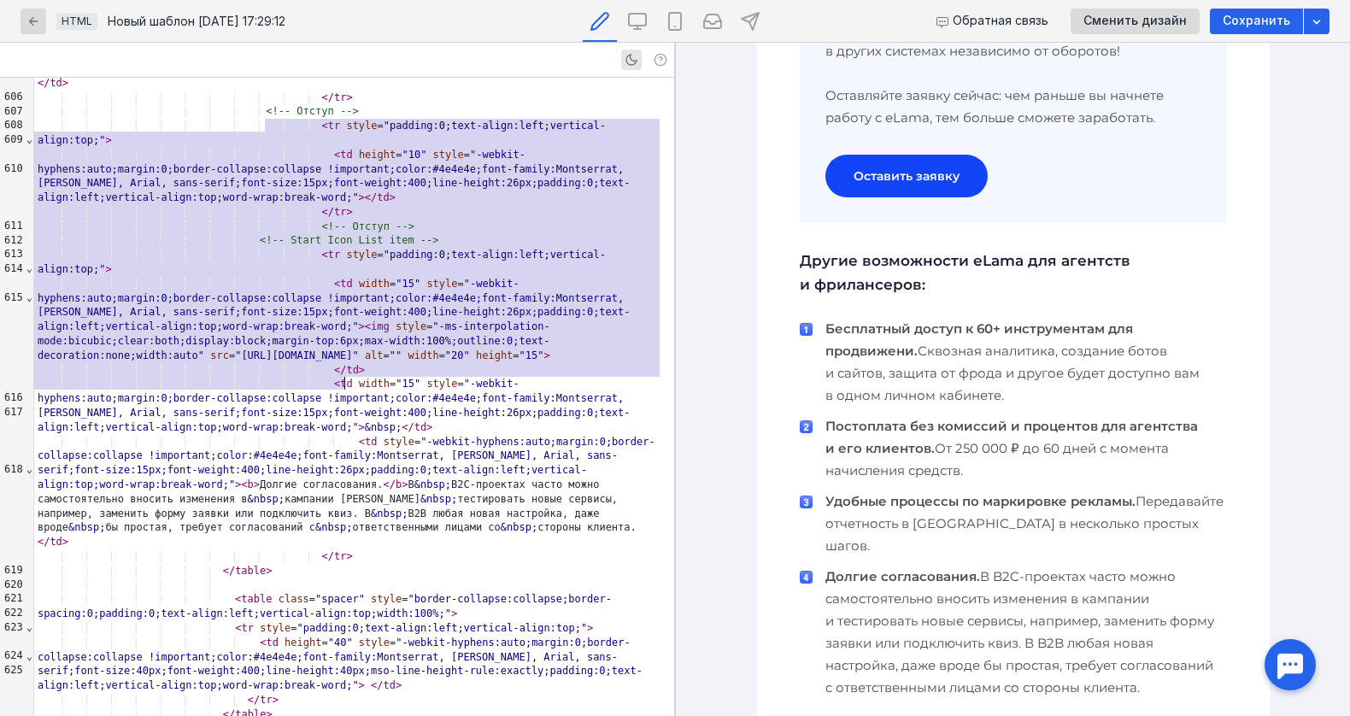
scroll to position [10216, 0]
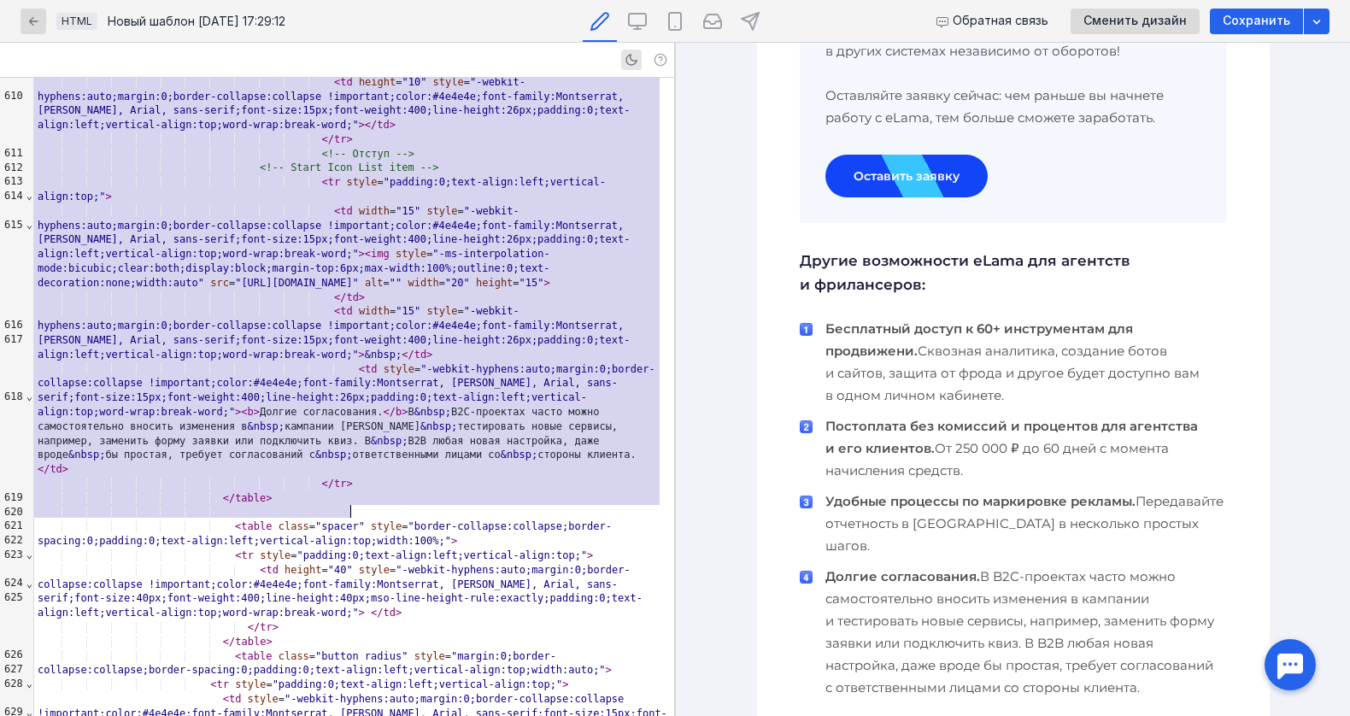
drag, startPoint x: 265, startPoint y: 452, endPoint x: 385, endPoint y: 518, distance: 137.2
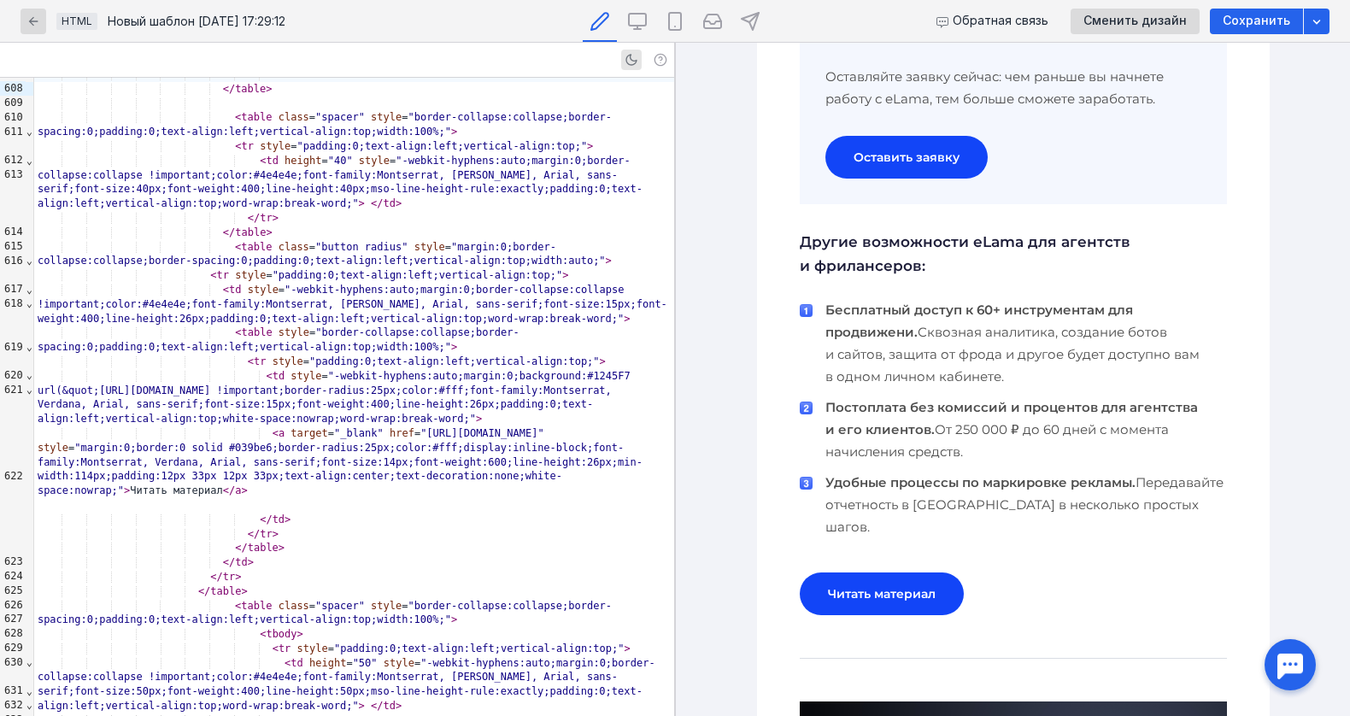
click at [919, 572] on link "Читать материал" at bounding box center [881, 593] width 164 height 43
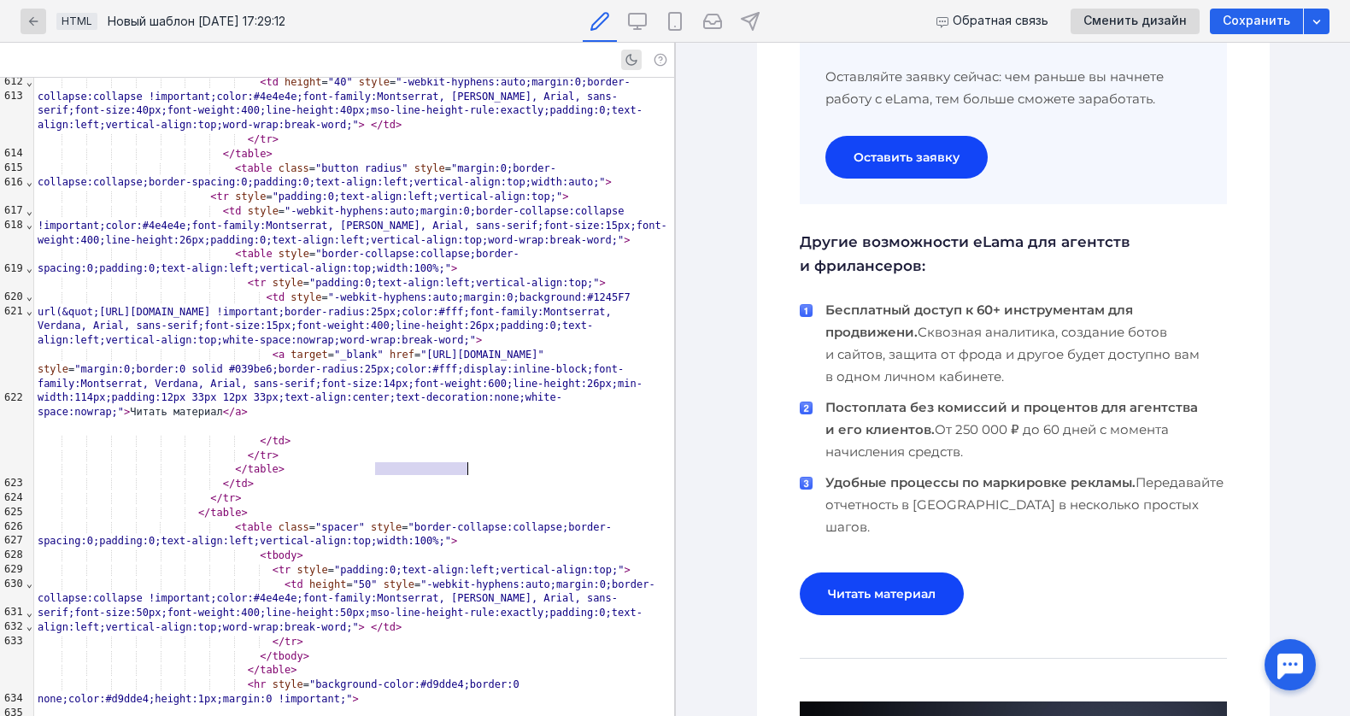
drag, startPoint x: 387, startPoint y: 467, endPoint x: 469, endPoint y: 471, distance: 82.1
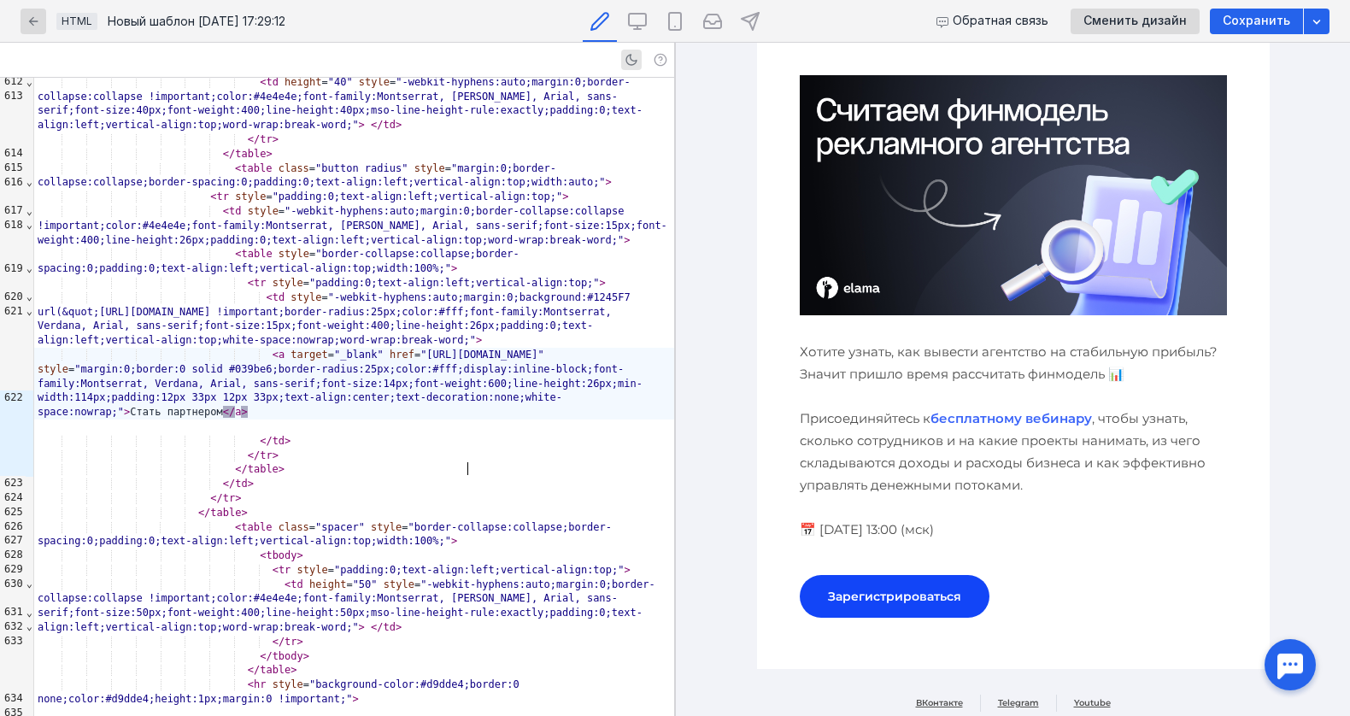
click at [929, 208] on img at bounding box center [1012, 195] width 427 height 240
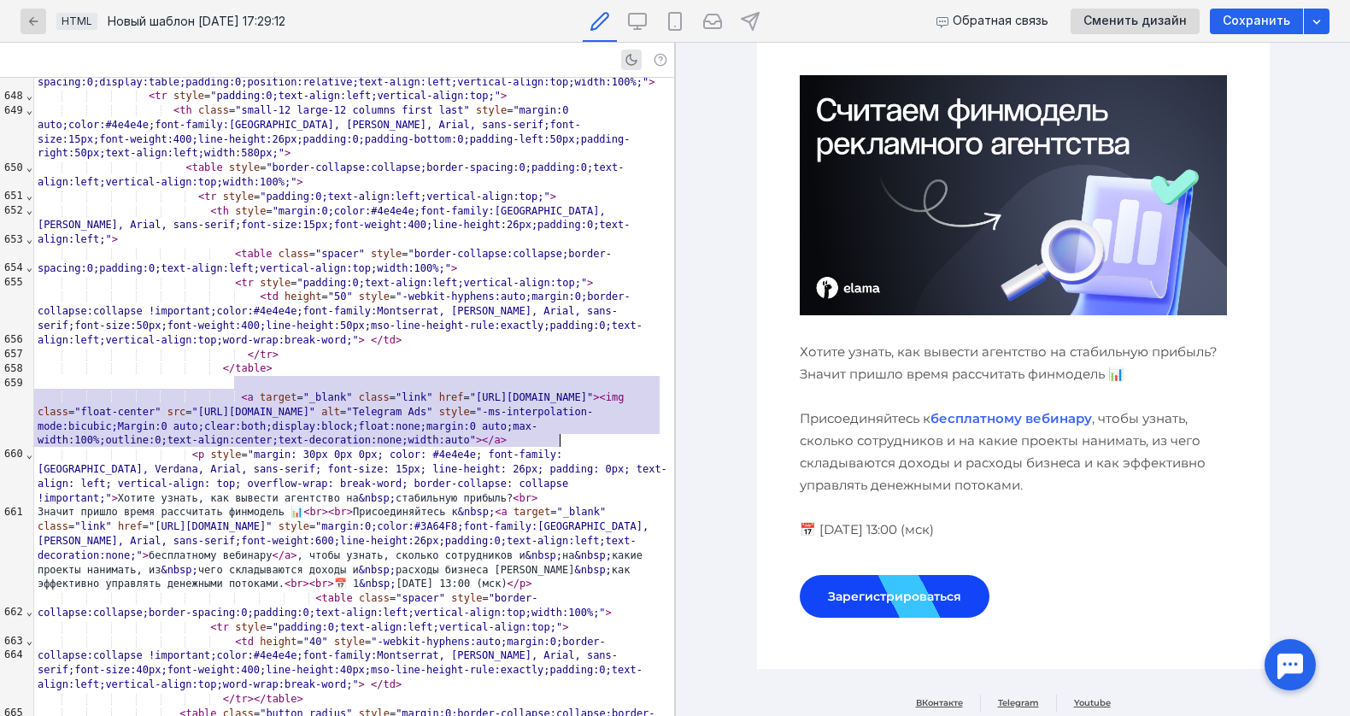
drag, startPoint x: 237, startPoint y: 389, endPoint x: 568, endPoint y: 439, distance: 334.4
click at [568, 439] on div "< a target = "_blank" class = "link" href = "[URL][DOMAIN_NAME]" > < img class …" at bounding box center [354, 418] width 640 height 57
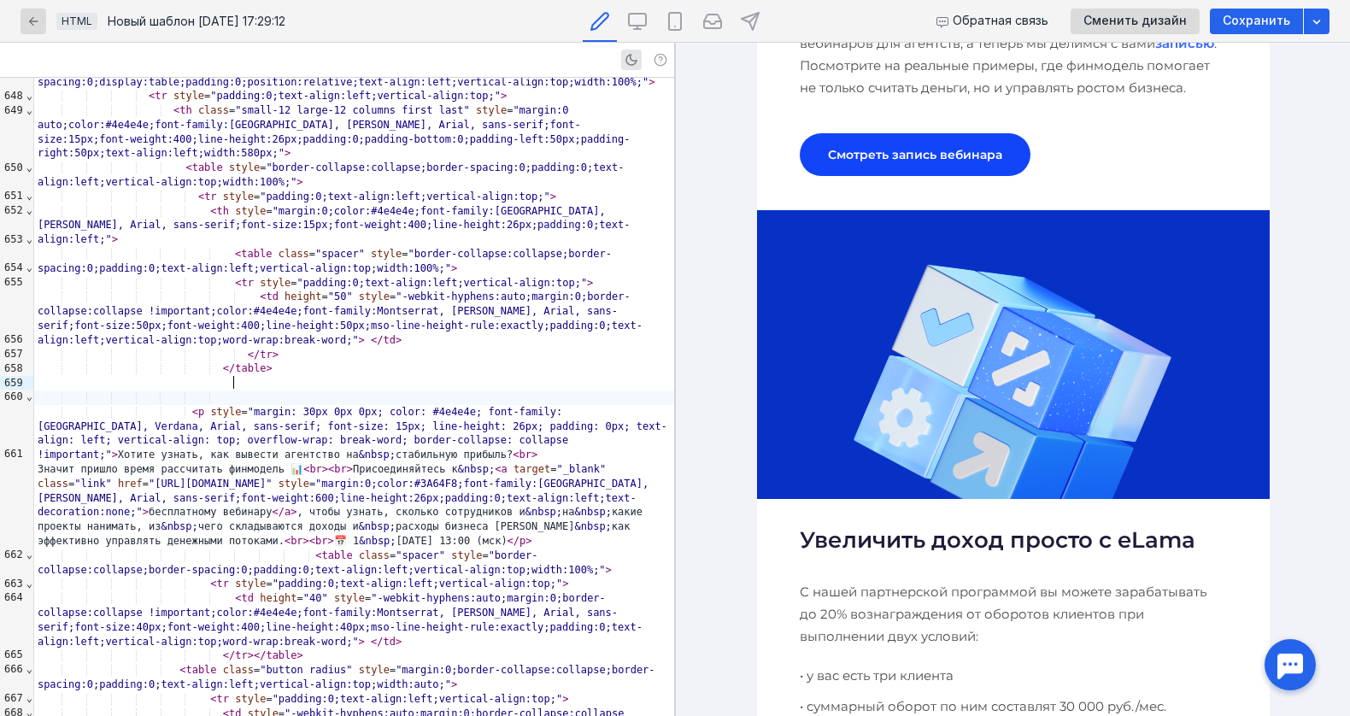
click at [862, 529] on h2 "Увеличить доход просто с eLama" at bounding box center [1012, 539] width 427 height 31
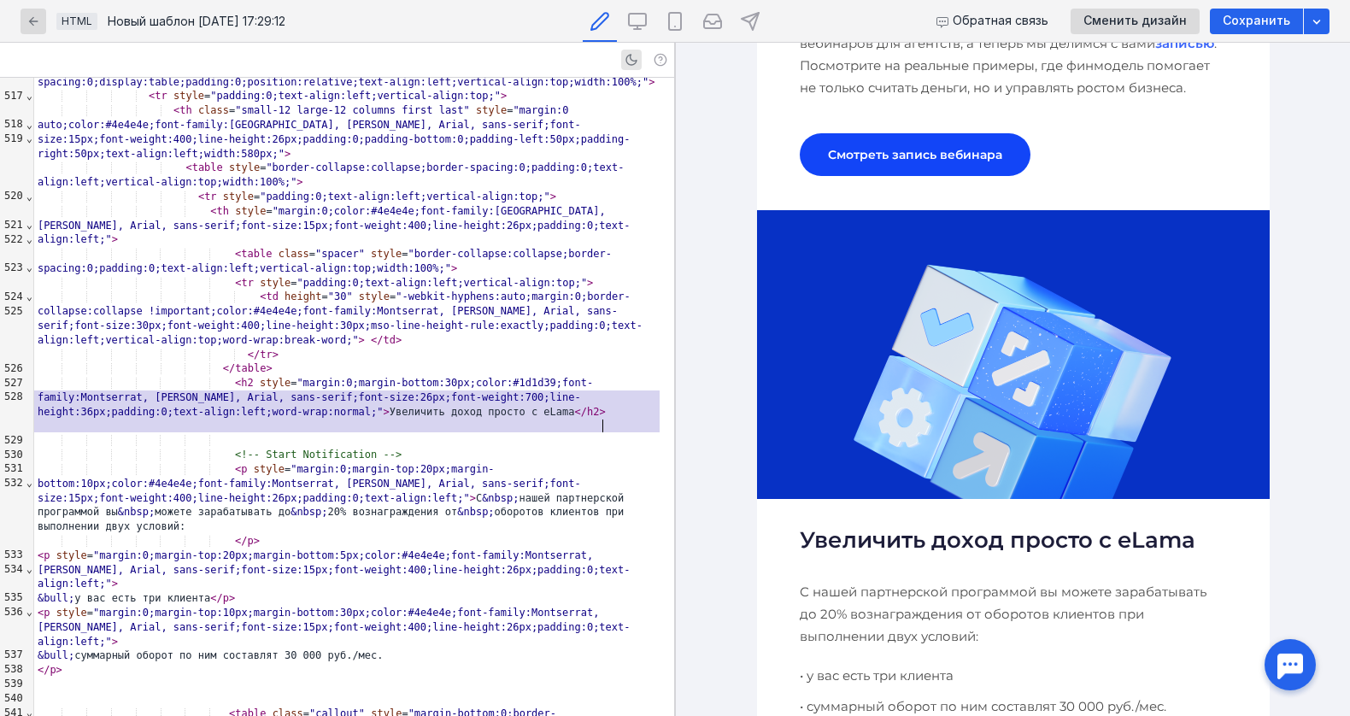
copy div "< h2 style = "margin:0;margin-bottom:30px;color:#1d1d39;font-family:Montserrat,…"
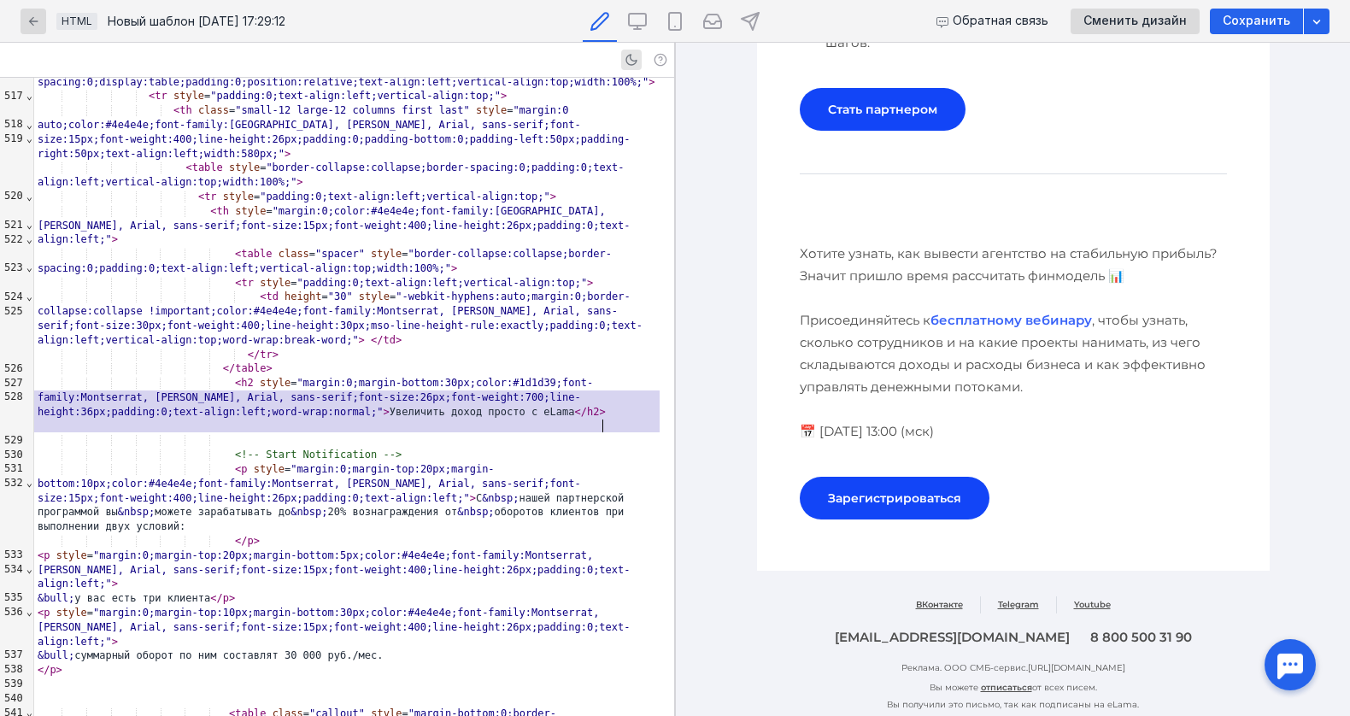
click at [843, 266] on p "Хотите узнать, как вывести агентство на стабильную прибыль? Значит пришло время…" at bounding box center [1012, 343] width 427 height 200
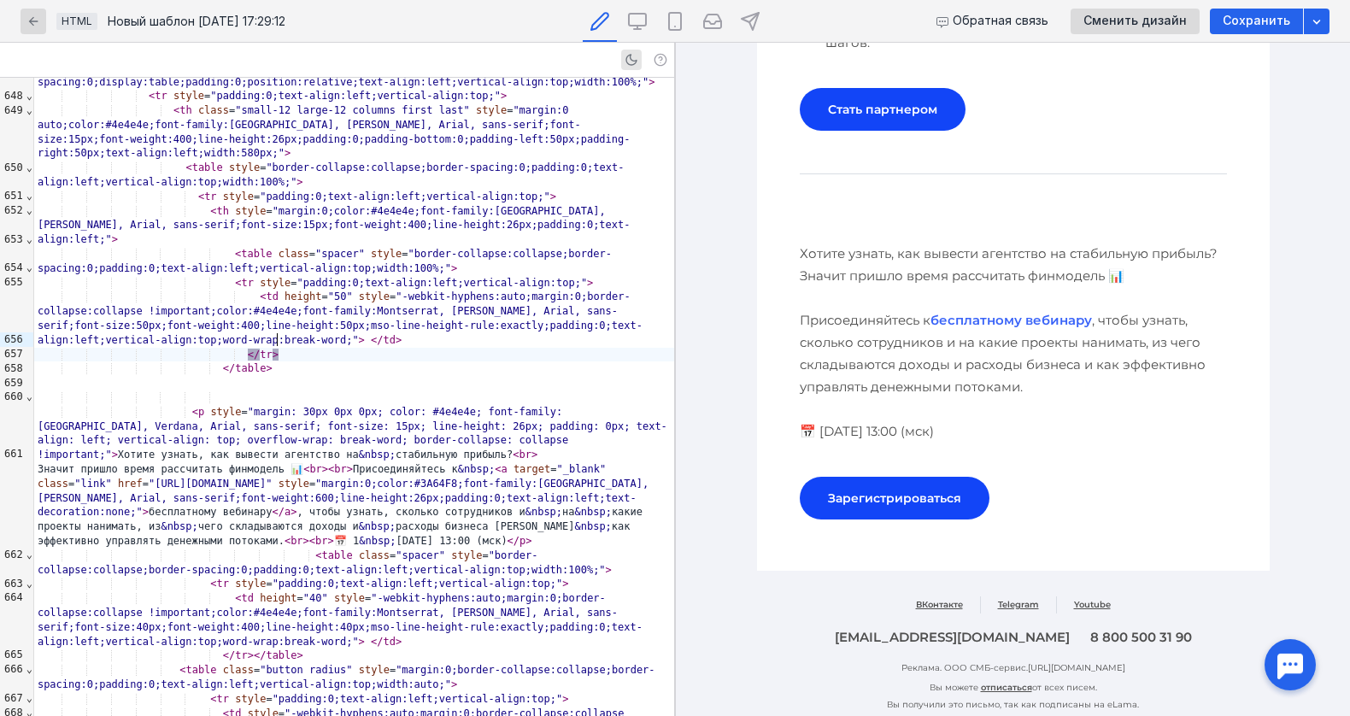
click at [404, 348] on div "</ tr >" at bounding box center [354, 355] width 640 height 15
click at [369, 376] on div at bounding box center [354, 383] width 640 height 15
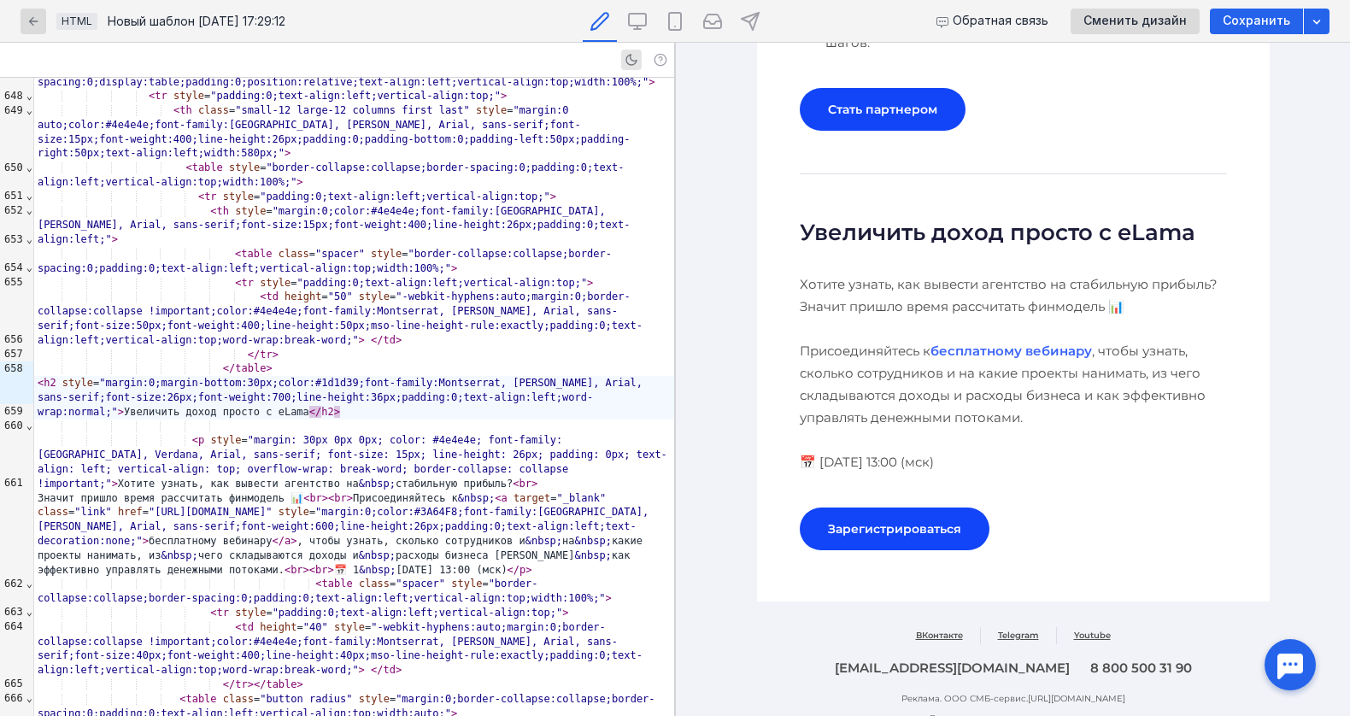
click at [868, 217] on h2 "Увеличить доход просто с eLama" at bounding box center [1012, 232] width 427 height 31
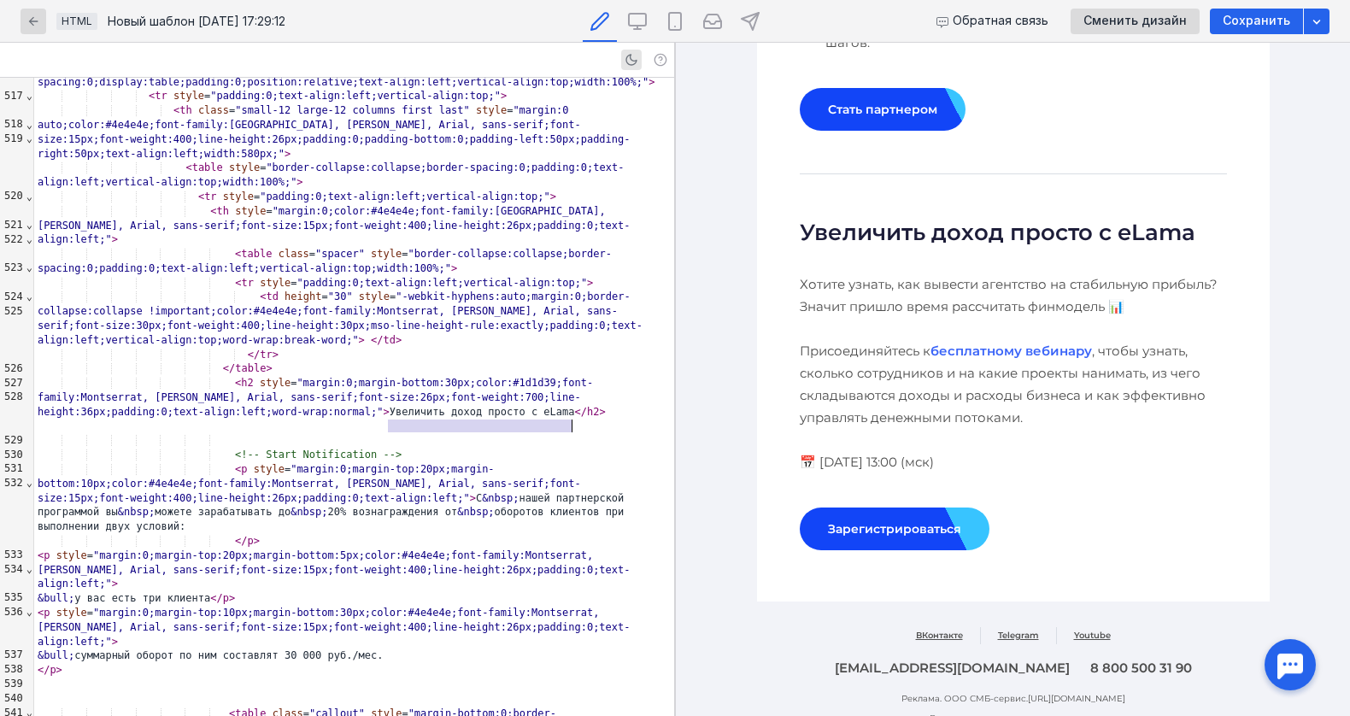
drag, startPoint x: 385, startPoint y: 419, endPoint x: 570, endPoint y: 427, distance: 184.7
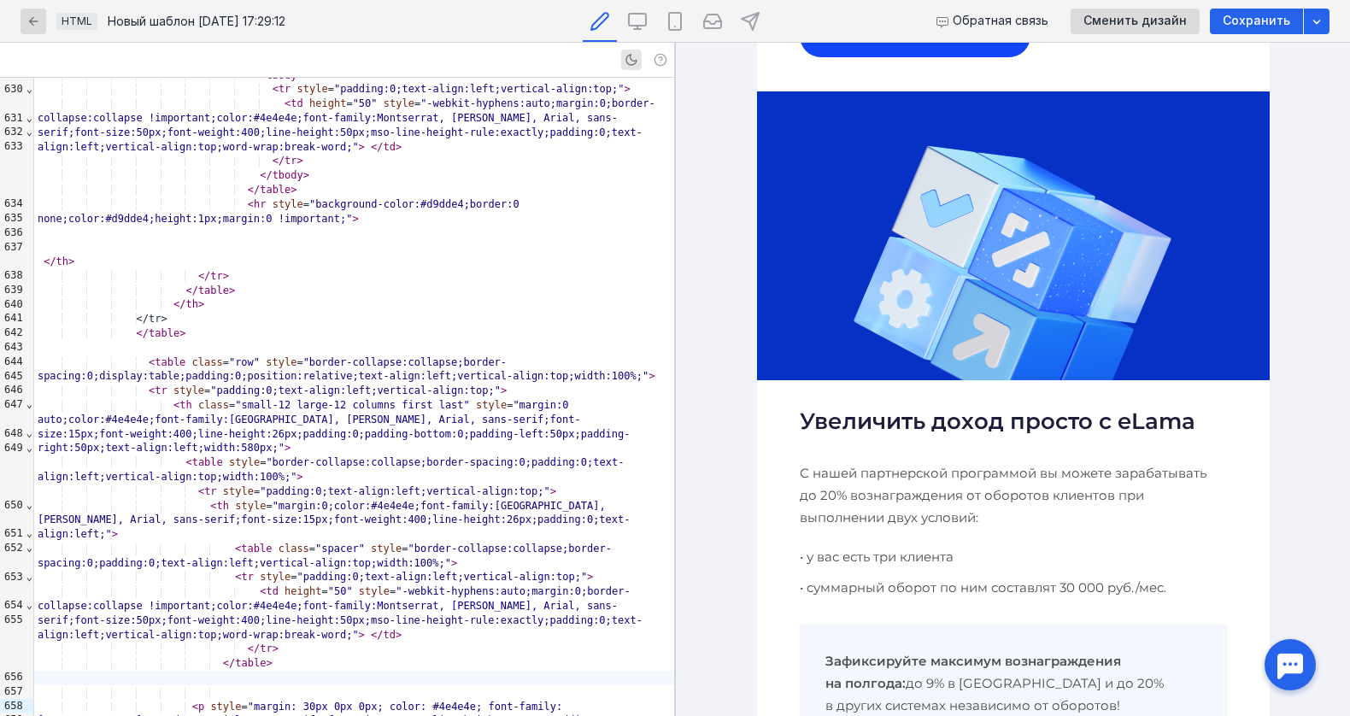
click at [870, 410] on h2 "Увеличить доход просто с eLama" at bounding box center [1012, 421] width 427 height 31
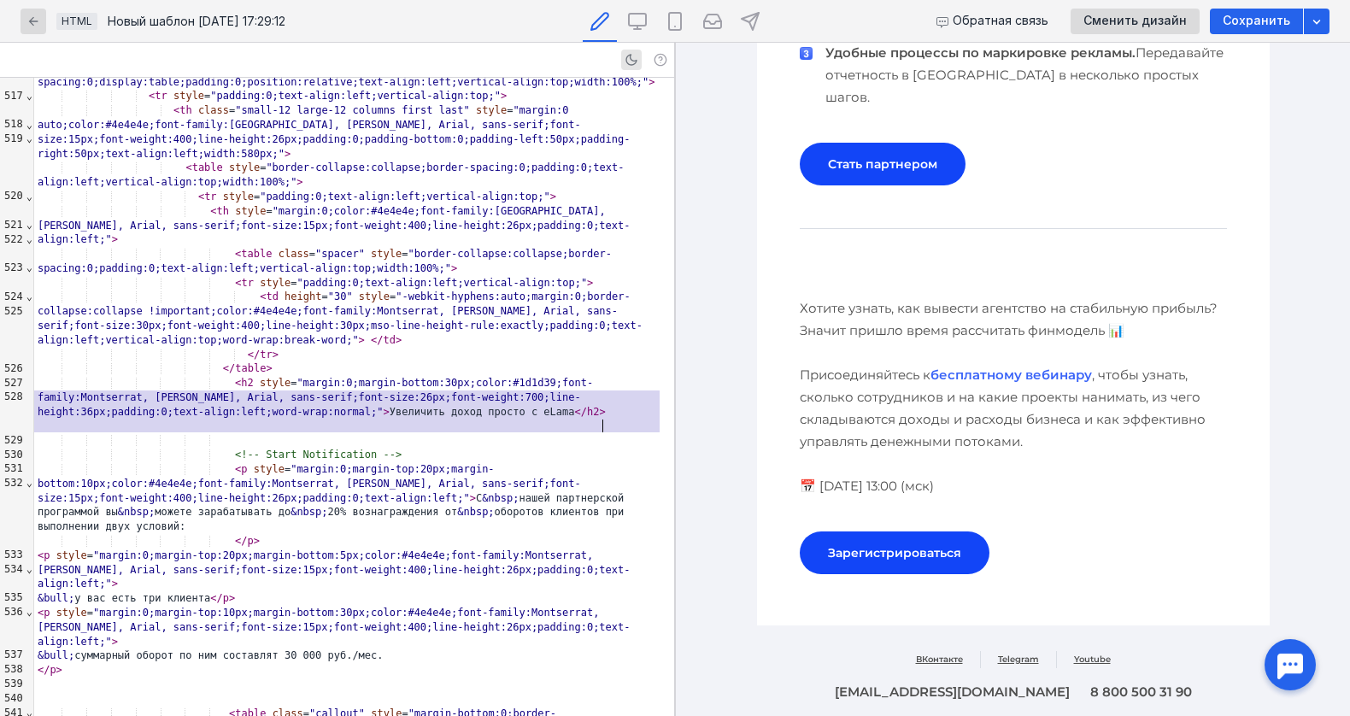
click at [882, 366] on p "Хотите узнать, как вывести агентство на стабильную прибыль? Значит пришло время…" at bounding box center [1012, 397] width 427 height 200
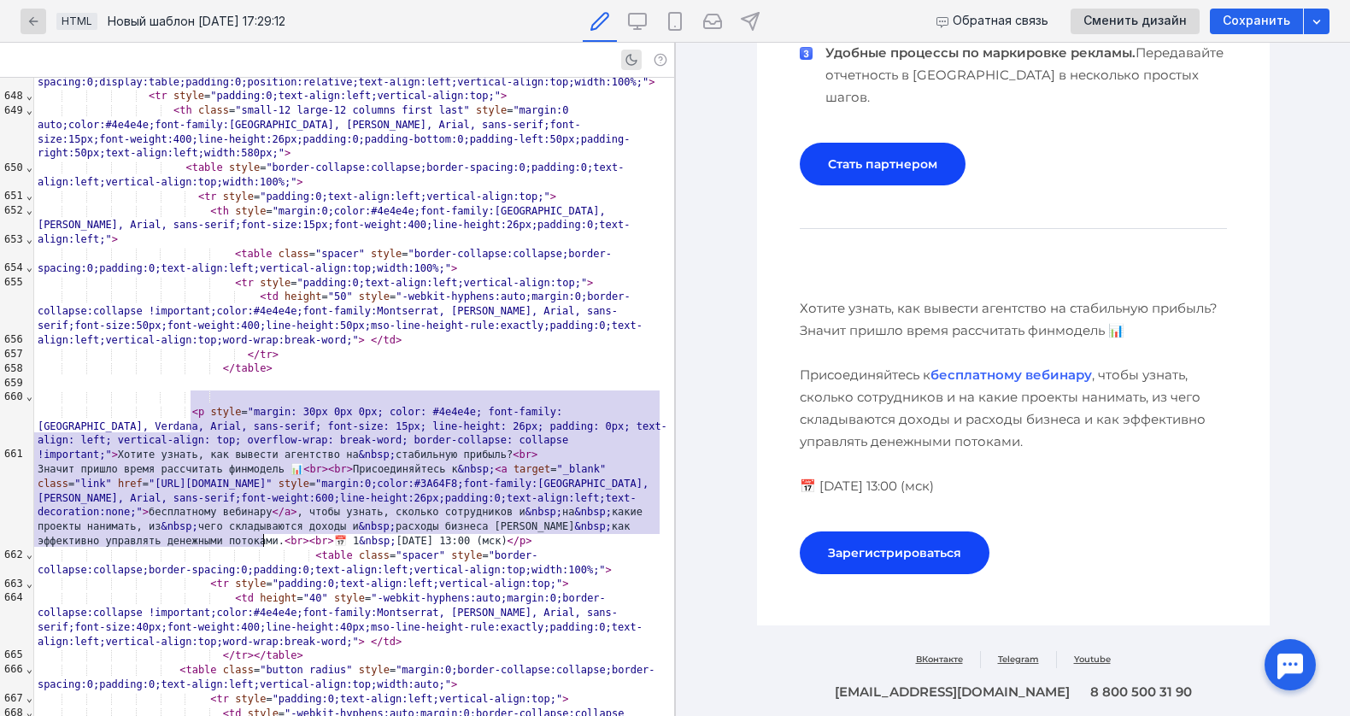
click at [384, 390] on div at bounding box center [354, 397] width 640 height 15
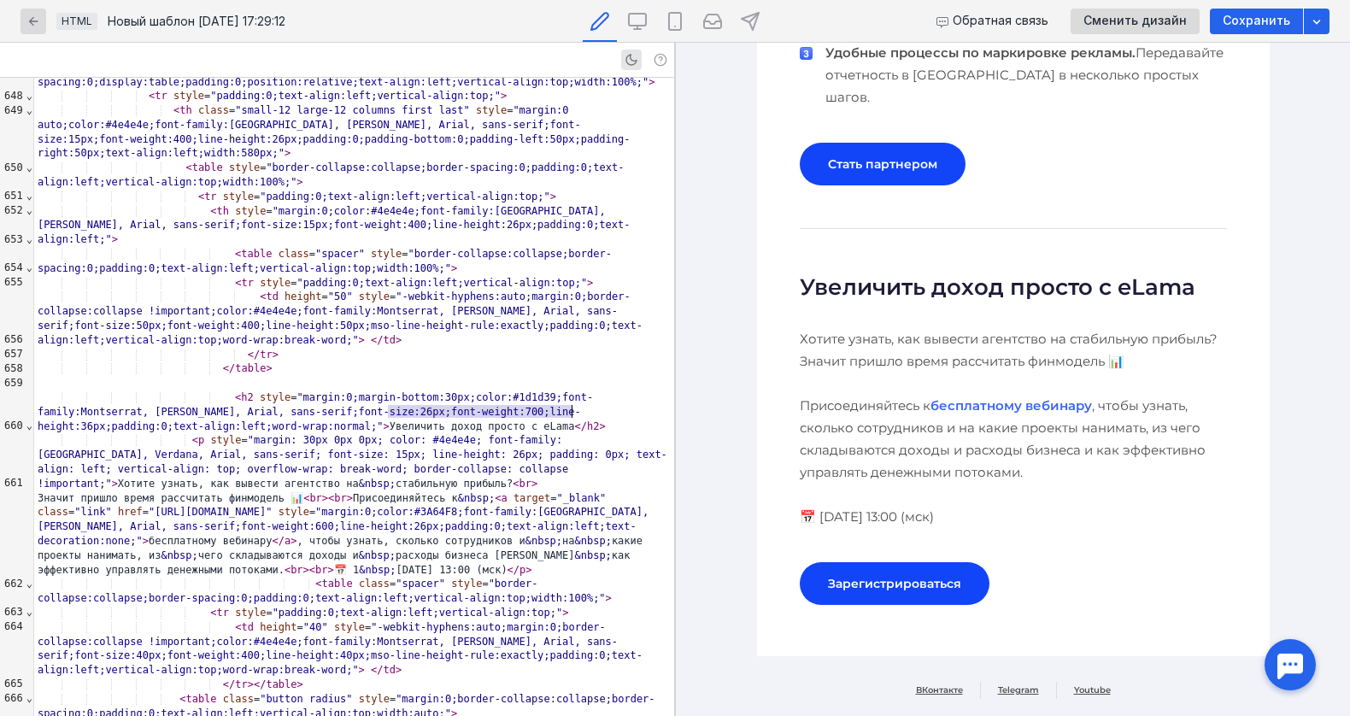
drag, startPoint x: 389, startPoint y: 410, endPoint x: 571, endPoint y: 411, distance: 181.1
click at [571, 411] on div "< h2 style = "margin:0;margin-bottom:30px;color:#1d1d39;font-family:Montserrat,…" at bounding box center [354, 411] width 640 height 43
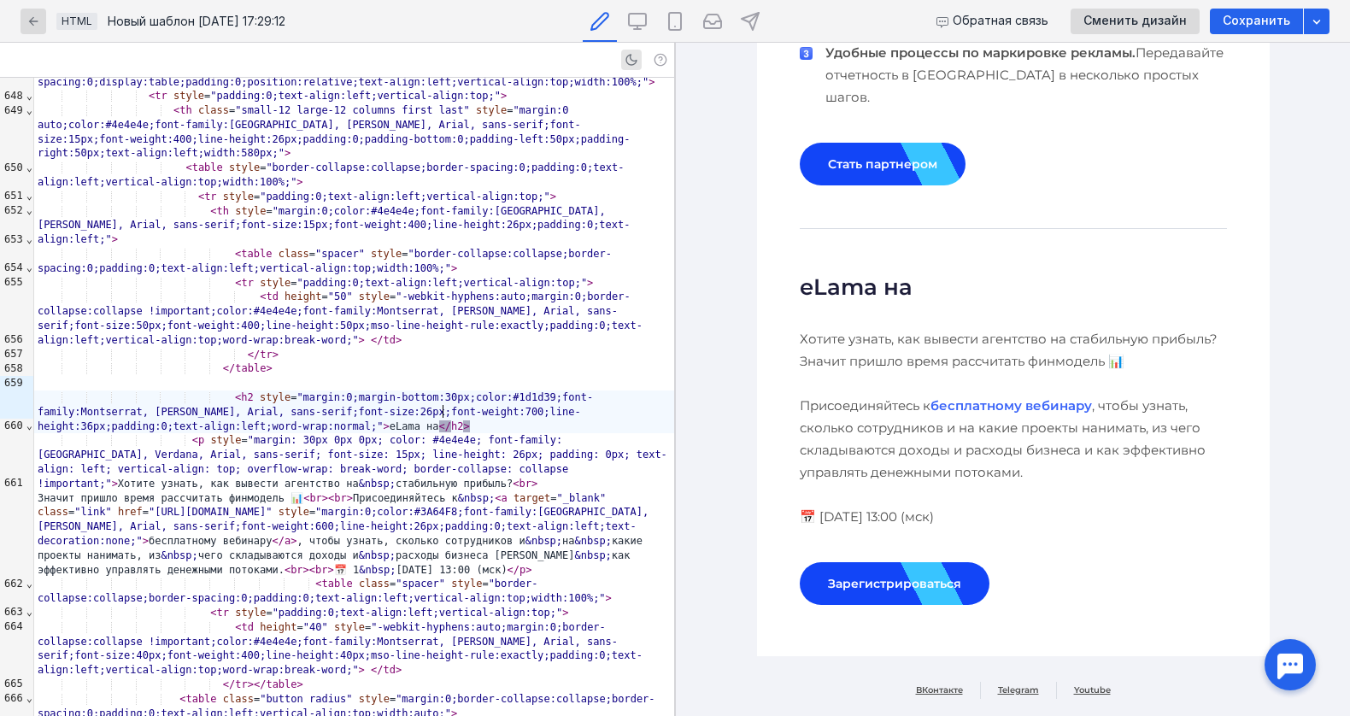
click at [446, 420] on span "</" at bounding box center [445, 426] width 12 height 12
click at [441, 411] on div "< h2 style = "margin:0;margin-bottom:30px;color:#1d1d39;font-family:Montserrat,…" at bounding box center [354, 411] width 640 height 43
click at [943, 303] on th "eLama на 360° Хотите узнать, как вывести агентство на стабильную прибыль? Значи…" at bounding box center [1012, 442] width 427 height 427
click at [815, 328] on p "Хотите узнать, как вывести агентство на стабильную прибыль? Значит пришло время…" at bounding box center [1012, 428] width 427 height 200
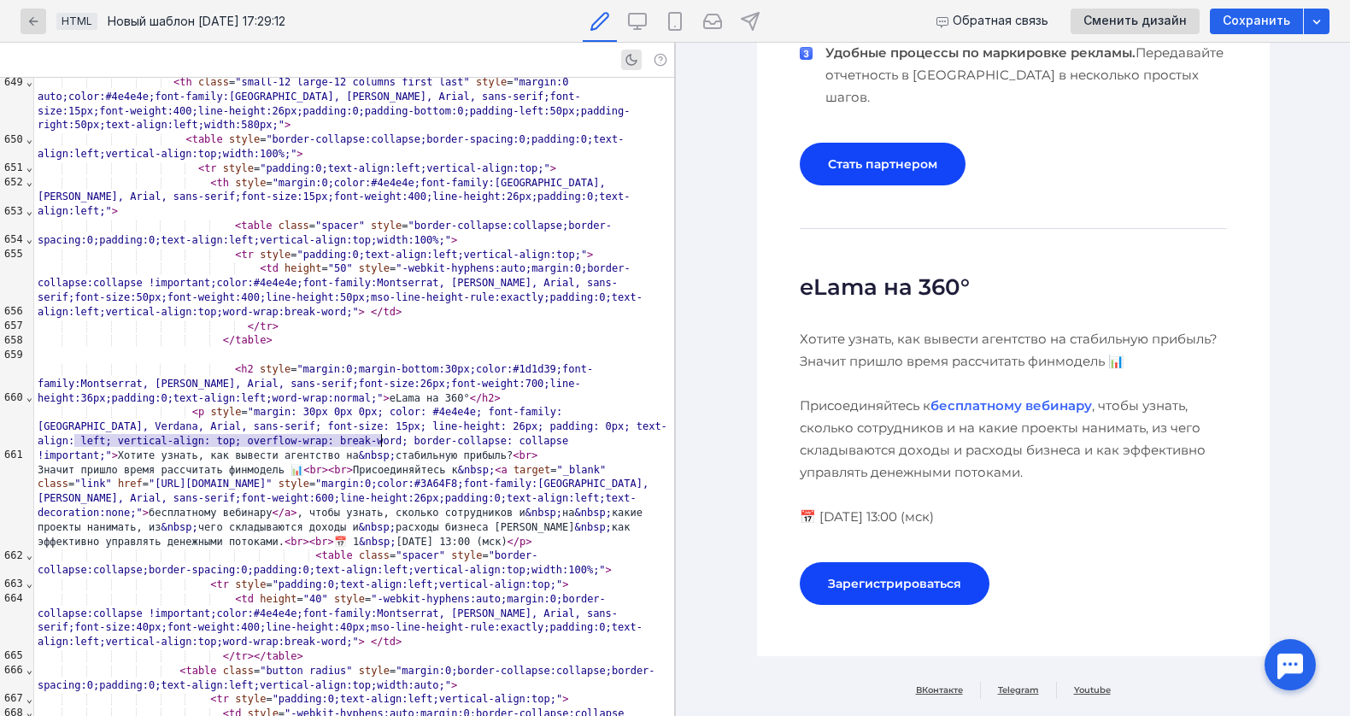
drag, startPoint x: 76, startPoint y: 443, endPoint x: 382, endPoint y: 444, distance: 305.8
click at [382, 444] on div "< p style = "margin: 30px 0px 0px; color: #4e4e4e; font-family: [GEOGRAPHIC_DAT…" at bounding box center [354, 433] width 640 height 57
drag, startPoint x: 38, startPoint y: 454, endPoint x: 279, endPoint y: 453, distance: 241.7
click at [279, 463] on div "Значит пришло время рассчитать финмодель 📊 < br > < br > Присоединяйтесь к &nbs…" at bounding box center [354, 506] width 640 height 86
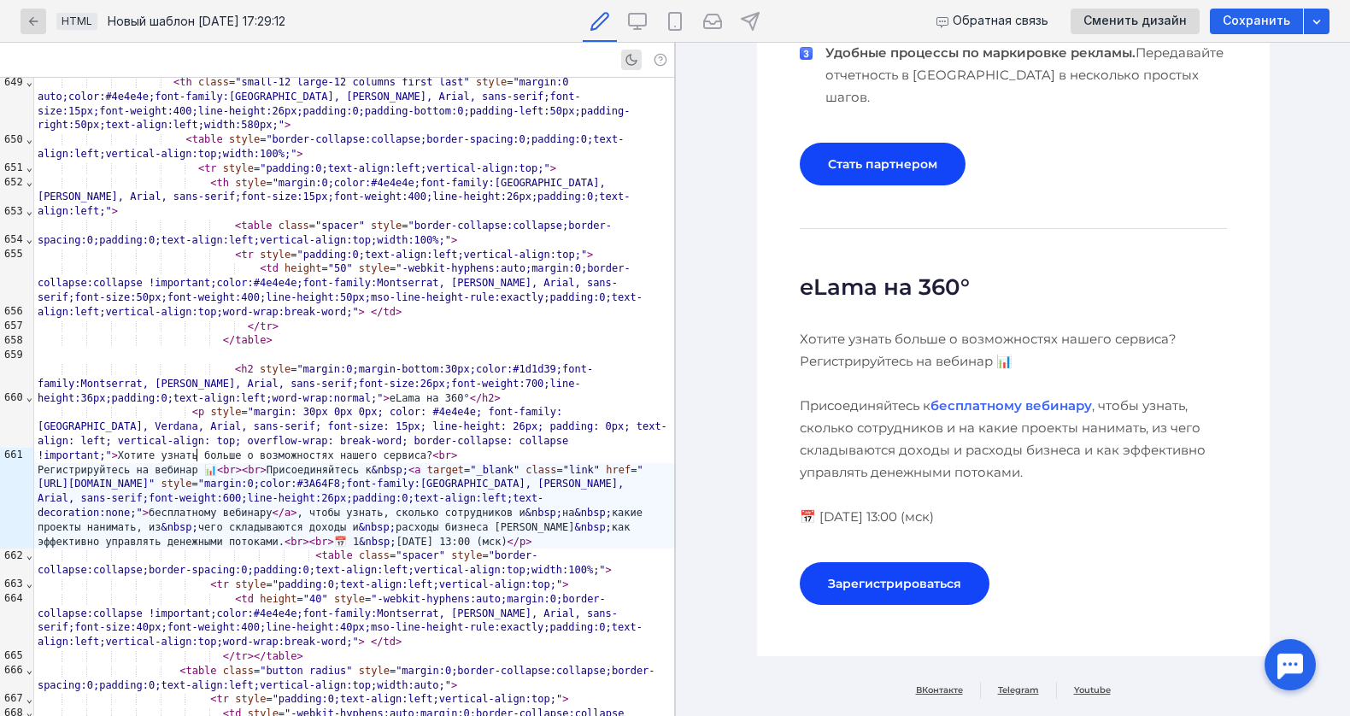
click at [211, 463] on div "Регистрируйтесь на вебинар 📊 < br > < br > Присоединяйтесь к &nbsp; < a target …" at bounding box center [354, 506] width 640 height 86
click at [886, 379] on p "Хотите узнать больше о возможностях нашего сервиса? Регистрируйтесь на вебинар …" at bounding box center [1012, 428] width 427 height 200
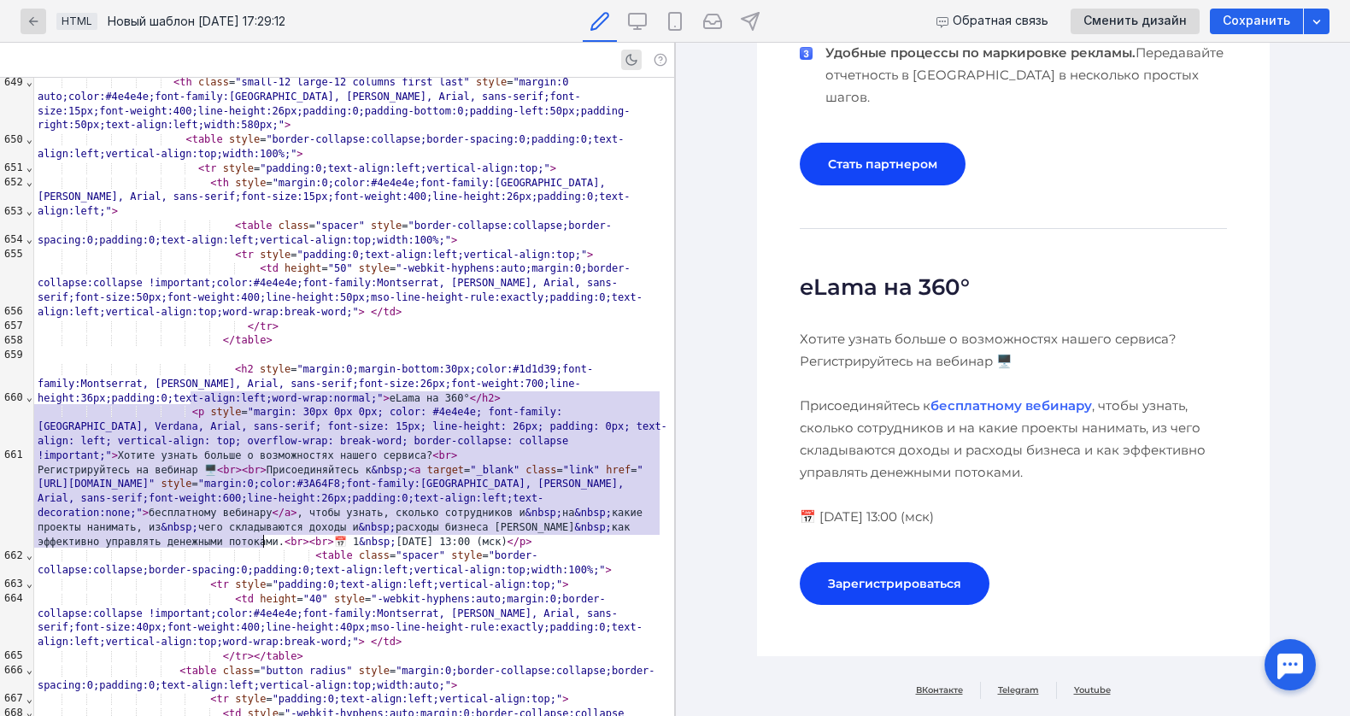
click at [843, 407] on p "Хотите узнать больше о возможностях нашего сервиса? Регистрируйтесь на вебинар …" at bounding box center [1012, 428] width 427 height 200
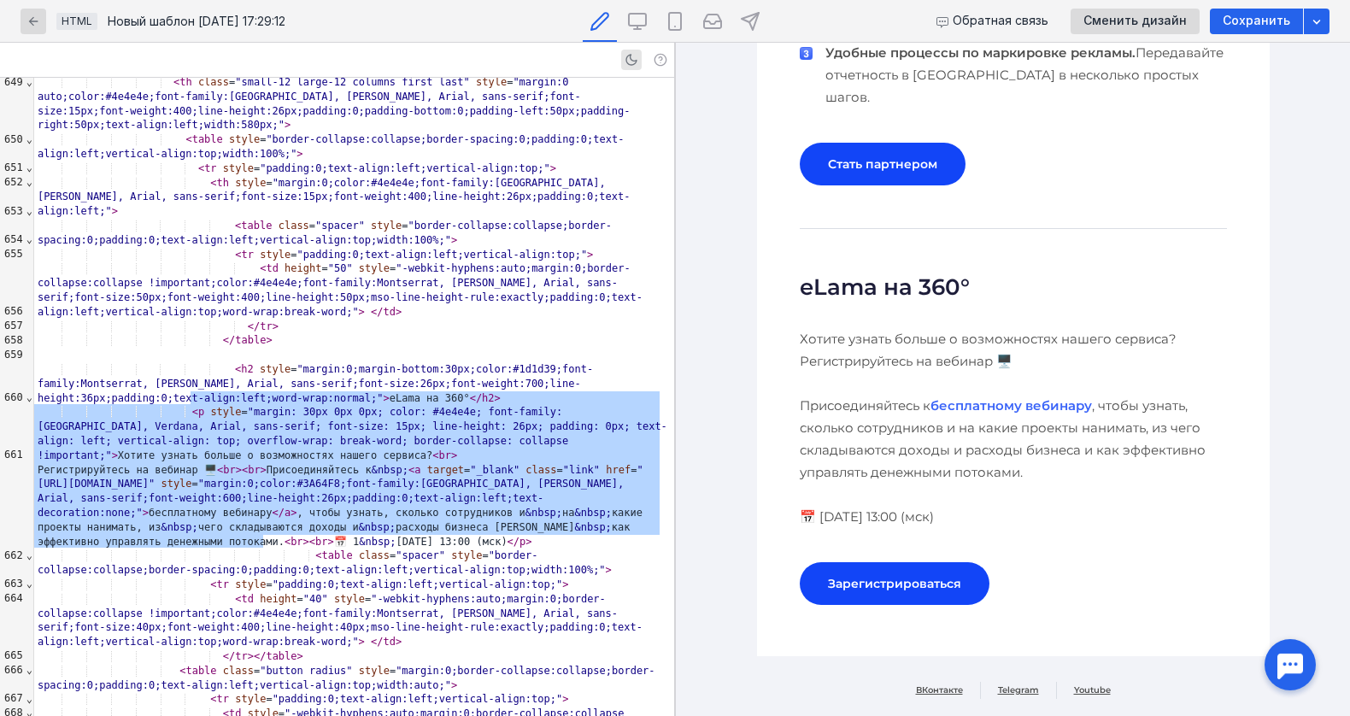
click at [451, 449] on span ">" at bounding box center [454, 455] width 6 height 12
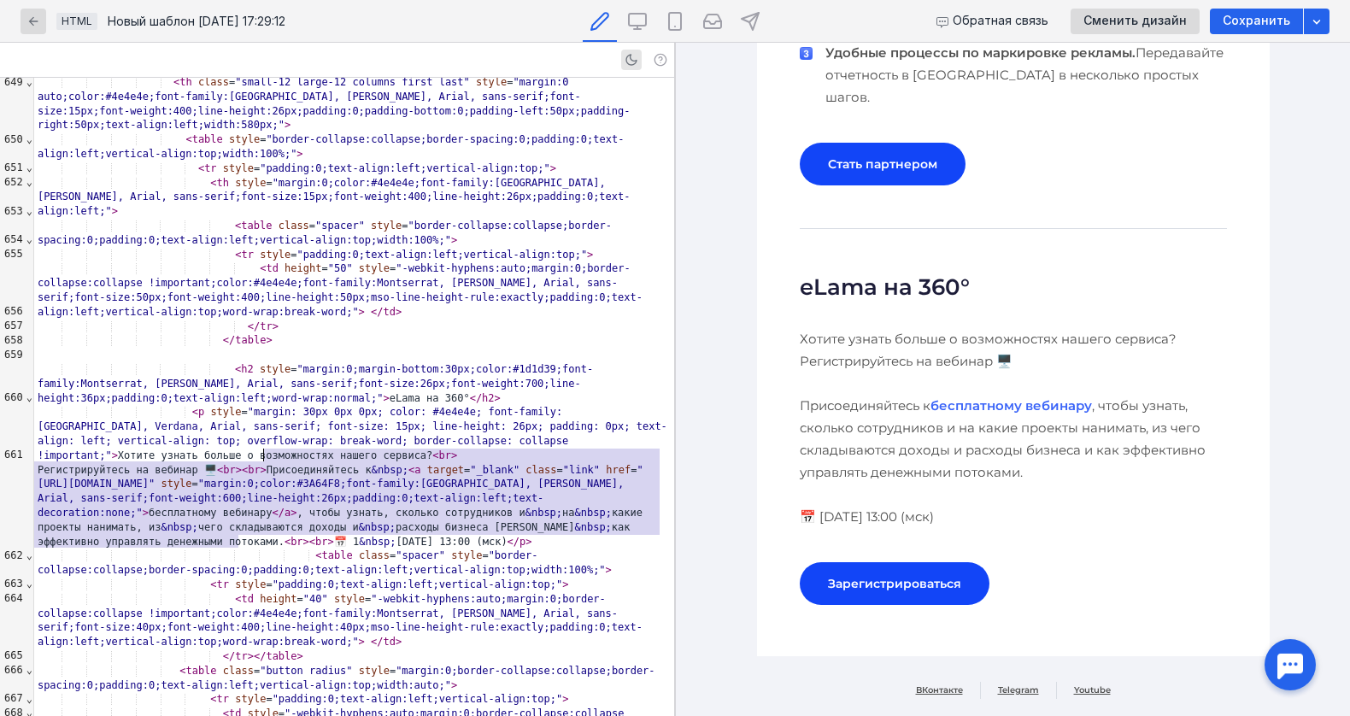
drag, startPoint x: 237, startPoint y: 543, endPoint x: 263, endPoint y: 452, distance: 94.9
click at [263, 463] on div "Регистрируйтесь на вебинар 🖥️ < br > < br > Присоединяйтесь к &nbsp; < a target…" at bounding box center [354, 506] width 640 height 86
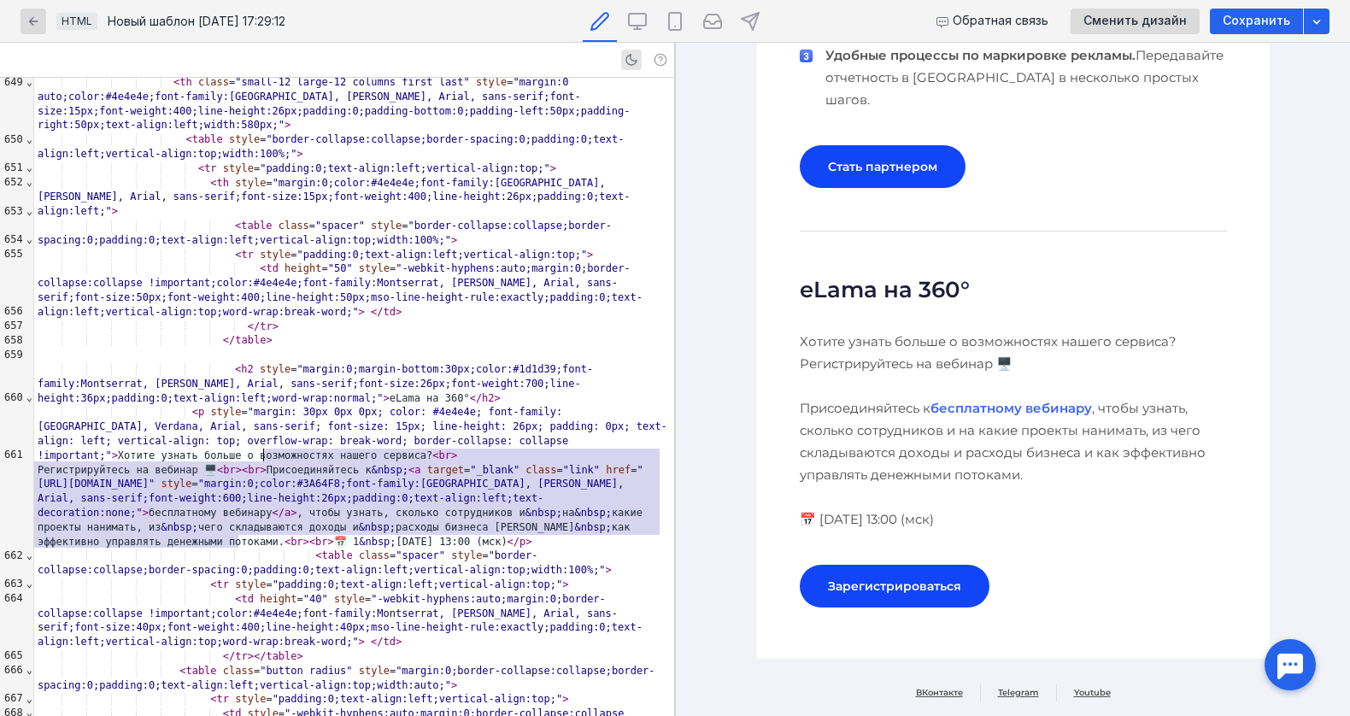
scroll to position [1620, 0]
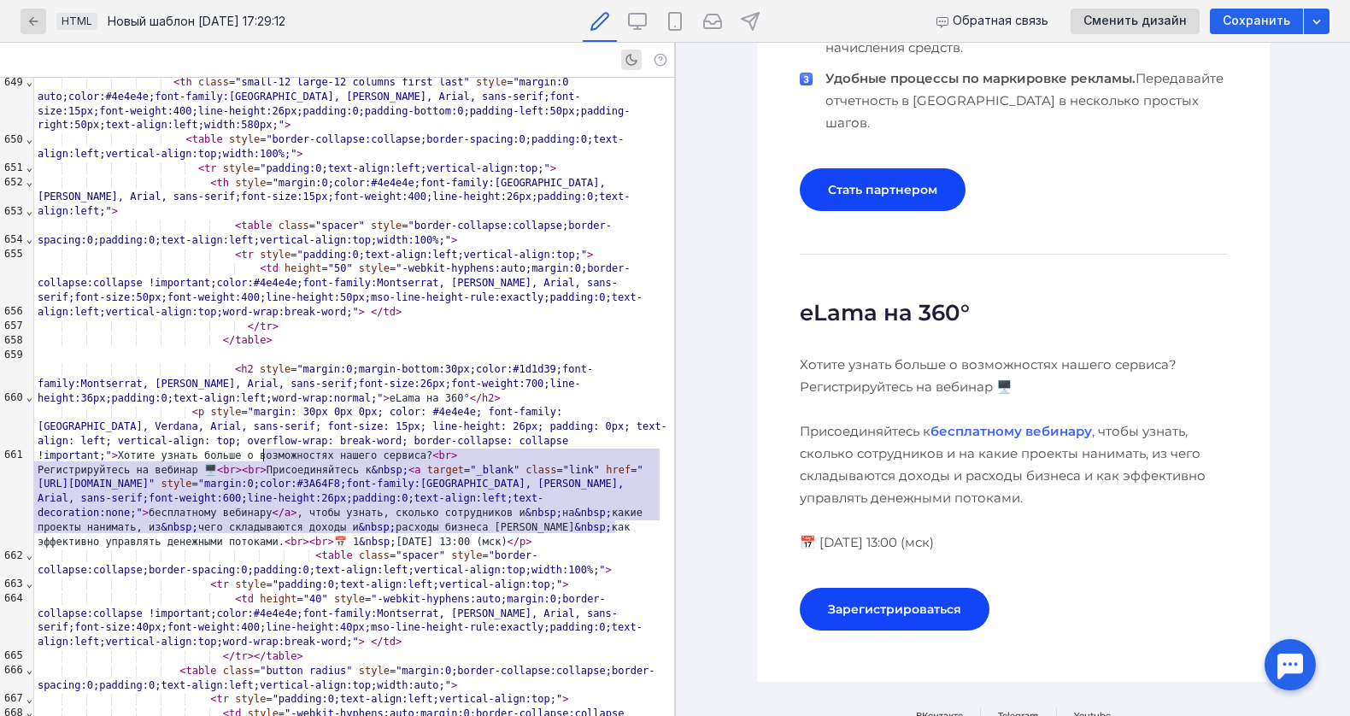
drag, startPoint x: 613, startPoint y: 525, endPoint x: 263, endPoint y: 451, distance: 358.0
click at [263, 463] on div "Регистрируйтесь на вебинар 🖥️ < br > < br > Присоединяйтесь к &nbsp; < a target…" at bounding box center [354, 506] width 640 height 86
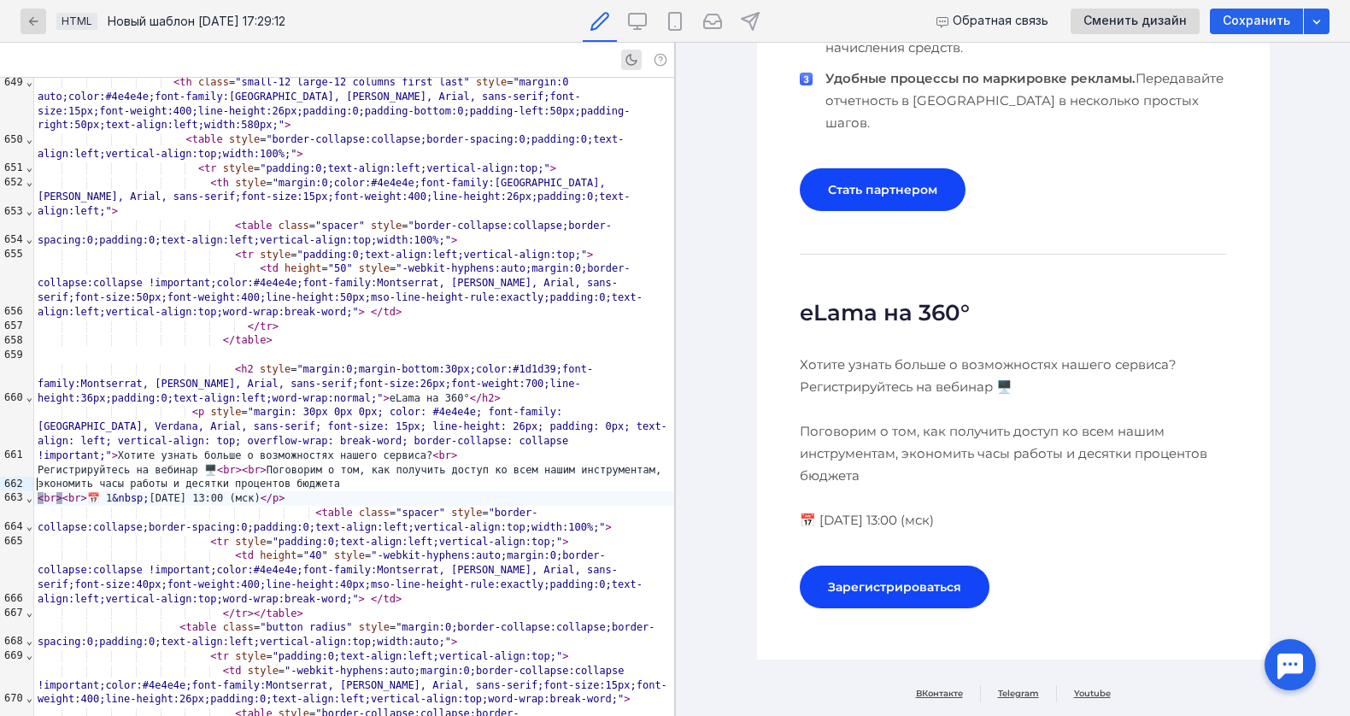
click at [122, 471] on div "Регистрируйтесь на вебинар 🖥️ < br > < br > Поговорим о том, как получить досту…" at bounding box center [354, 477] width 640 height 29
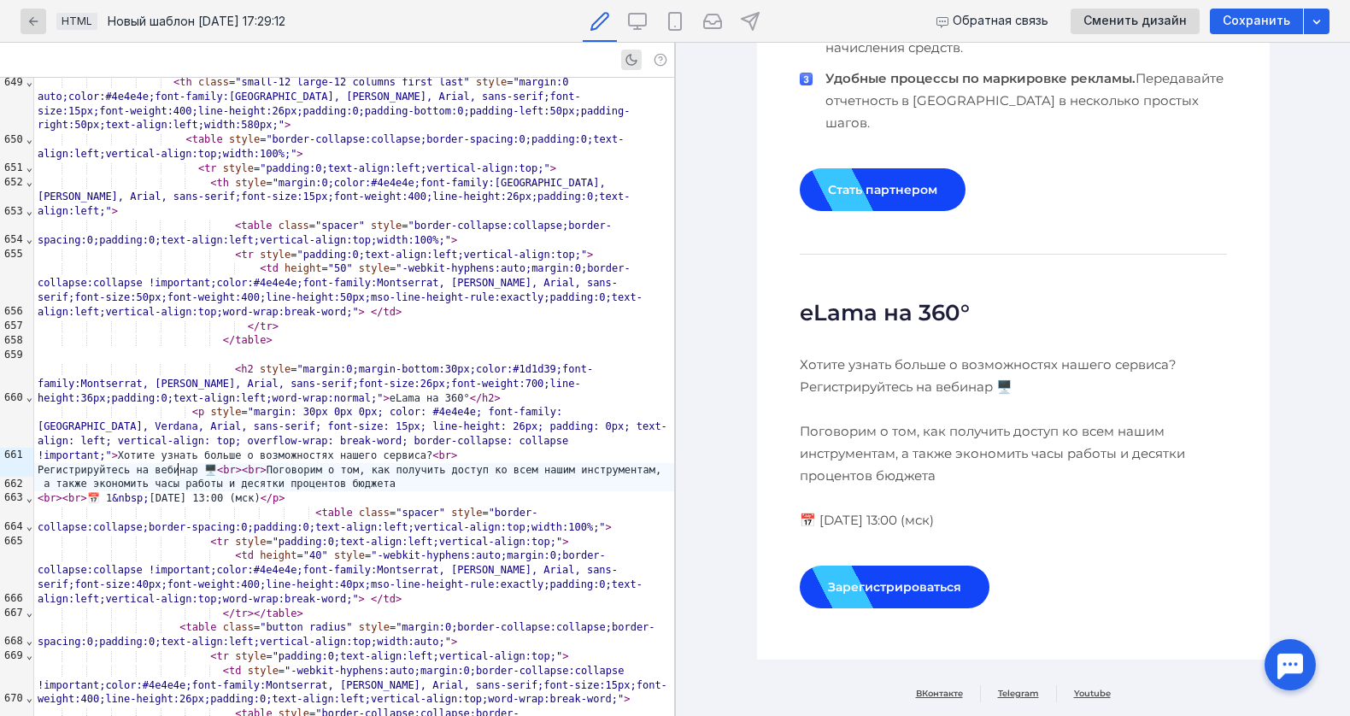
click at [569, 471] on div "Регистрируйтесь на вебинар 🖥️ < br > < br > Поговорим о том, как получить досту…" at bounding box center [354, 477] width 640 height 29
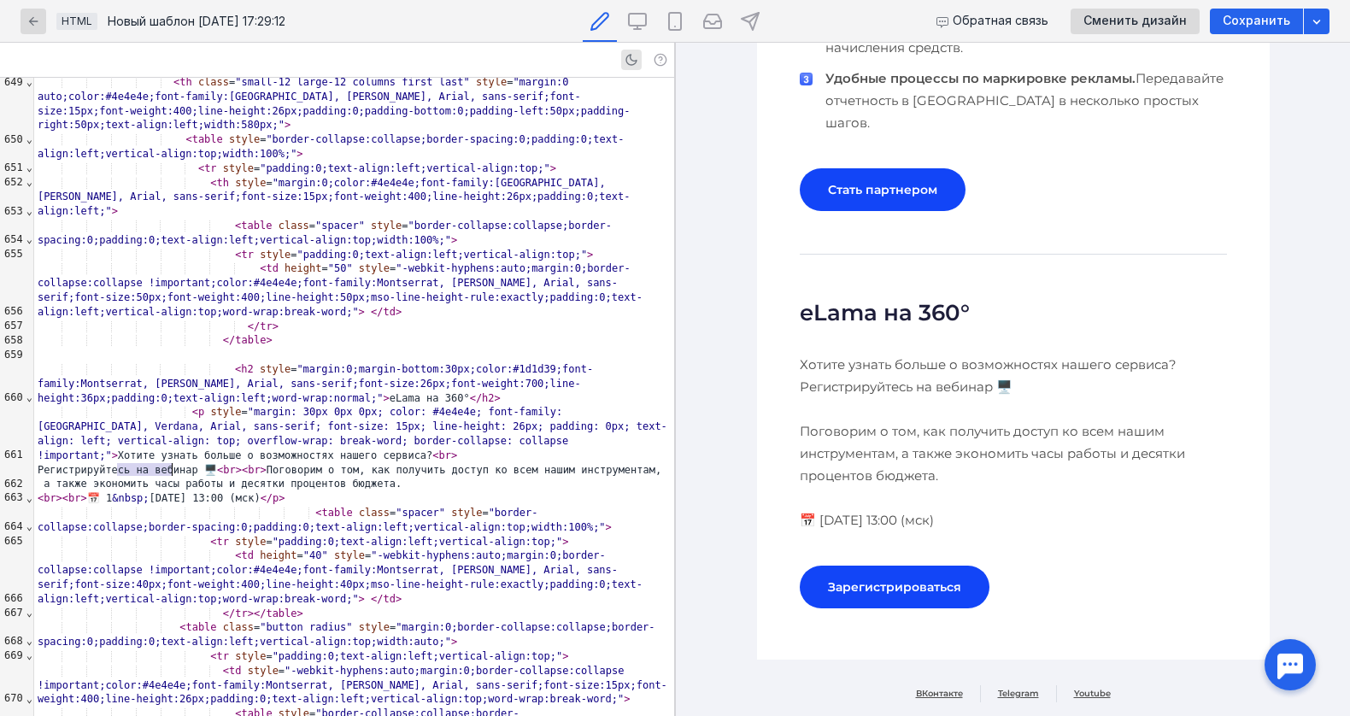
drag, startPoint x: 116, startPoint y: 469, endPoint x: 175, endPoint y: 470, distance: 58.9
click at [175, 470] on div "Регистрируйтесь на вебинар 🖥️ < br > < br > Поговорим о том, как получить досту…" at bounding box center [354, 477] width 640 height 29
drag, startPoint x: 184, startPoint y: 468, endPoint x: 319, endPoint y: 466, distance: 135.0
click at [319, 466] on div "Регистрируйтесь на вебинар 🖥️ < br > < br > Поговорим о том, как получить досту…" at bounding box center [354, 477] width 640 height 29
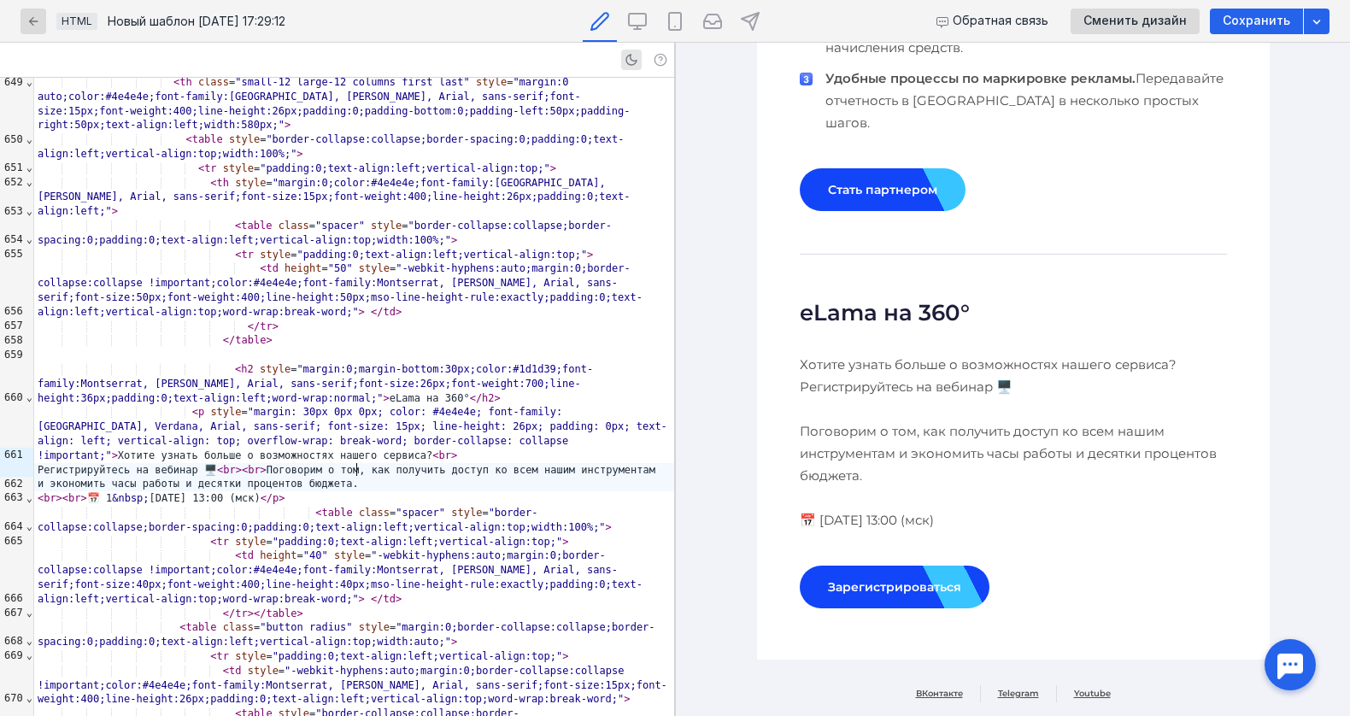
click at [374, 473] on div "Регистрируйтесь на вебинар 🖥️ < br > < br > Поговорим о том, как получить досту…" at bounding box center [354, 477] width 640 height 29
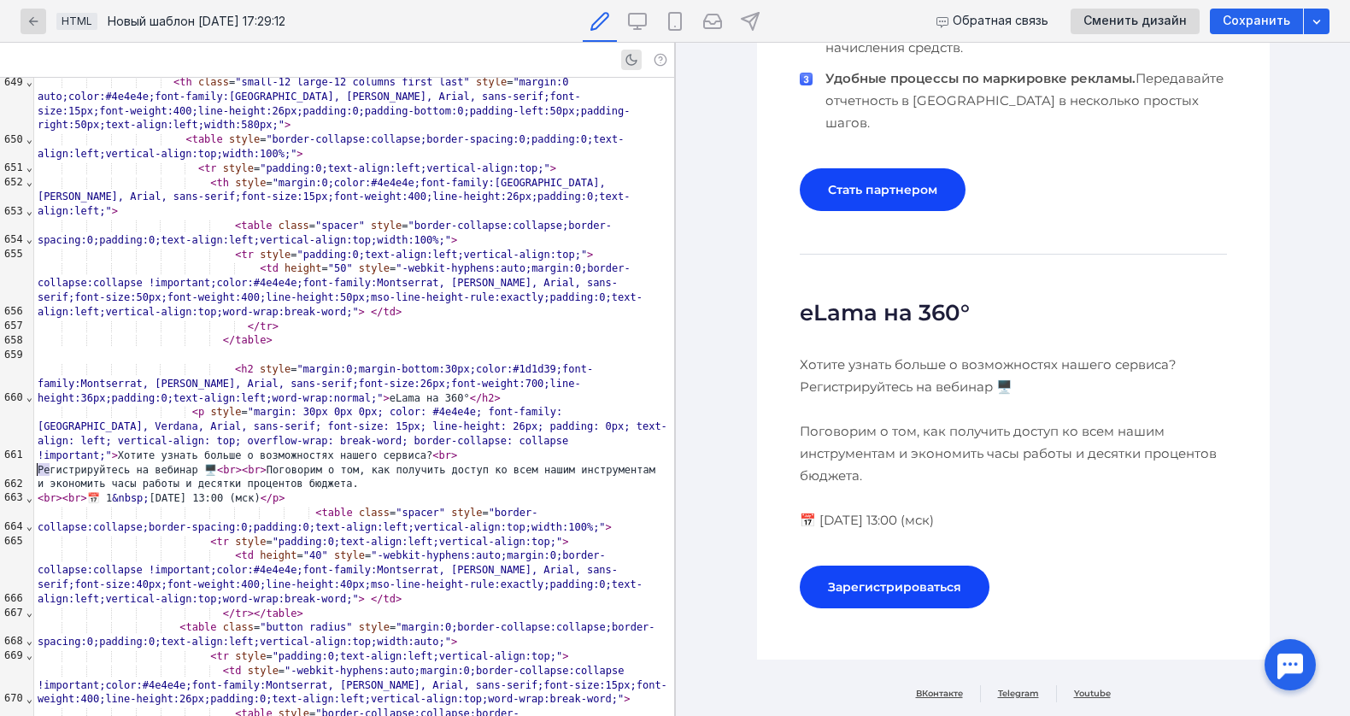
drag, startPoint x: 50, startPoint y: 471, endPoint x: 24, endPoint y: 467, distance: 25.9
click at [24, 467] on div "999 624 625 626 627 628 629 630 631 632 633 634 635 636 637 638 639 640 641 642…" at bounding box center [337, 397] width 674 height 638
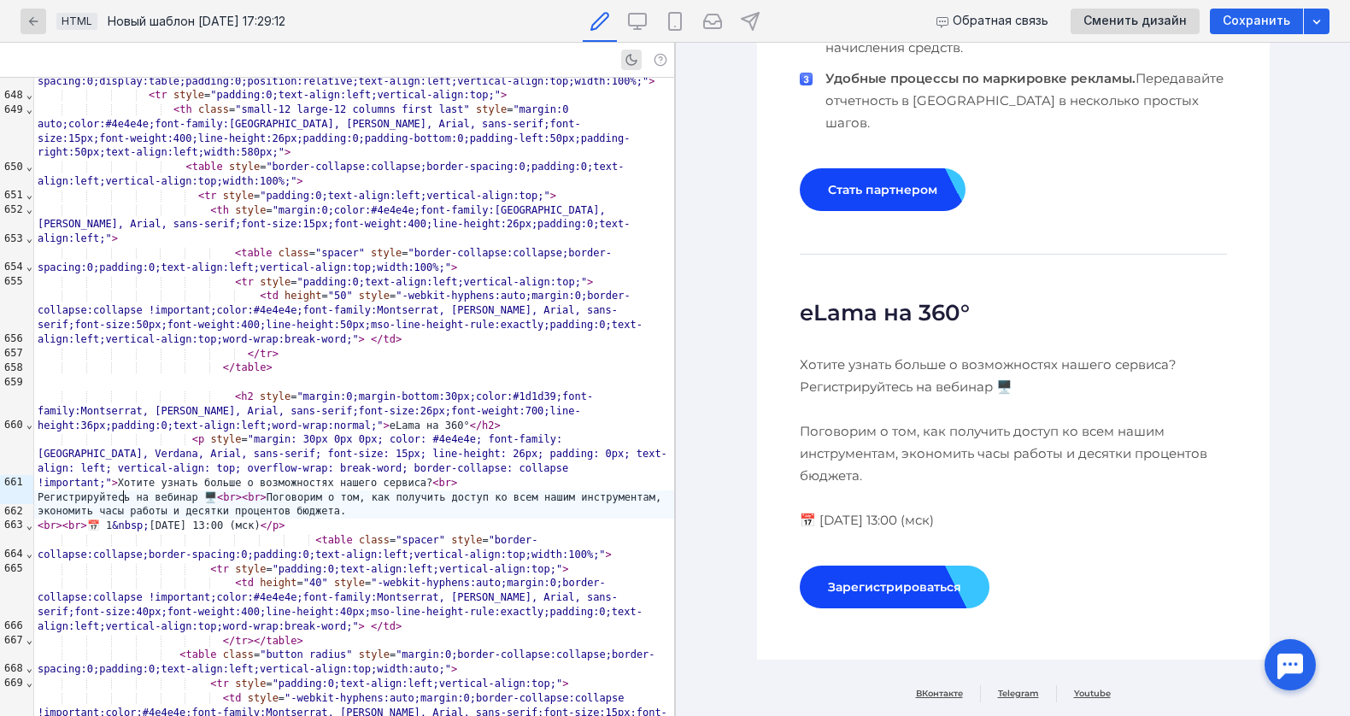
scroll to position [11076, 0]
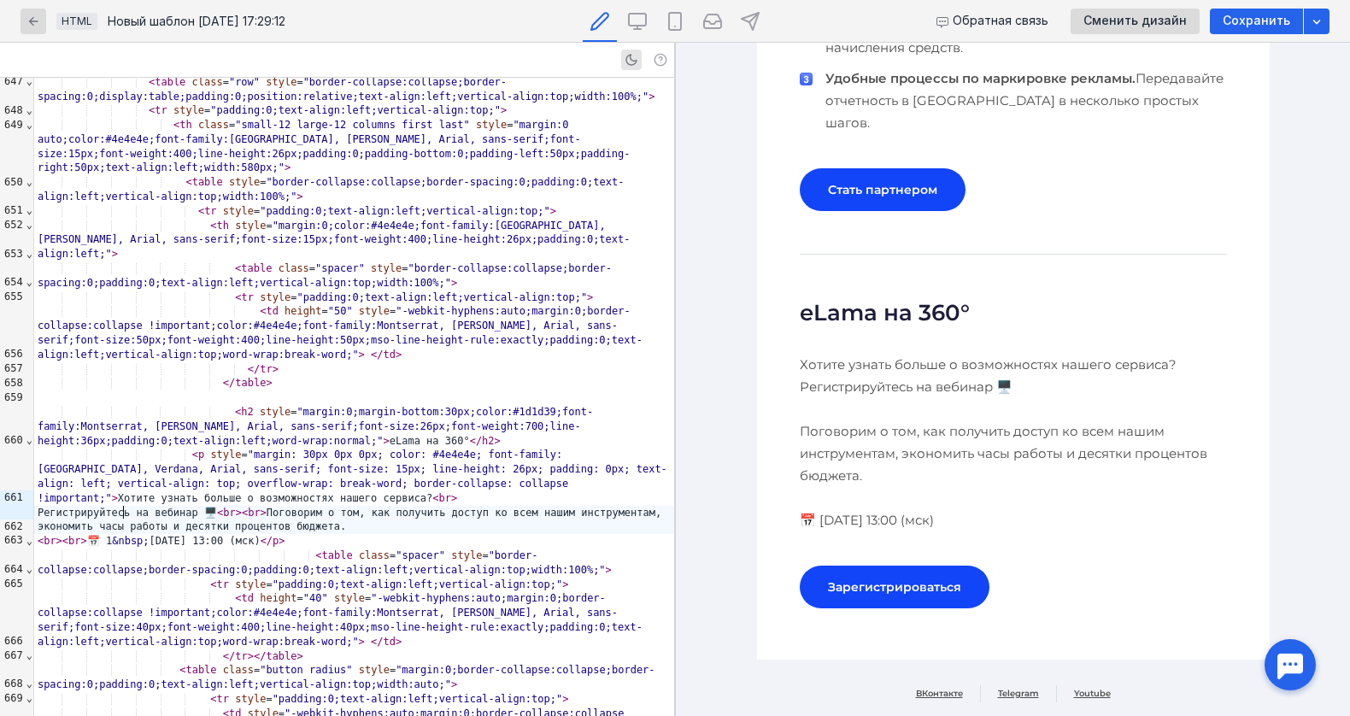
click at [457, 506] on div "Регистрируйтесь на вебинар 🖥️ < br > < br > Поговорим о том, как получить досту…" at bounding box center [354, 520] width 640 height 29
click at [461, 511] on div "Регистрируйтесь на вебинар 🖥️ < br > < br > Поговорим о том, как получить досту…" at bounding box center [354, 520] width 640 height 29
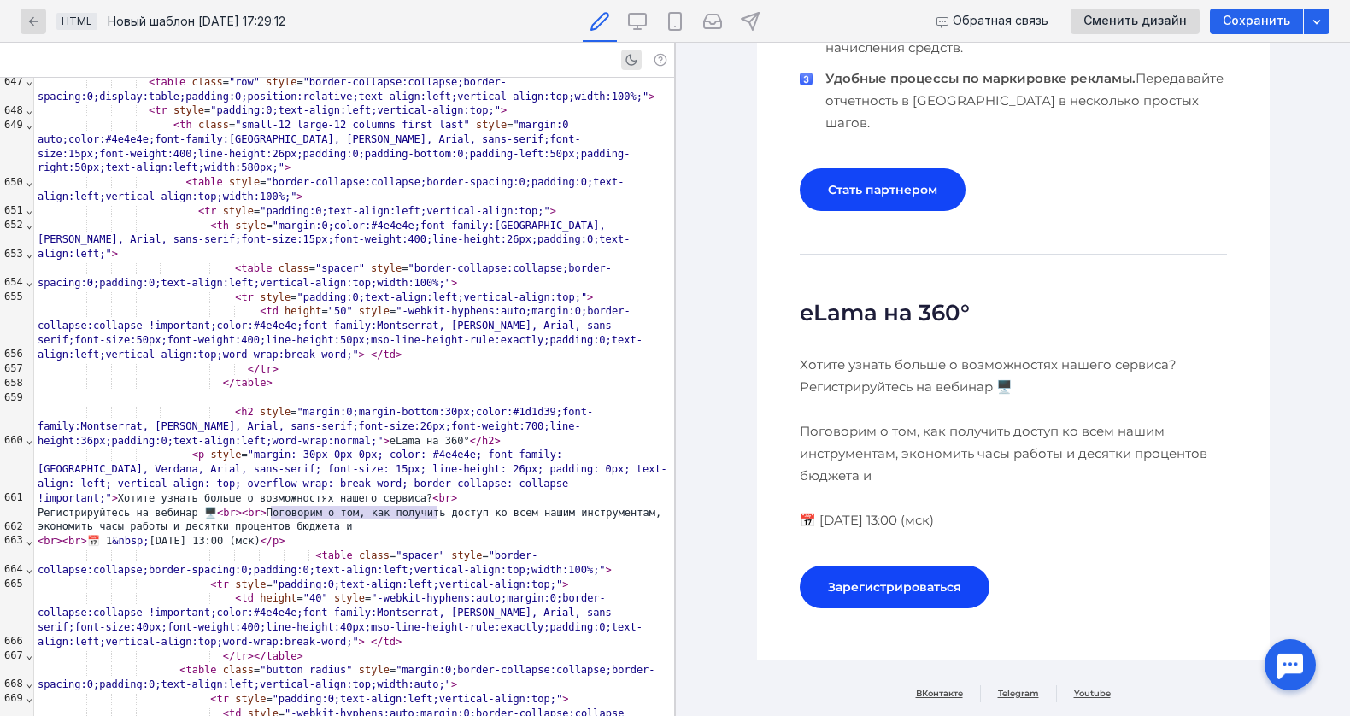
drag, startPoint x: 271, startPoint y: 511, endPoint x: 464, endPoint y: 515, distance: 193.1
click at [464, 515] on div "Регистрируйтесь на вебинар 🖥️ < br > < br > Поговорим о том, как получить досту…" at bounding box center [354, 520] width 640 height 29
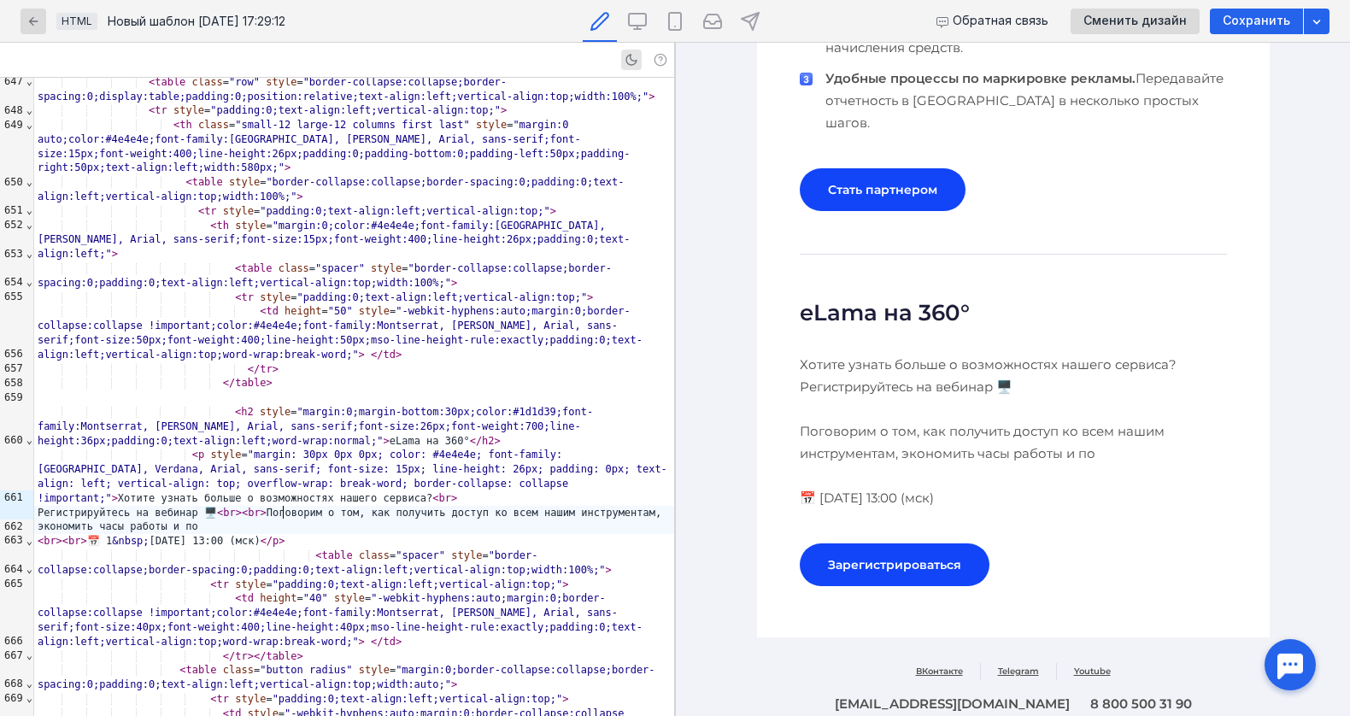
scroll to position [0, 0]
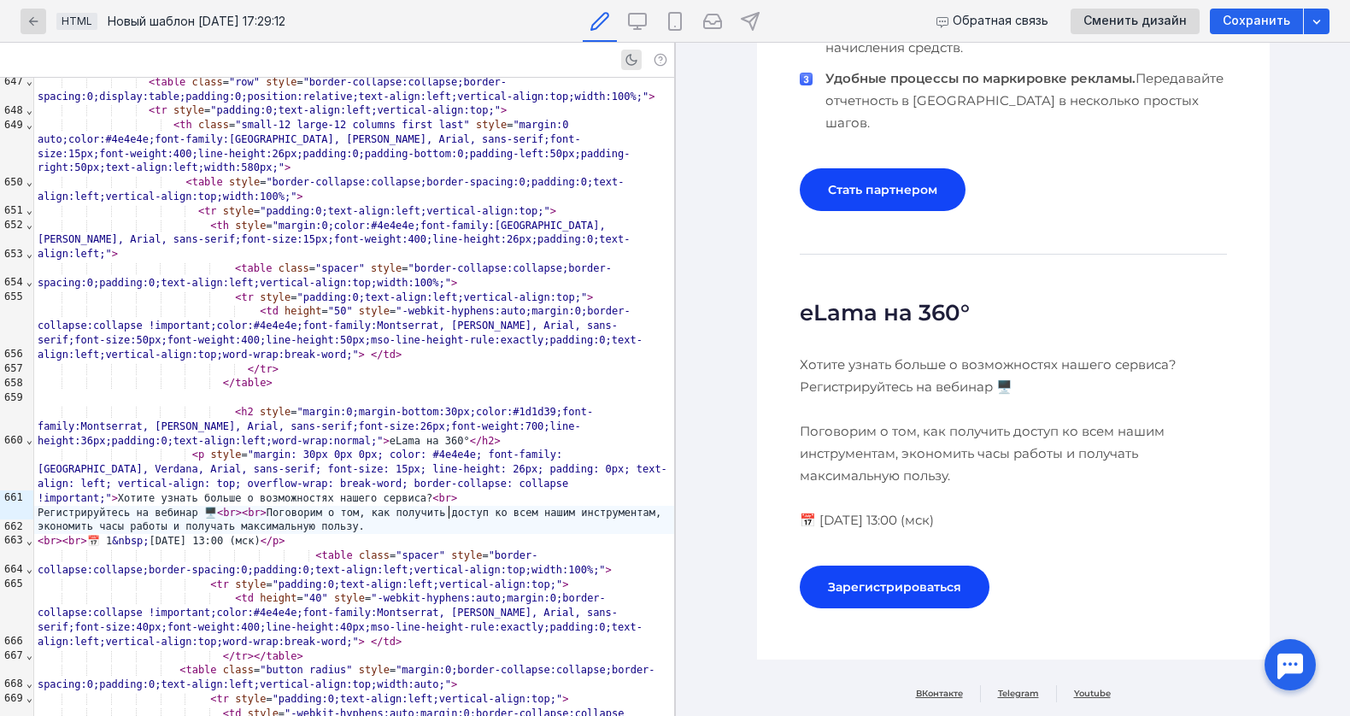
click at [102, 534] on div "< br > < br > 📅 1 &nbsp; [DATE] 13:00 (мск) </ p >" at bounding box center [354, 541] width 640 height 15
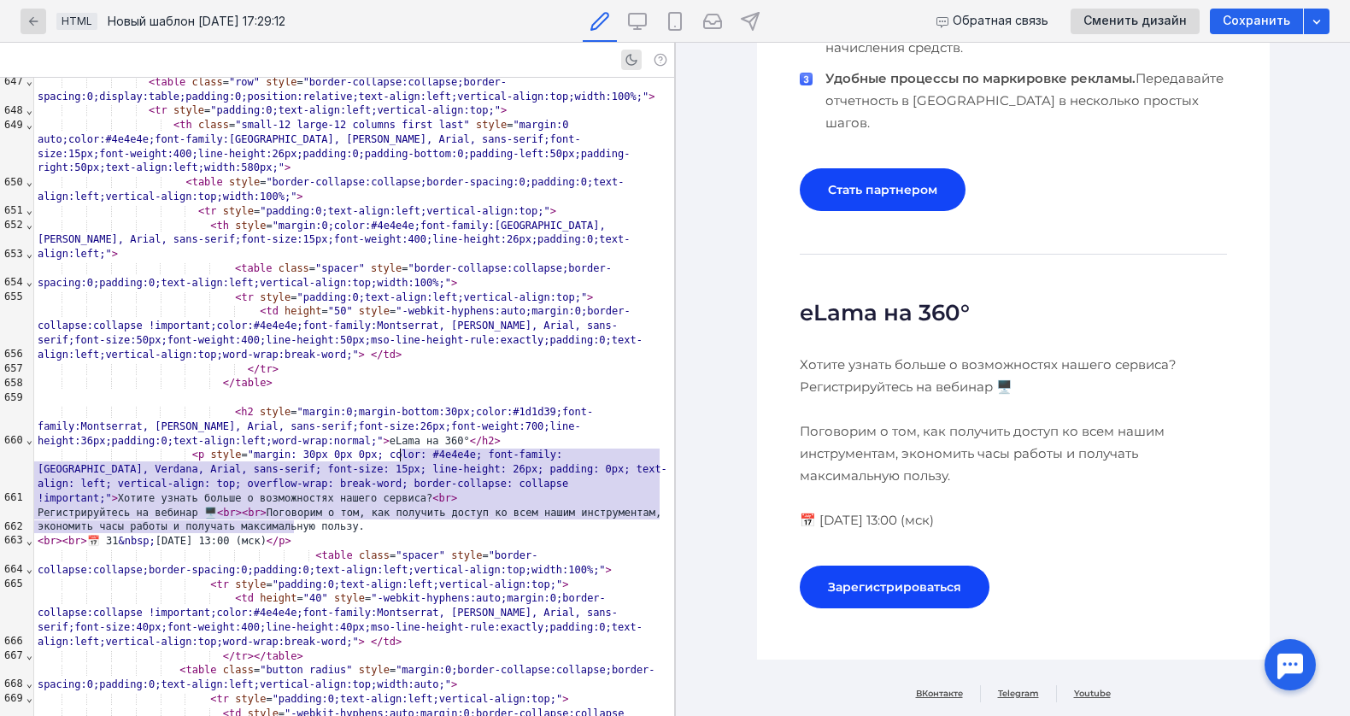
drag, startPoint x: 452, startPoint y: 522, endPoint x: 398, endPoint y: 460, distance: 82.4
click at [322, 506] on div "Регистрируйтесь на вебинар 🖥️ < br > < br > Поговорим о том, как получить досту…" at bounding box center [354, 520] width 640 height 29
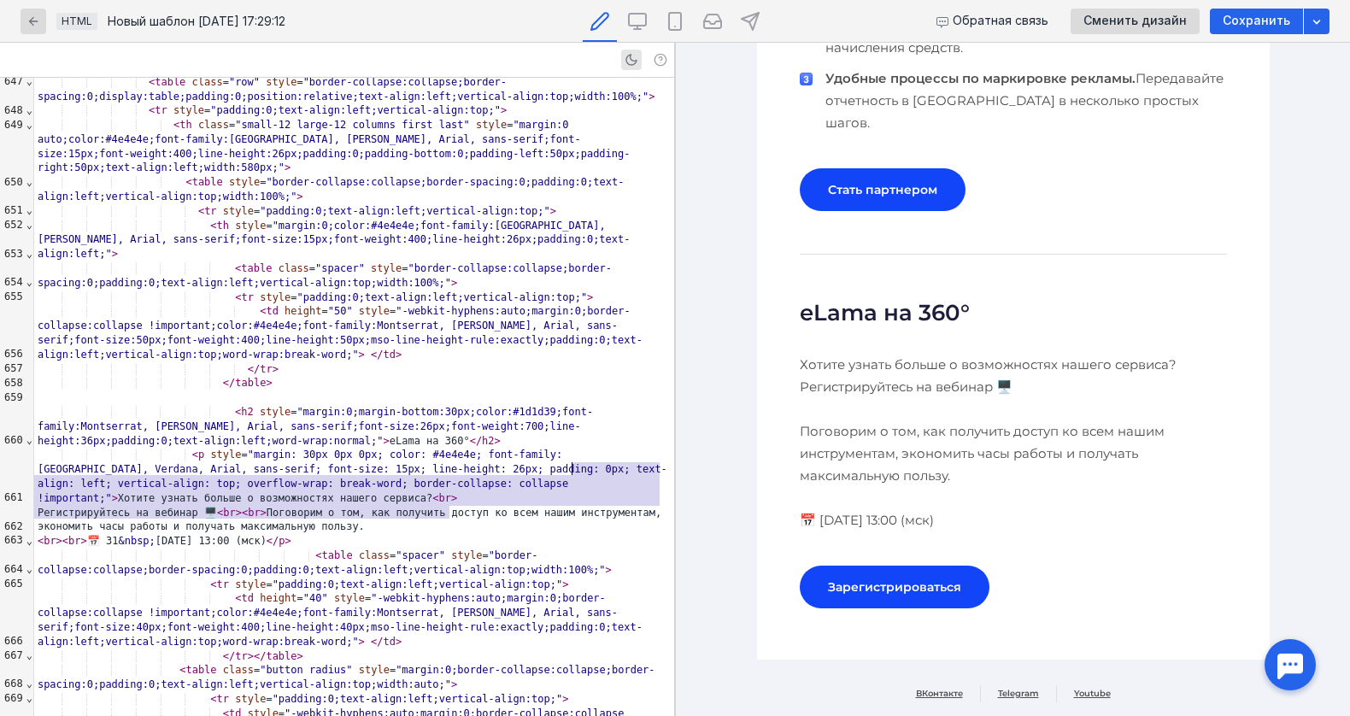
drag, startPoint x: 468, startPoint y: 507, endPoint x: 574, endPoint y: 470, distance: 112.4
copy div "> Хотите узнать больше о возможностях нашего сервиса? < br > Регистрируйтесь на…"
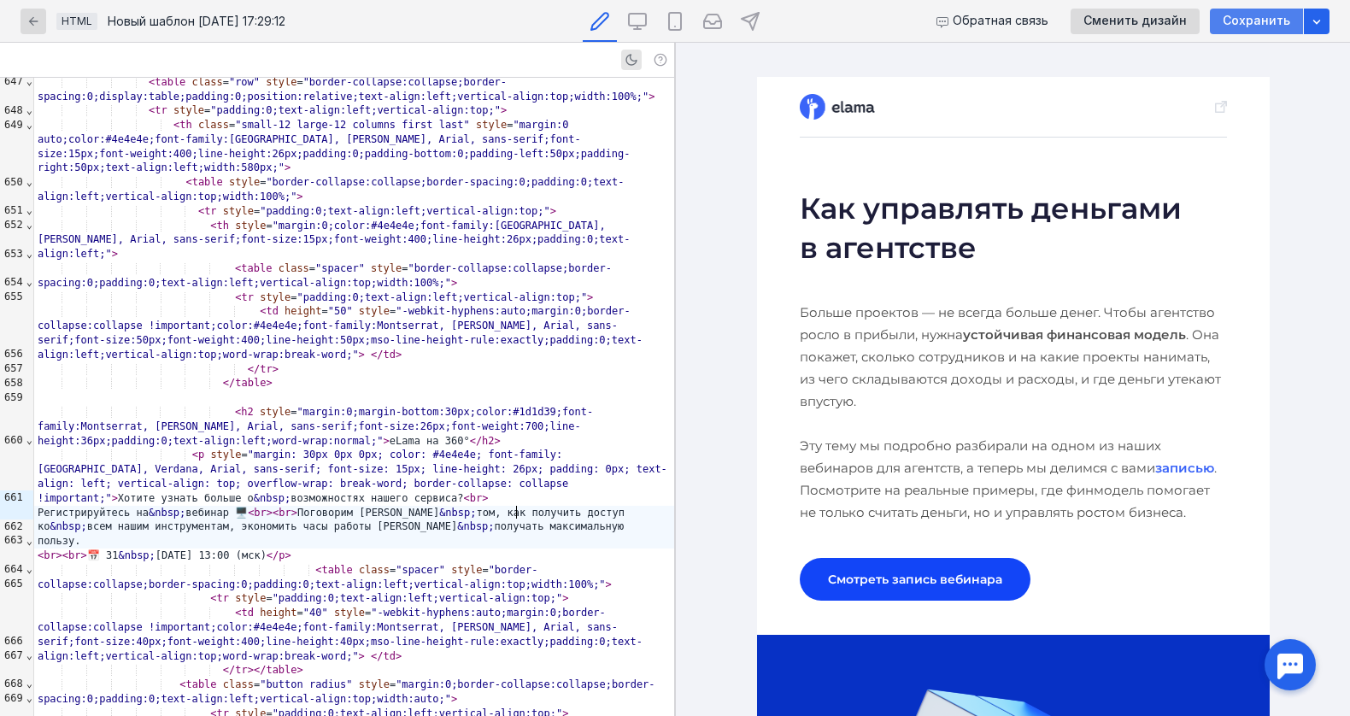
click at [1228, 25] on span "Сохранить" at bounding box center [1255, 21] width 67 height 15
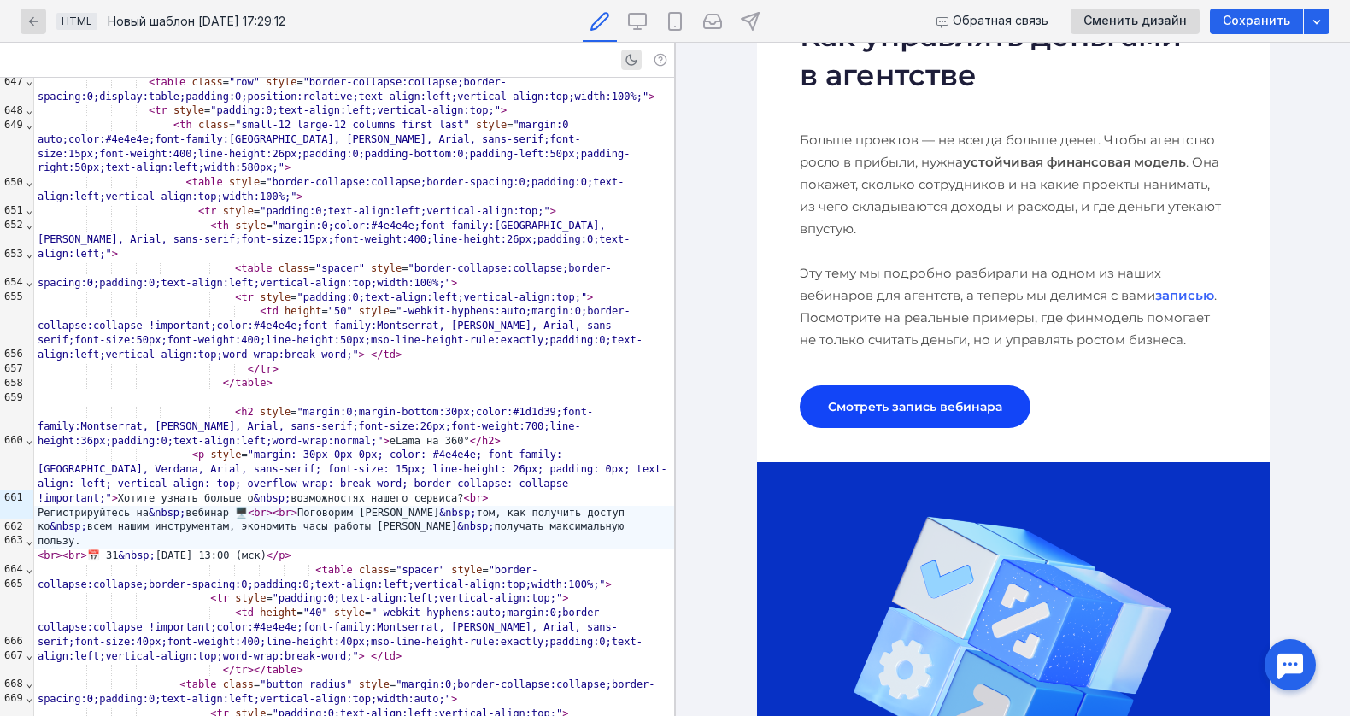
scroll to position [193, 0]
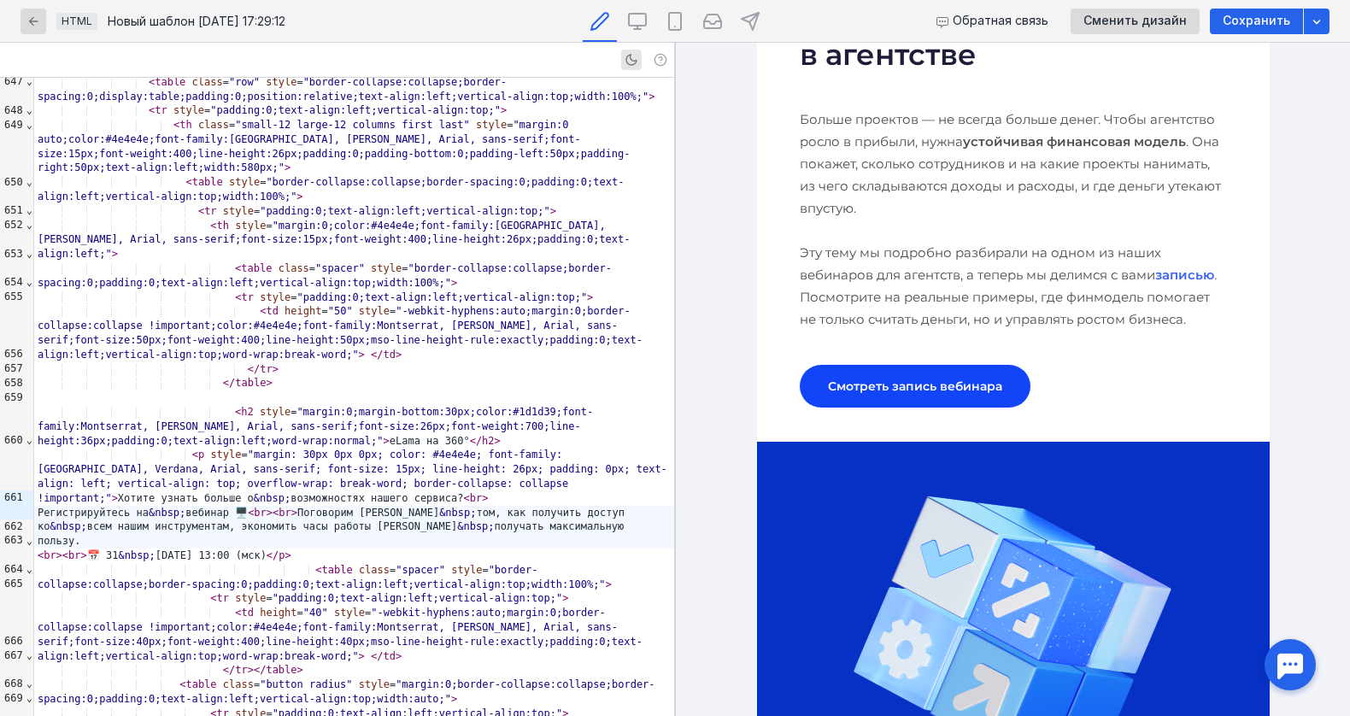
click at [891, 542] on img at bounding box center [1013, 586] width 512 height 289
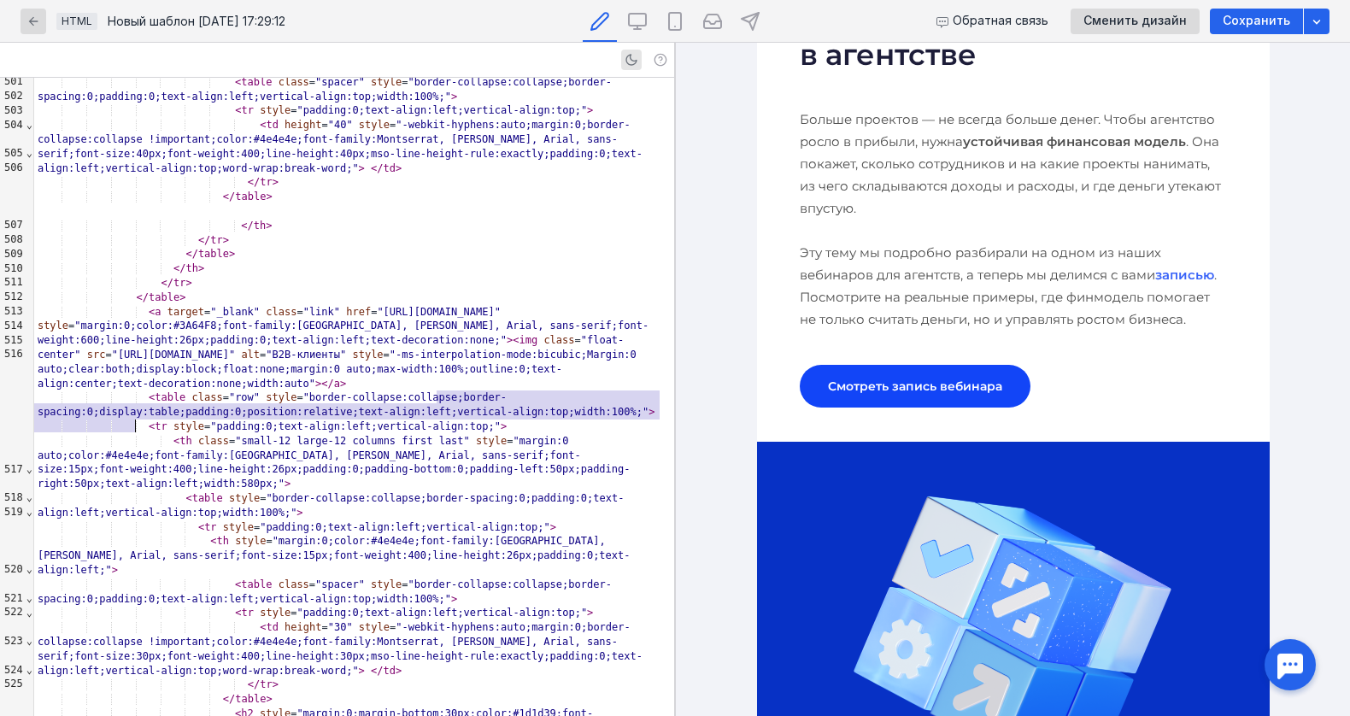
drag, startPoint x: 439, startPoint y: 399, endPoint x: 136, endPoint y: 424, distance: 304.2
click at [136, 360] on span ""[URL][DOMAIN_NAME]"" at bounding box center [174, 354] width 124 height 12
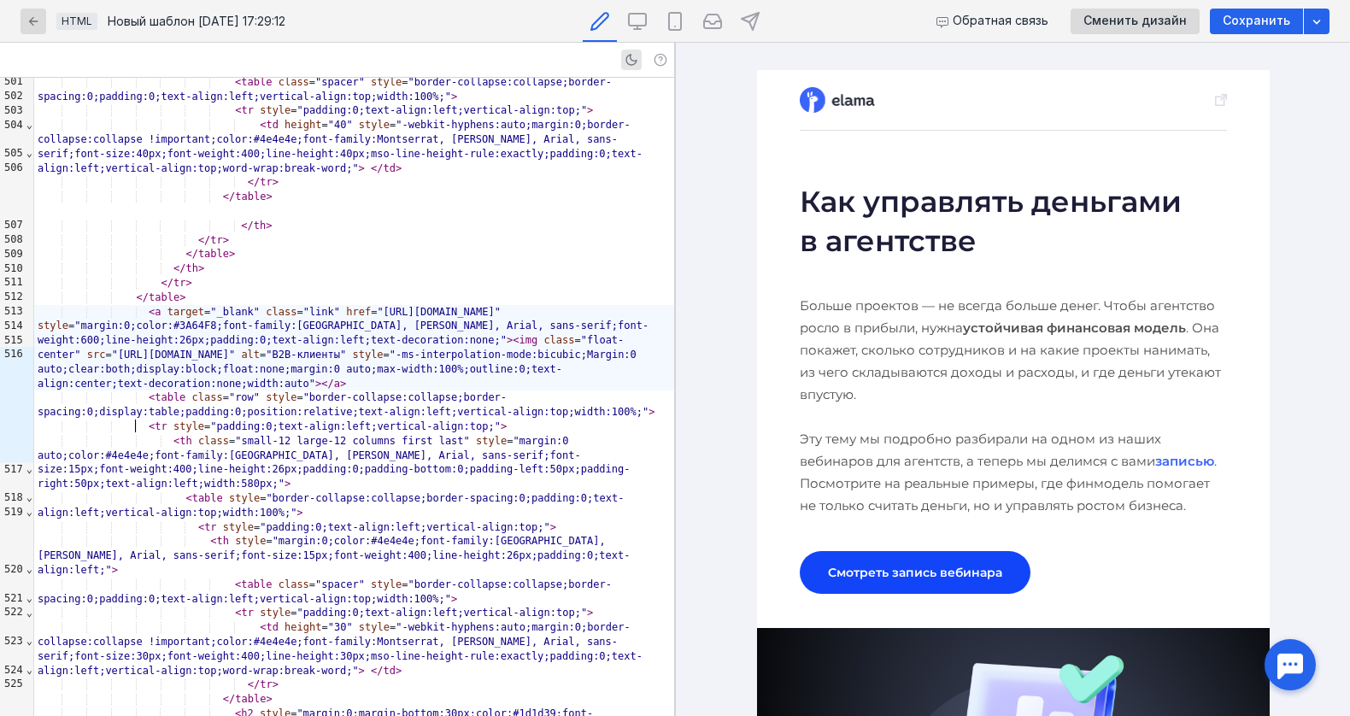
scroll to position [0, 0]
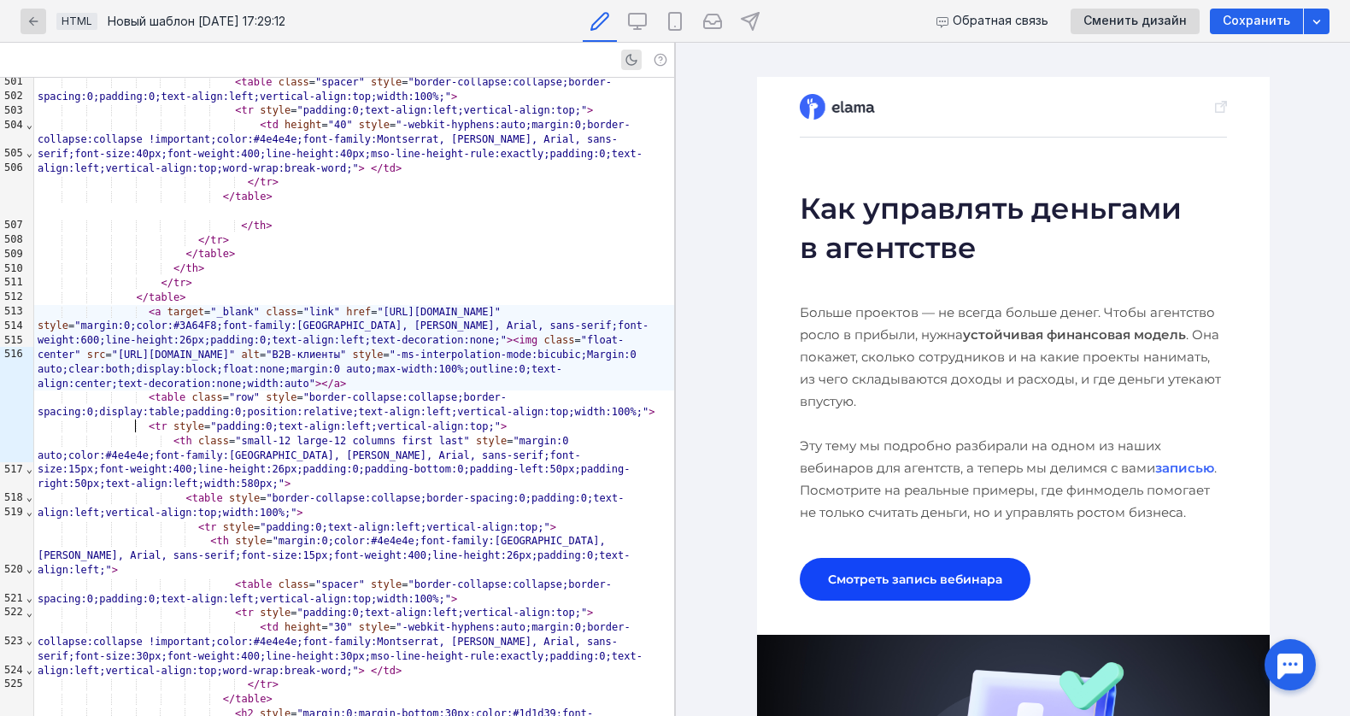
click at [405, 305] on div "</ table >" at bounding box center [354, 297] width 640 height 15
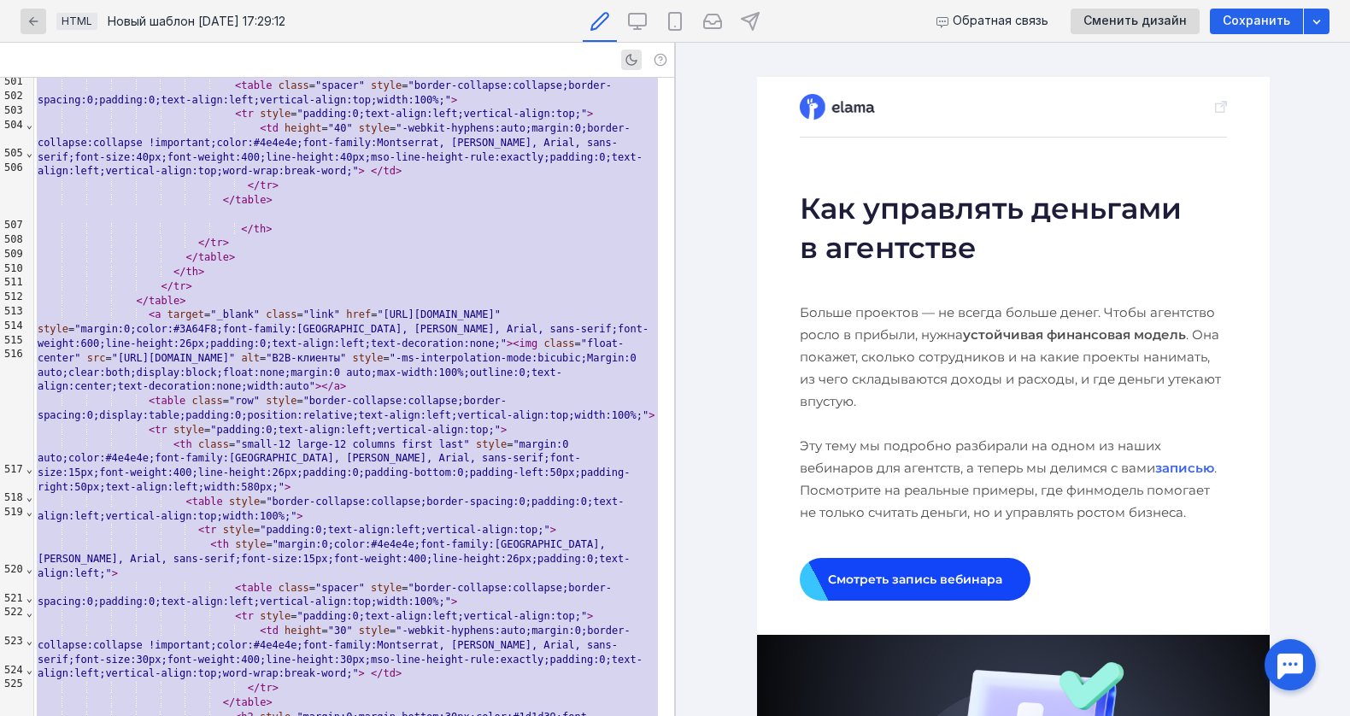
copy div "<!LOREMIP dolo SITAME "-//C6A//ELI SEDDO 7.8 Eiusmodtempo//IN" "utla://etd.m3.a…"
